Goal: Find contact information: Find specific fact

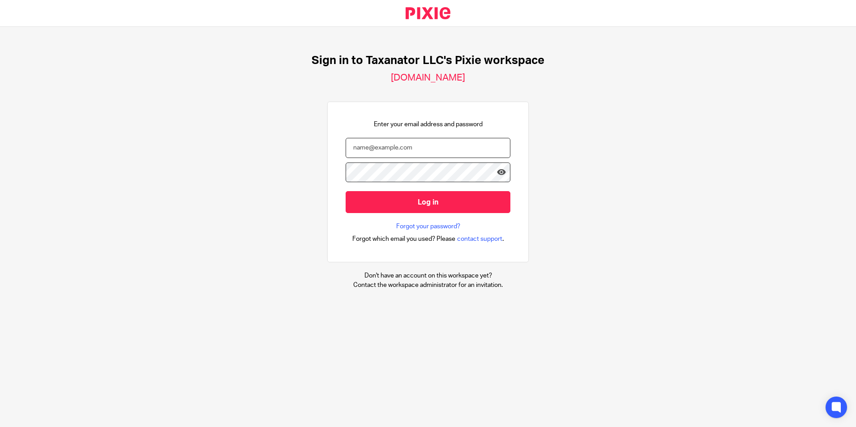
click at [400, 151] on input "email" at bounding box center [427, 148] width 165 height 20
click at [406, 153] on input "email" at bounding box center [427, 148] width 165 height 20
paste input "bharmon@taxn8r.com"
type input "bharmon@taxn8r.com"
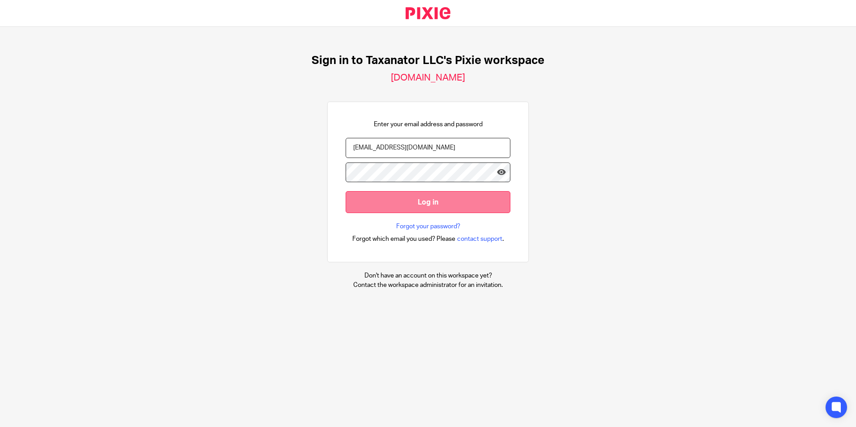
click at [404, 204] on input "Log in" at bounding box center [427, 202] width 165 height 22
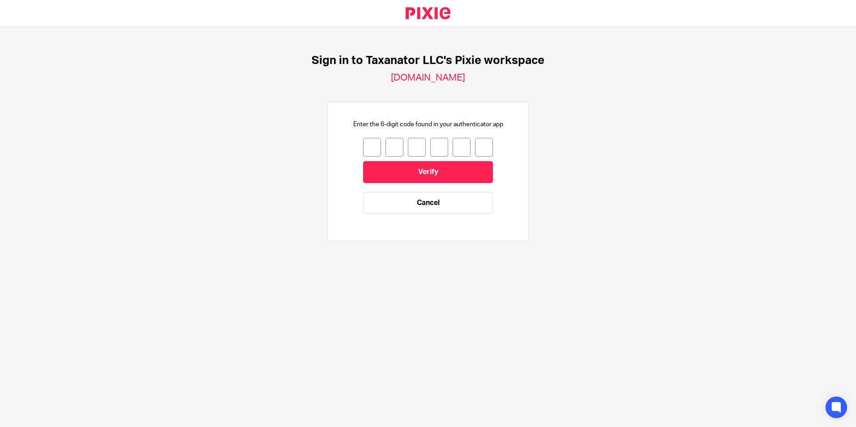
click at [371, 148] on input "number" at bounding box center [372, 147] width 18 height 19
type input "6"
type input "8"
type input "1"
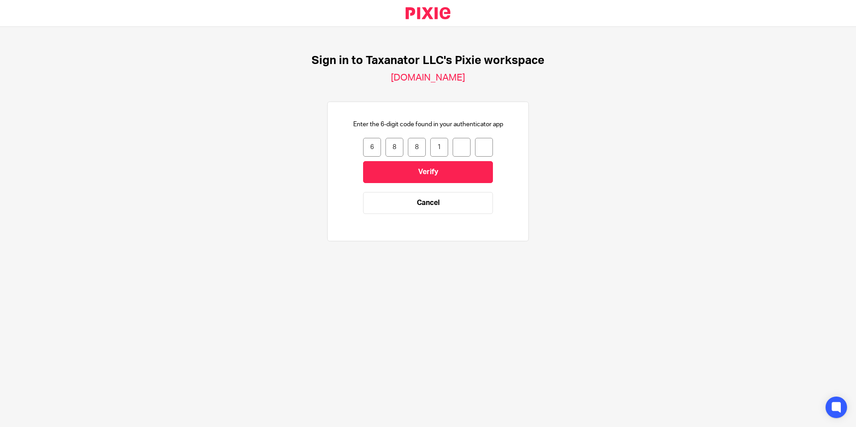
type input "6"
type input "2"
click at [388, 174] on input "Verify" at bounding box center [428, 172] width 130 height 22
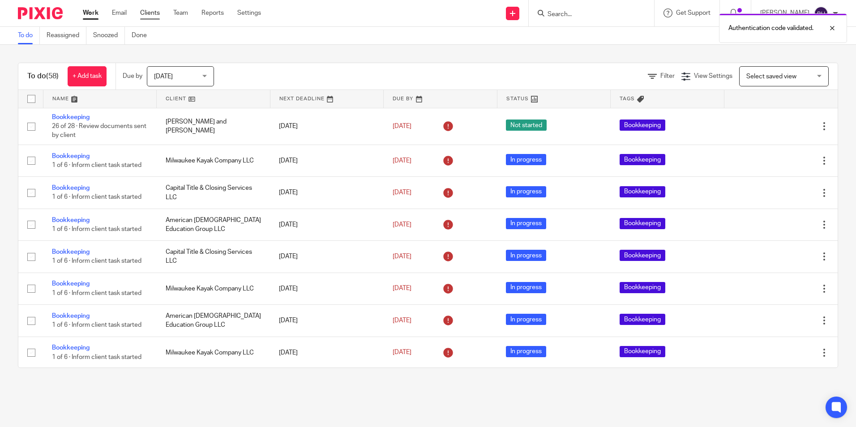
click at [156, 15] on link "Clients" at bounding box center [150, 13] width 20 height 9
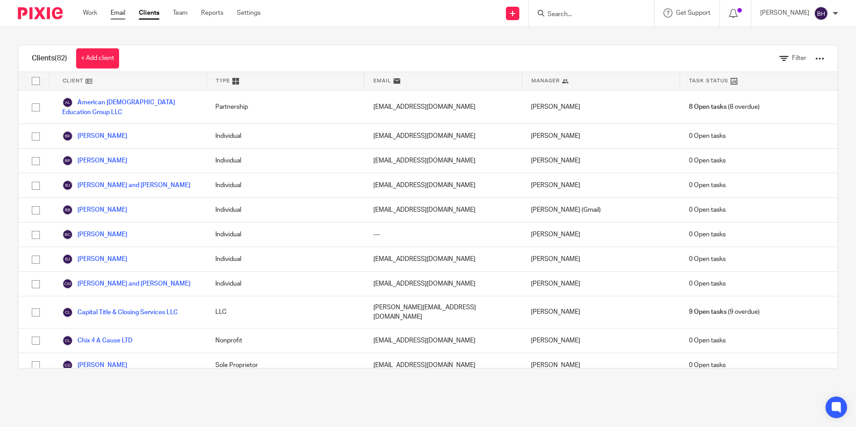
click at [122, 15] on link "Email" at bounding box center [118, 13] width 15 height 9
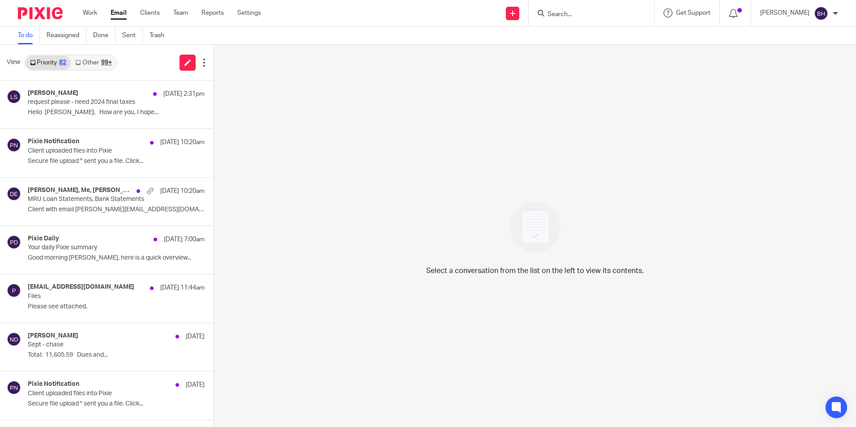
click at [107, 63] on div "99+" at bounding box center [106, 63] width 11 height 6
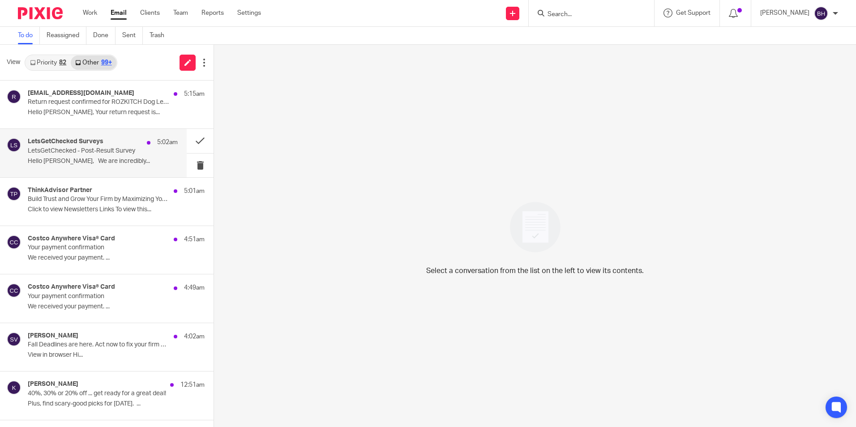
click at [119, 154] on p "LetsGetChecked - Post-Result Survey" at bounding box center [88, 151] width 120 height 8
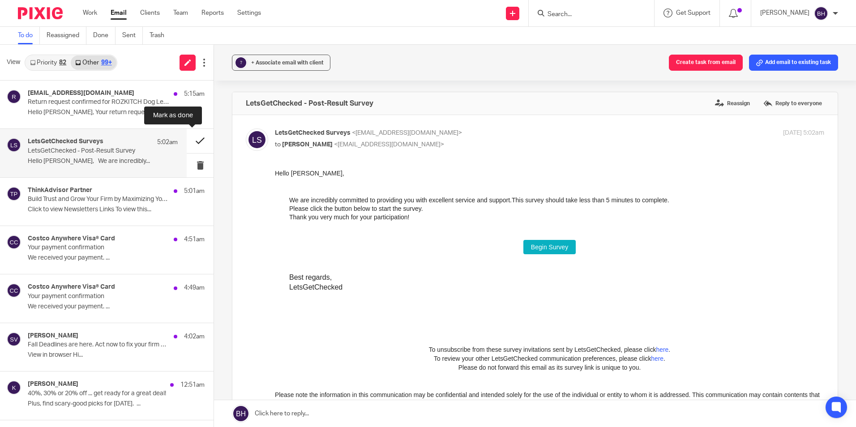
click at [194, 137] on button at bounding box center [200, 141] width 27 height 24
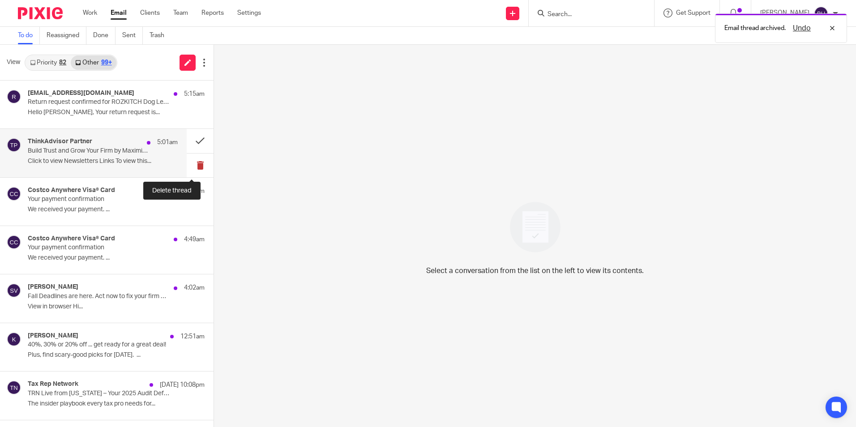
click at [188, 163] on button at bounding box center [200, 166] width 27 height 24
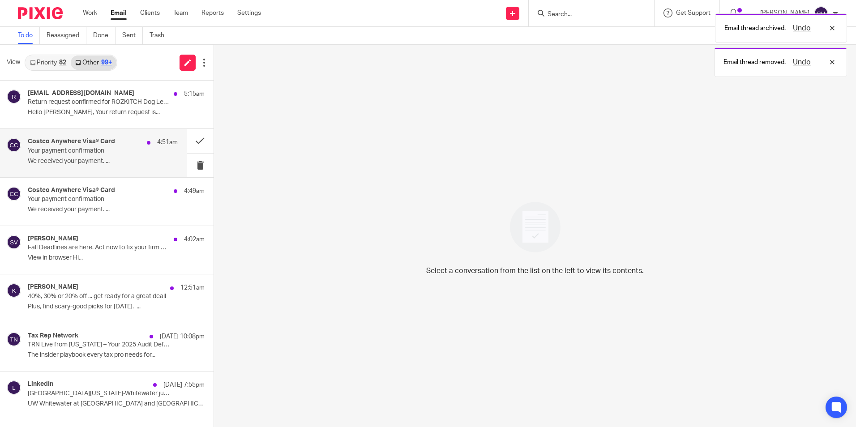
click at [137, 159] on p "We received your payment. ..." at bounding box center [103, 162] width 150 height 8
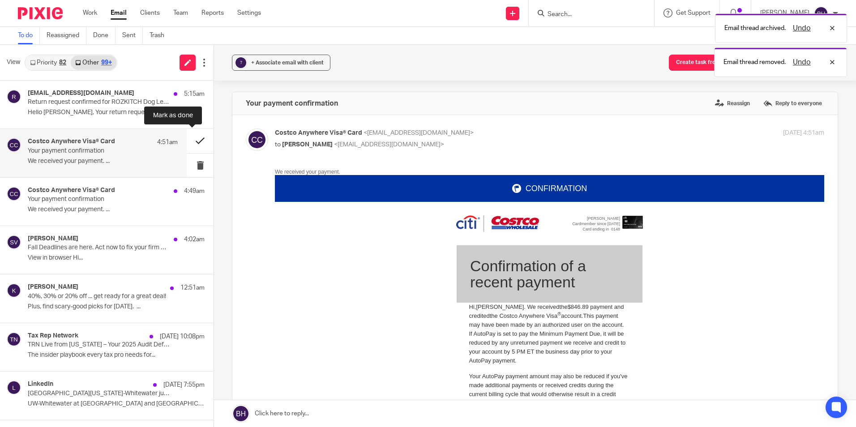
click at [197, 139] on button at bounding box center [200, 141] width 27 height 24
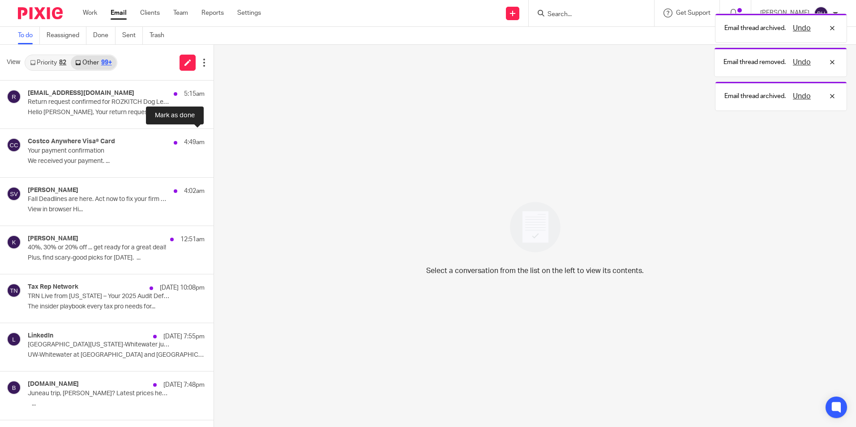
click at [213, 139] on button at bounding box center [216, 141] width 7 height 24
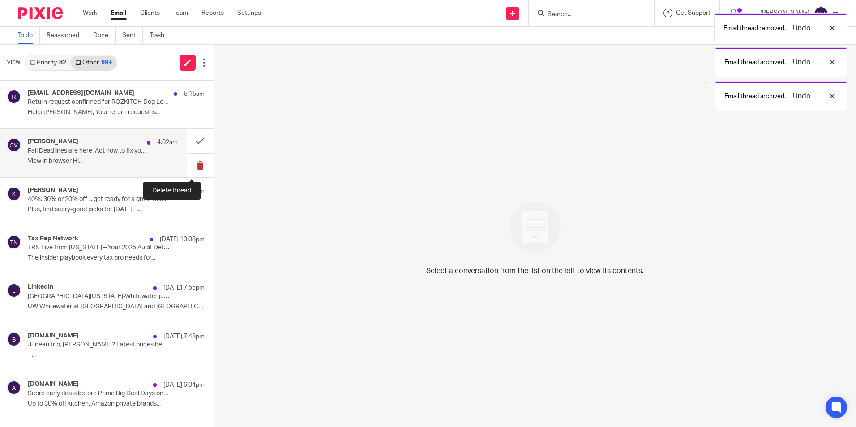
click at [188, 162] on button at bounding box center [200, 166] width 27 height 24
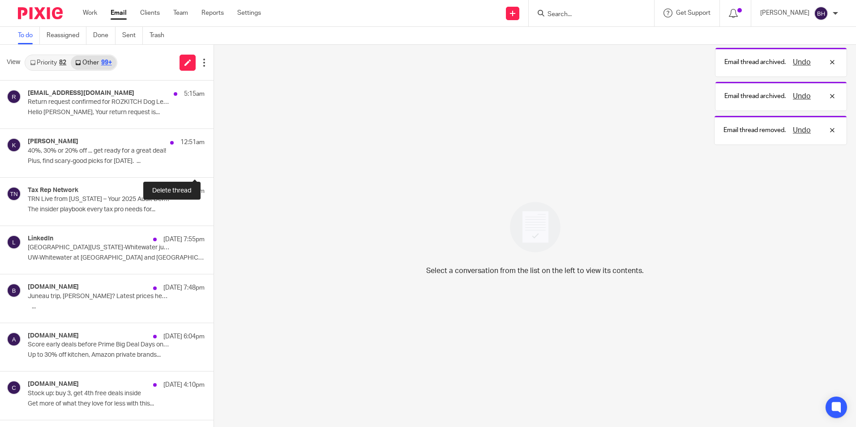
click at [213, 162] on button at bounding box center [216, 166] width 7 height 24
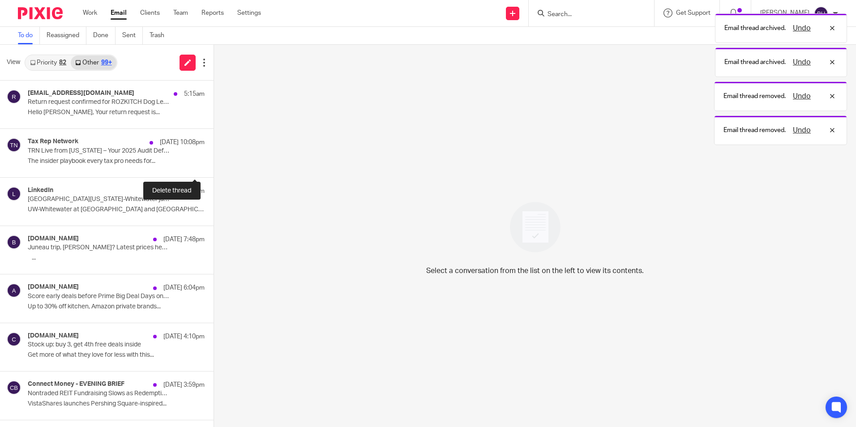
click at [213, 162] on button at bounding box center [216, 166] width 7 height 24
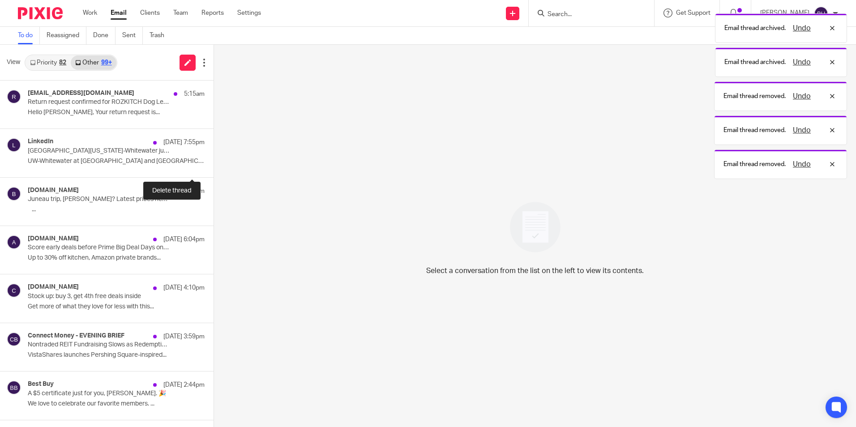
click at [213, 162] on button at bounding box center [216, 166] width 7 height 24
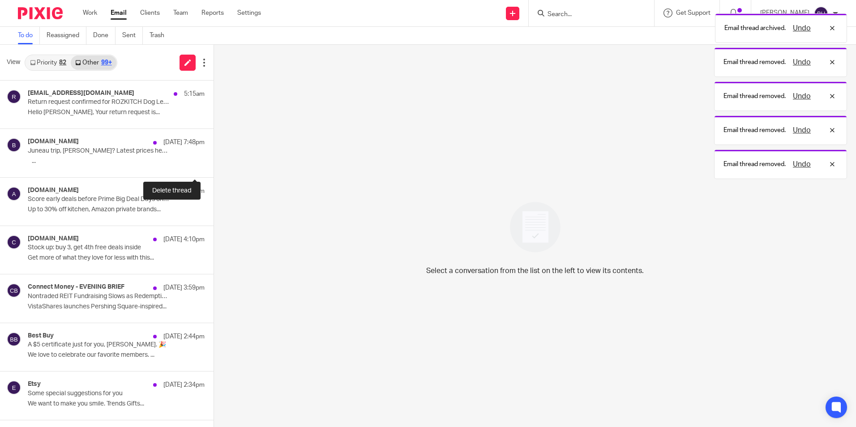
click at [213, 162] on button at bounding box center [216, 166] width 7 height 24
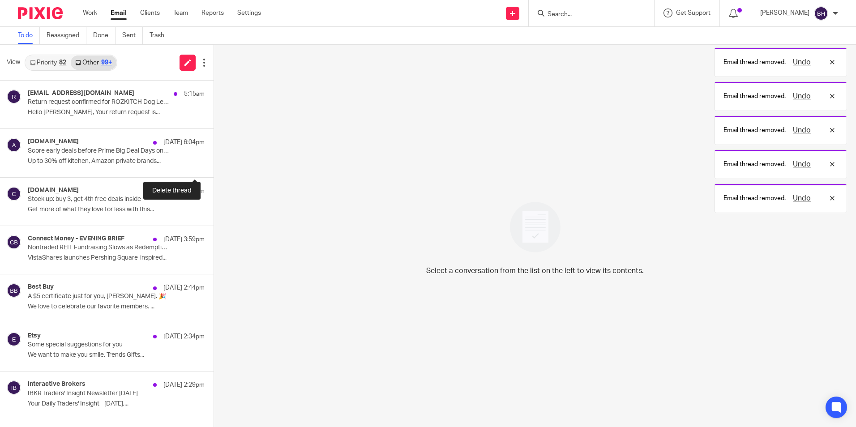
click at [213, 162] on button at bounding box center [216, 166] width 7 height 24
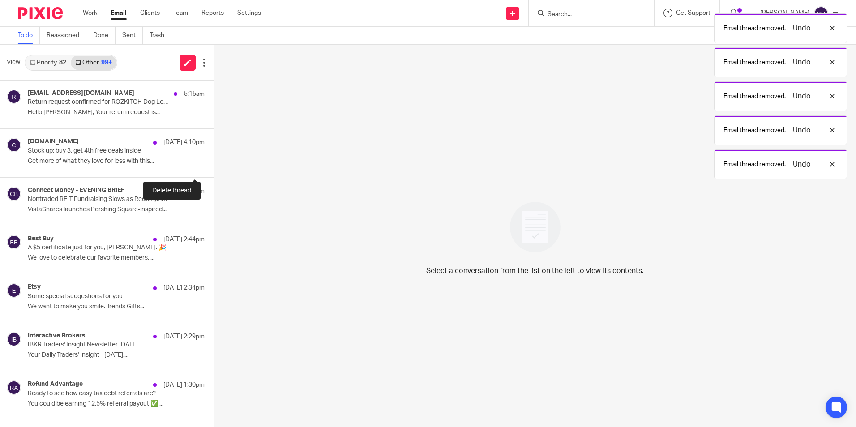
click at [213, 162] on button at bounding box center [216, 166] width 7 height 24
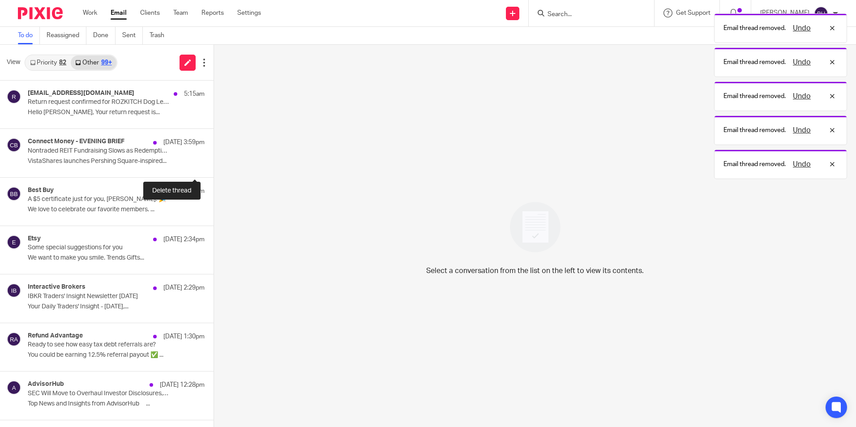
click at [213, 162] on button at bounding box center [216, 166] width 7 height 24
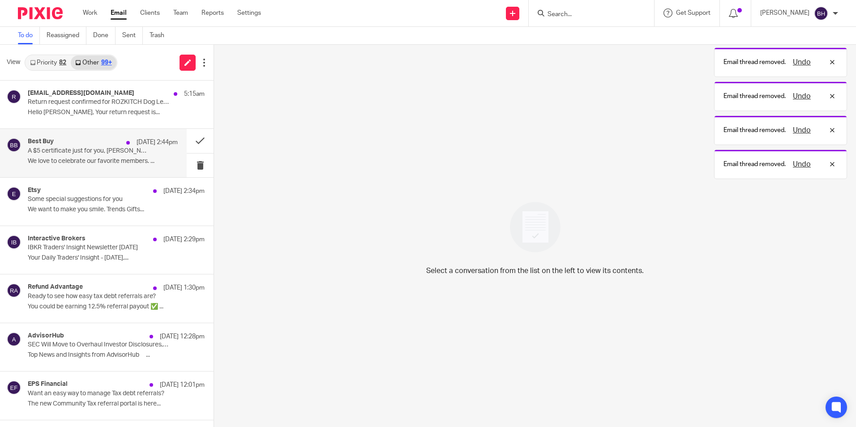
click at [158, 162] on p "We love to celebrate our favorite members. ..." at bounding box center [103, 162] width 150 height 8
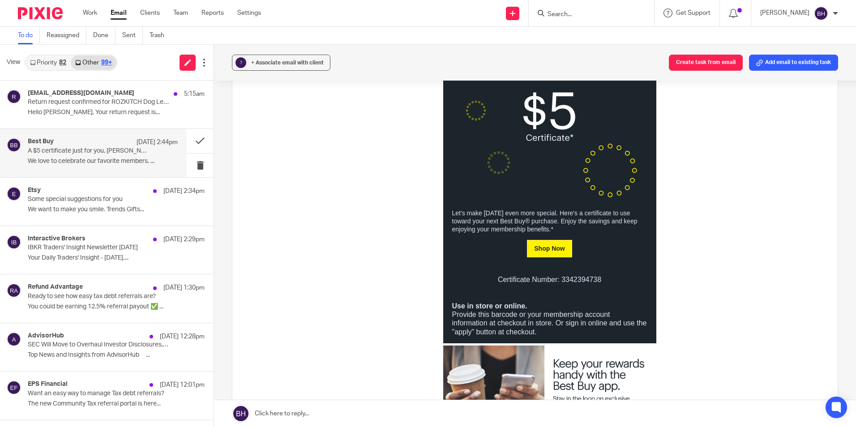
scroll to position [224, 0]
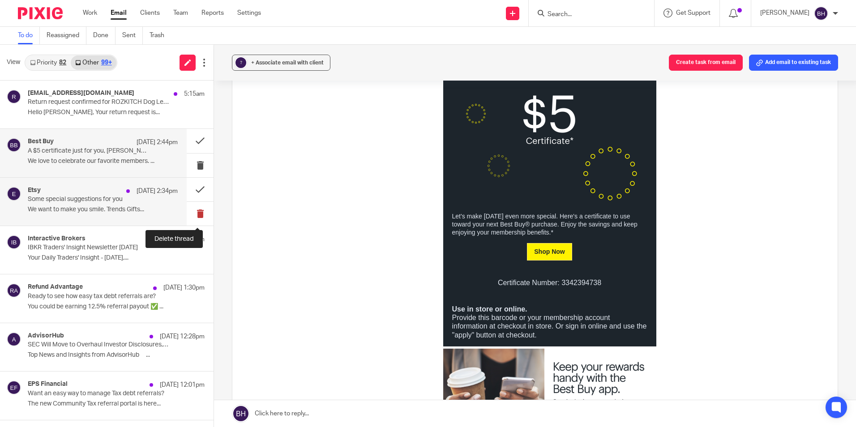
click at [189, 210] on button at bounding box center [200, 214] width 27 height 24
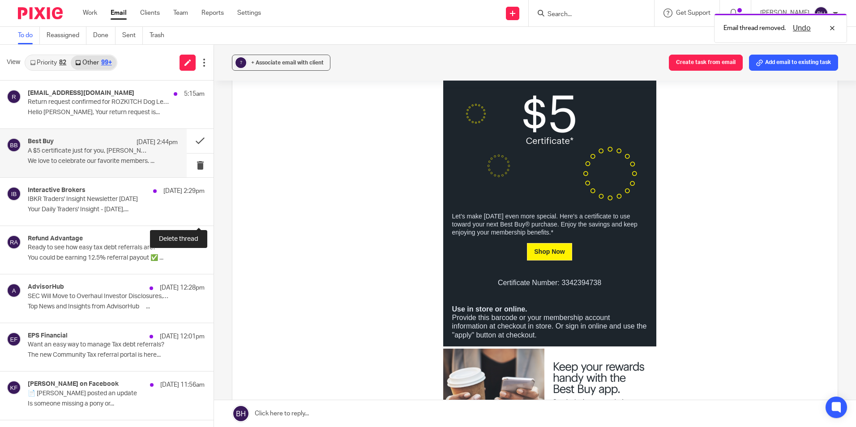
click at [213, 210] on button at bounding box center [216, 214] width 7 height 24
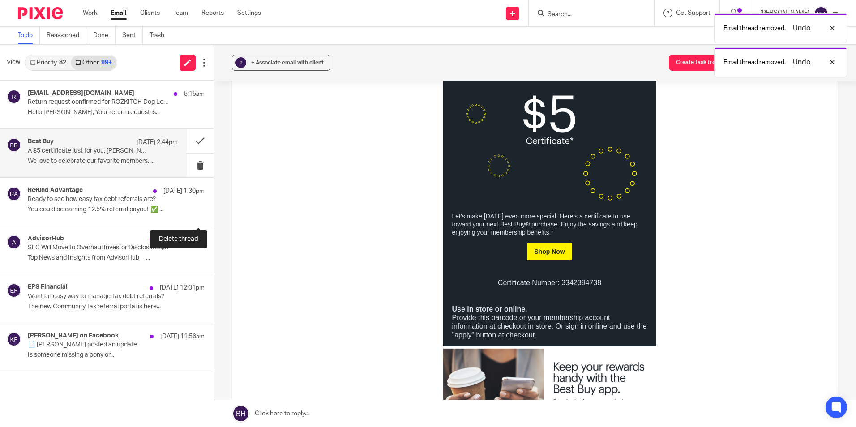
click at [213, 210] on button at bounding box center [216, 214] width 7 height 24
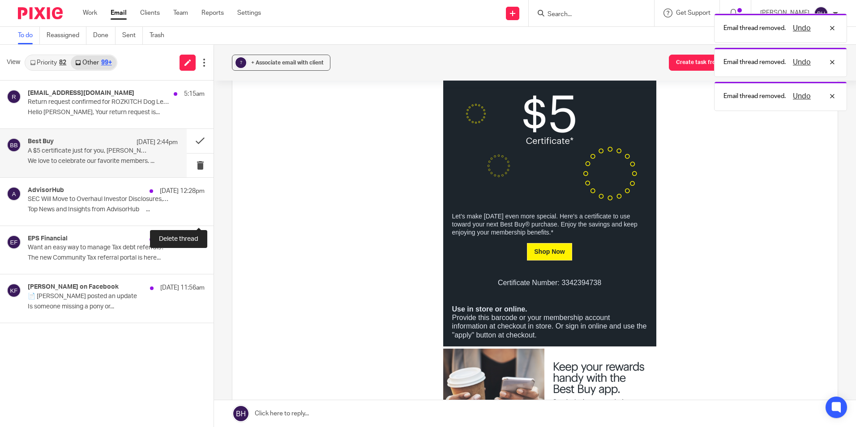
click at [213, 210] on button at bounding box center [216, 214] width 7 height 24
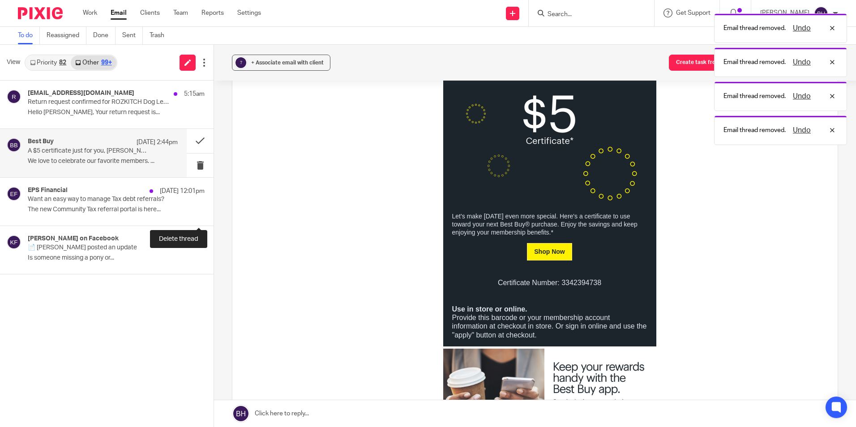
click at [213, 210] on button at bounding box center [216, 214] width 7 height 24
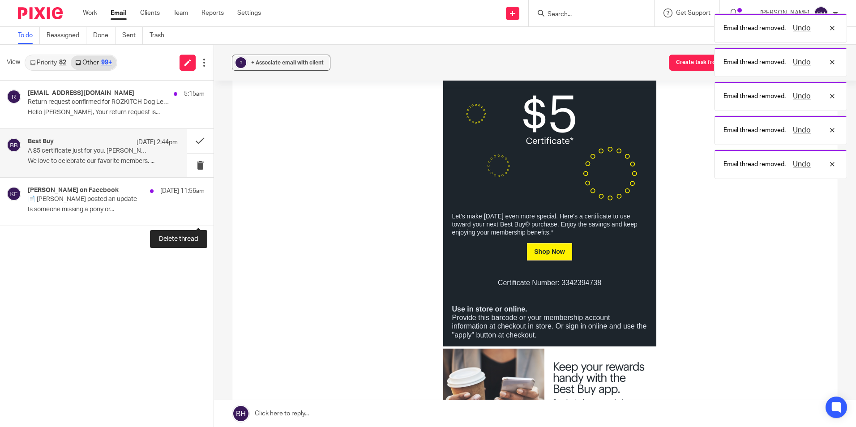
click at [213, 210] on button at bounding box center [216, 214] width 7 height 24
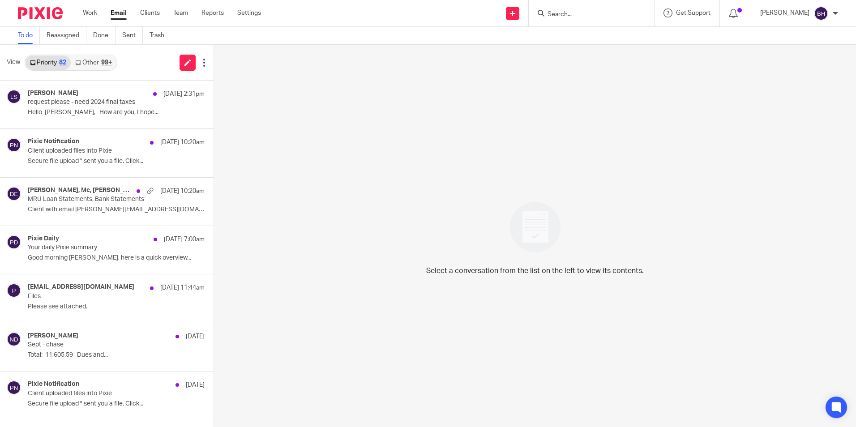
click at [96, 60] on link "Other 99+" at bounding box center [93, 62] width 45 height 14
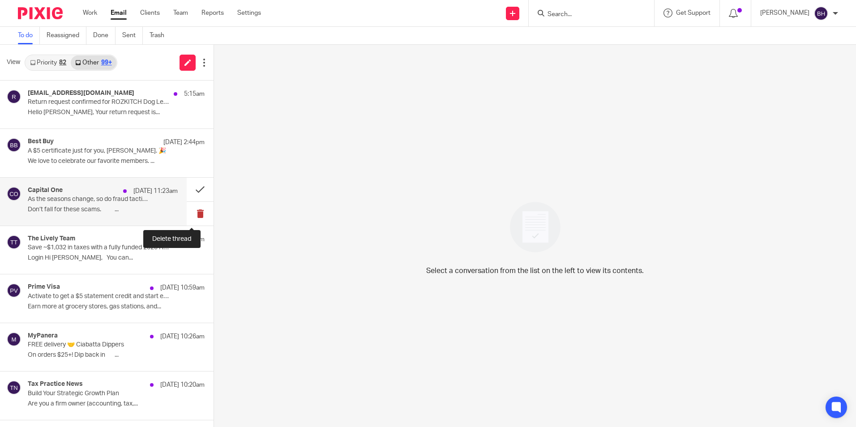
click at [192, 213] on button at bounding box center [200, 214] width 27 height 24
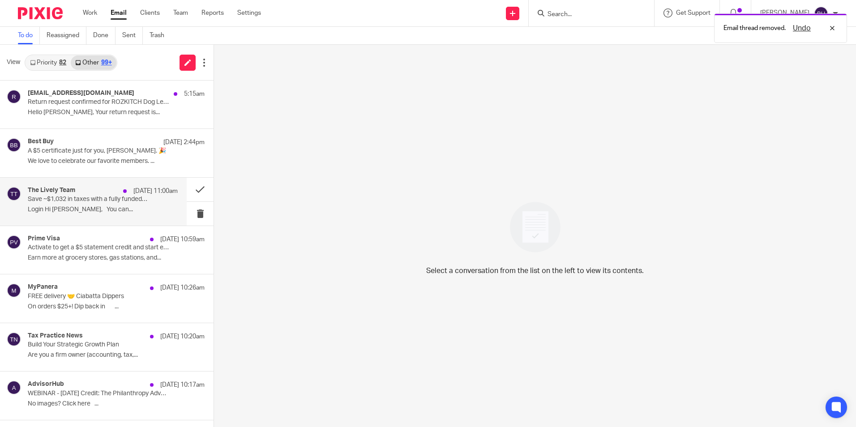
click at [127, 212] on p "Login Hi Barbara, You can..." at bounding box center [103, 210] width 150 height 8
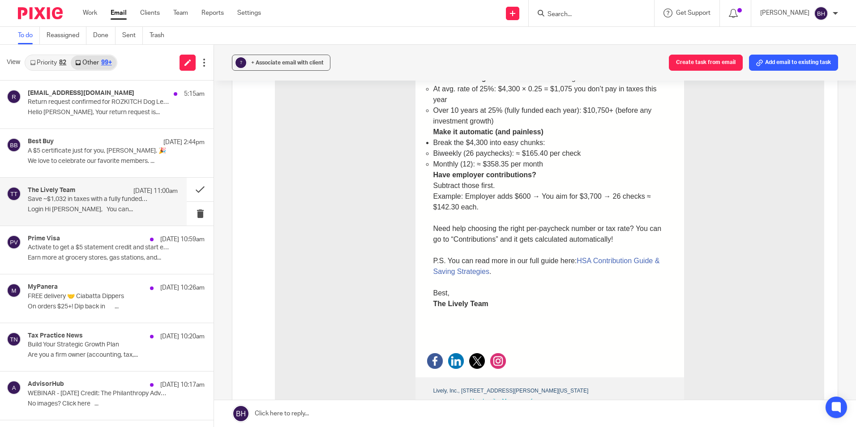
scroll to position [313, 0]
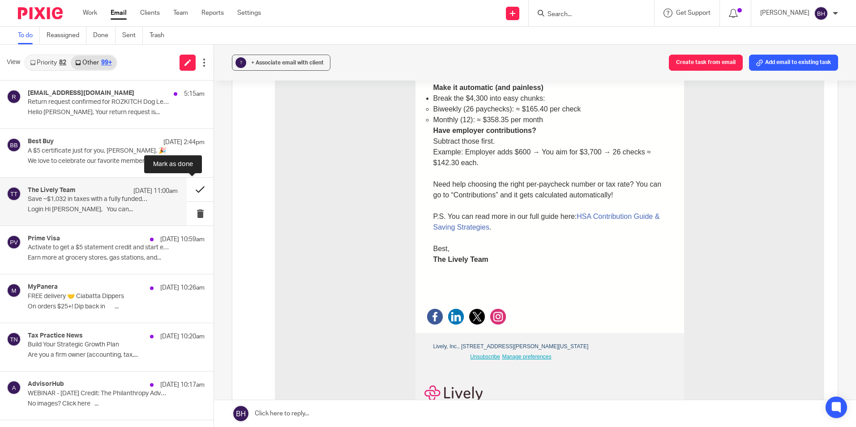
click at [190, 189] on button at bounding box center [200, 190] width 27 height 24
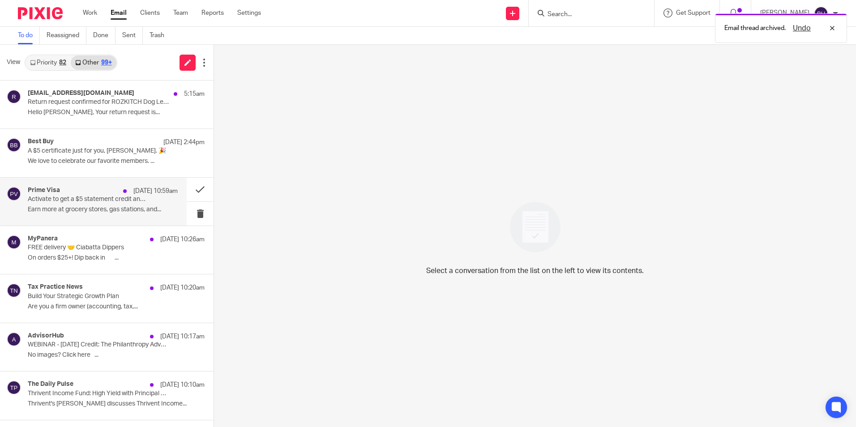
click at [152, 209] on p "Earn more at grocery stores, gas stations, and..." at bounding box center [103, 210] width 150 height 8
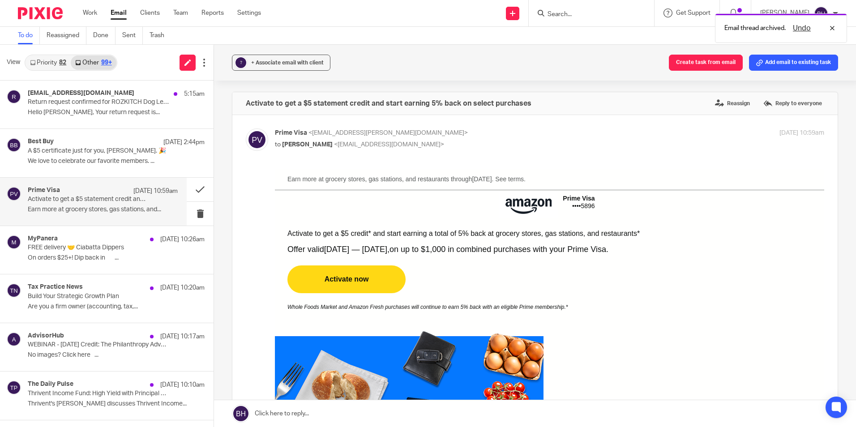
scroll to position [0, 0]
click at [191, 215] on button at bounding box center [200, 214] width 27 height 24
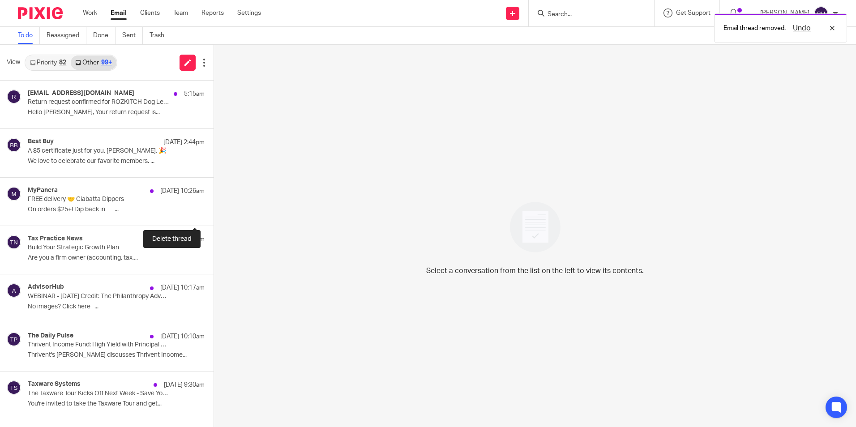
click at [213, 215] on button at bounding box center [216, 214] width 7 height 24
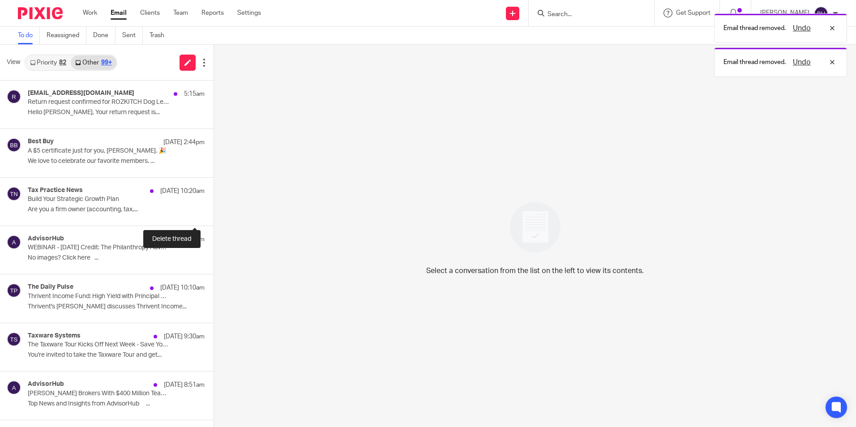
click at [213, 215] on button at bounding box center [216, 214] width 7 height 24
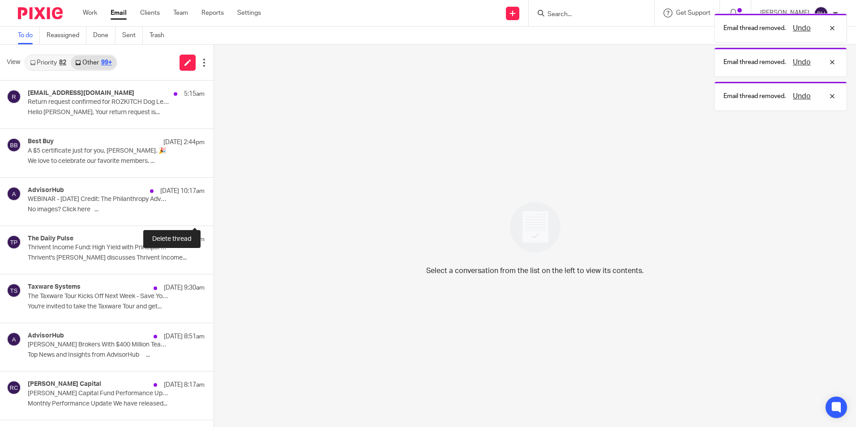
click at [213, 215] on button at bounding box center [216, 214] width 7 height 24
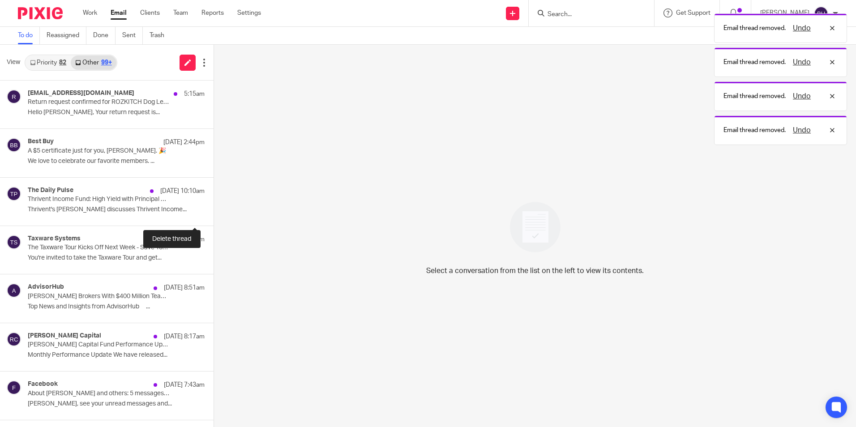
click at [213, 215] on button at bounding box center [216, 214] width 7 height 24
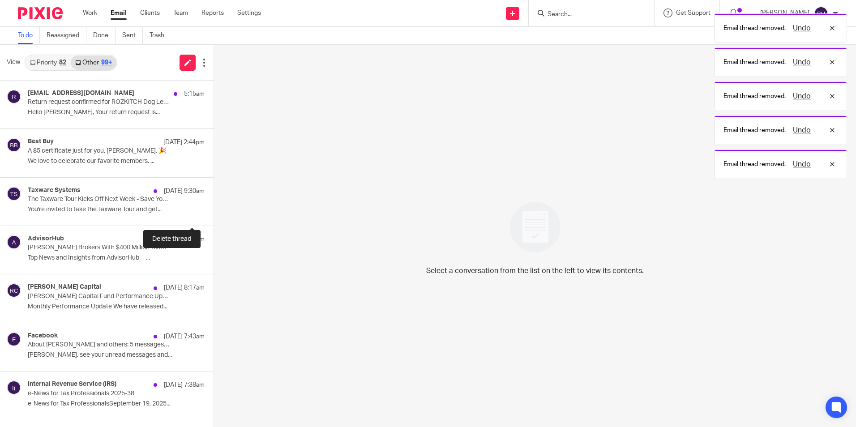
click at [213, 215] on button at bounding box center [216, 214] width 7 height 24
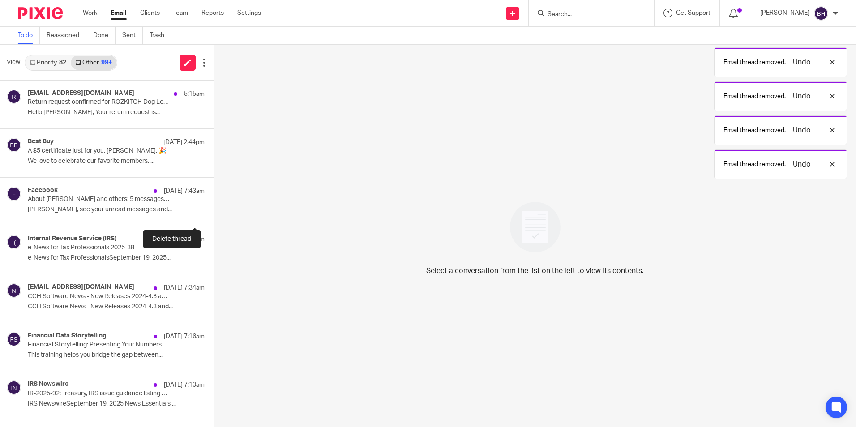
click at [213, 215] on button at bounding box center [216, 214] width 7 height 24
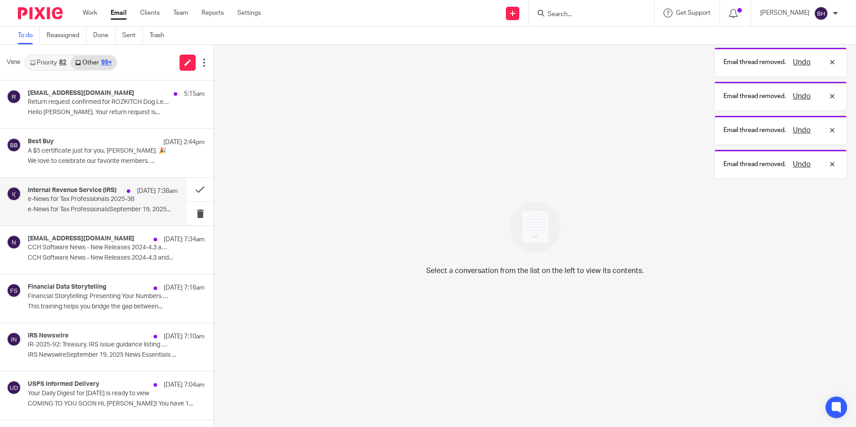
click at [153, 212] on p "e-News for Tax ProfessionalsSeptember 19, 2025..." at bounding box center [103, 210] width 150 height 8
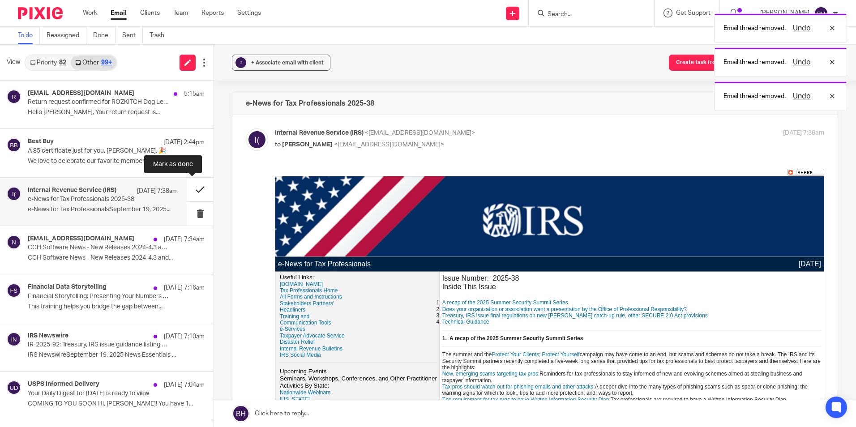
click at [190, 190] on button at bounding box center [200, 190] width 27 height 24
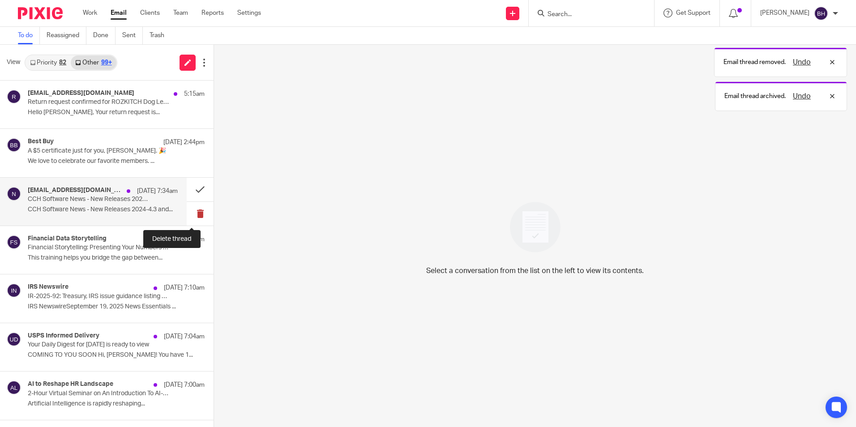
click at [191, 213] on button at bounding box center [200, 214] width 27 height 24
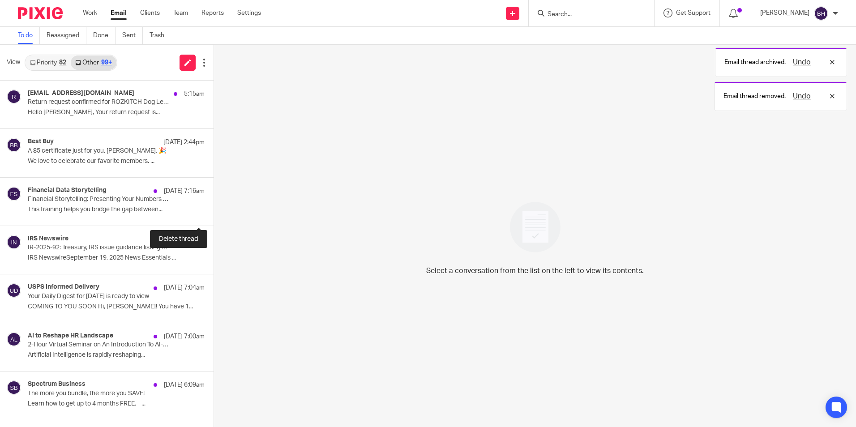
click at [213, 213] on button at bounding box center [216, 214] width 7 height 24
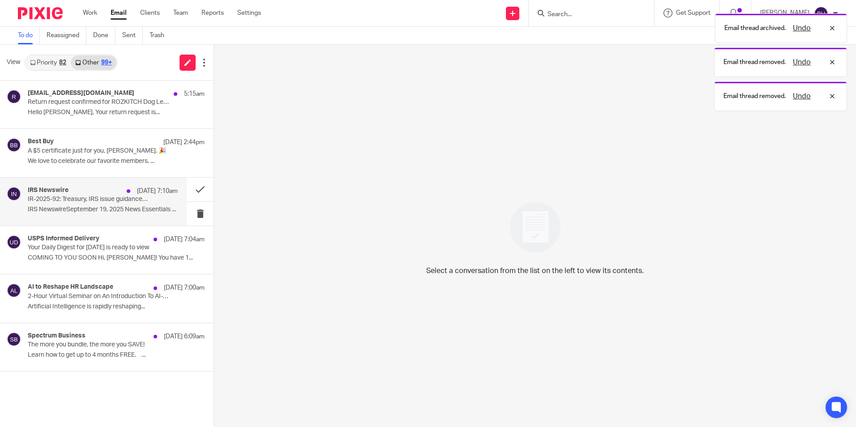
click at [160, 214] on div "IRS Newswire Sep 19 7:10am IR-2025-92: Treasury, IRS issue guidance listing occ…" at bounding box center [103, 202] width 150 height 30
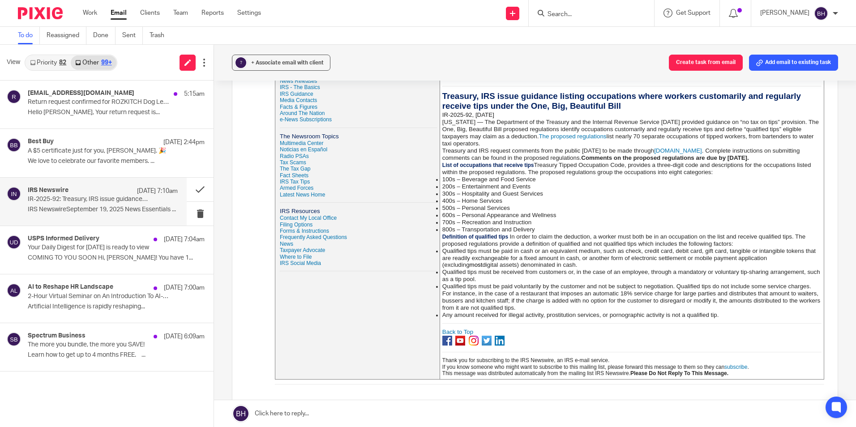
scroll to position [224, 0]
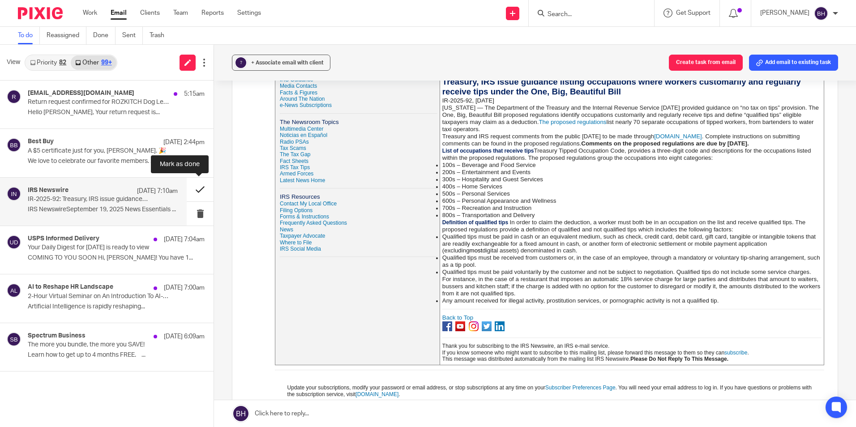
click at [200, 189] on button at bounding box center [200, 190] width 27 height 24
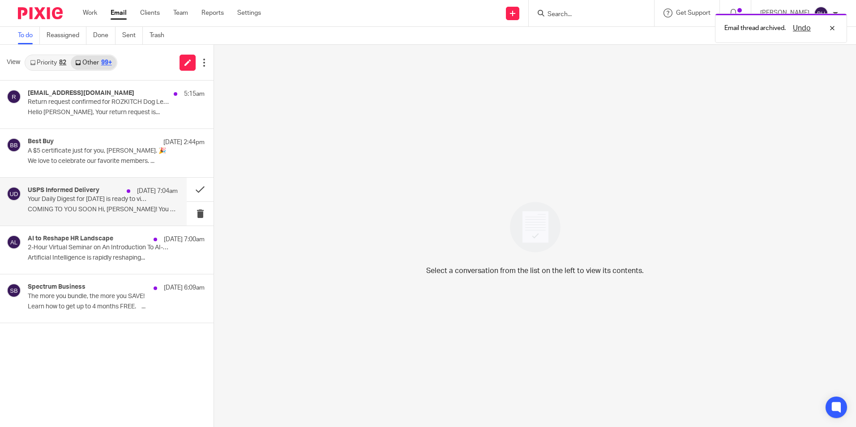
click at [113, 207] on p "COMING TO YOU SOON Hi, Barbara! You have 1..." at bounding box center [103, 210] width 150 height 8
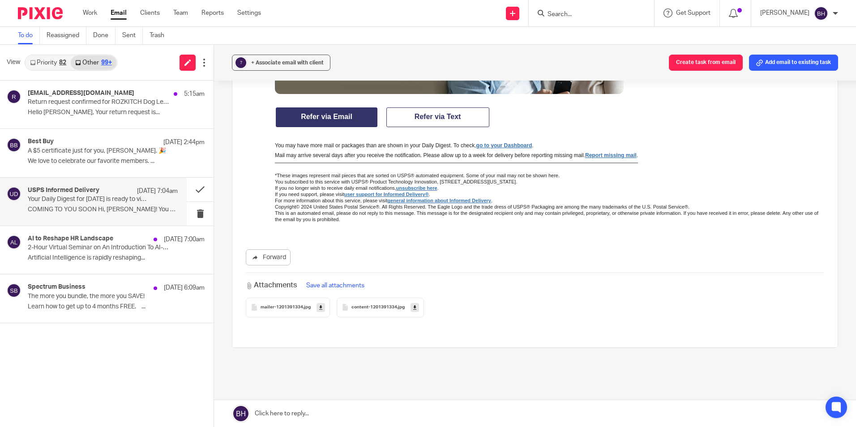
scroll to position [1154, 0]
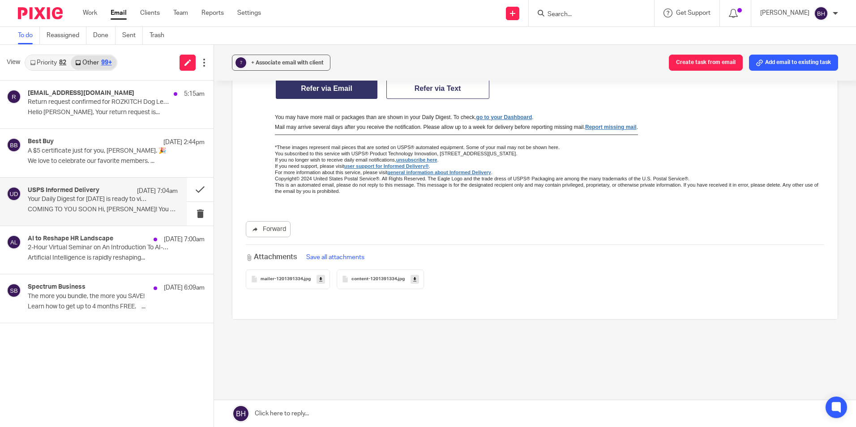
click at [358, 283] on div "content-1201391334 .jpg" at bounding box center [380, 279] width 87 height 20
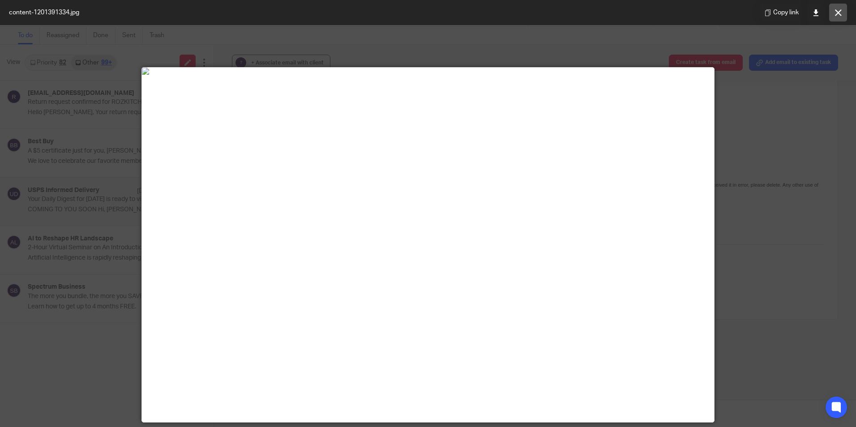
click at [840, 10] on icon at bounding box center [838, 12] width 7 height 7
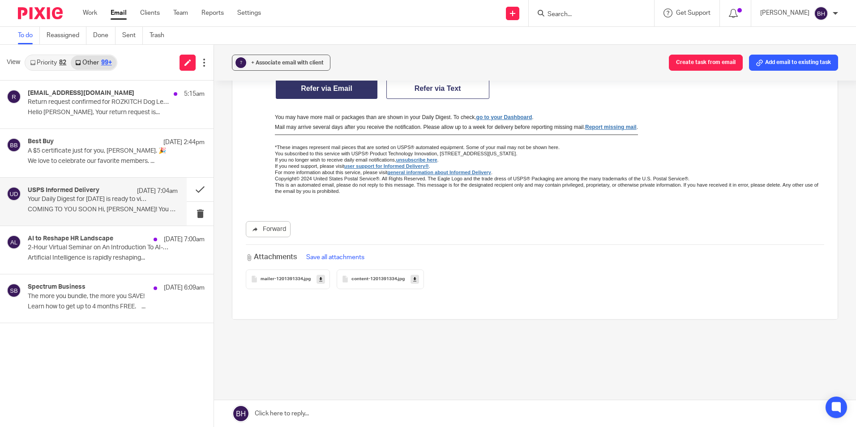
click at [292, 280] on span "mailer-1201391334" at bounding box center [281, 279] width 43 height 5
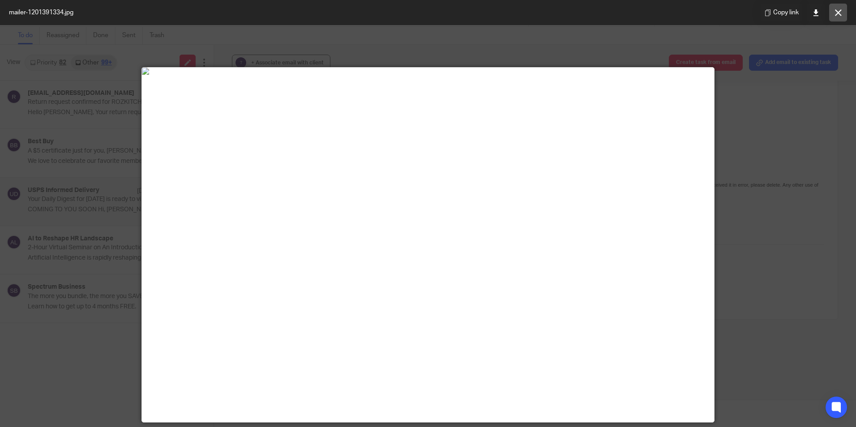
click at [838, 11] on icon at bounding box center [838, 12] width 7 height 7
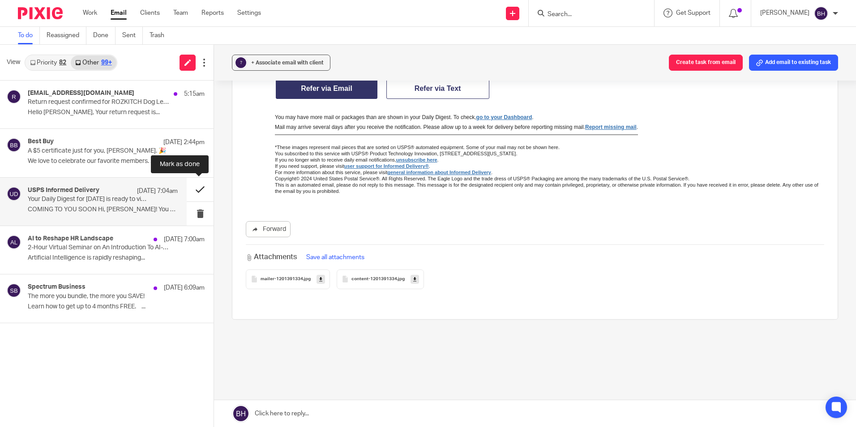
click at [195, 190] on button at bounding box center [200, 190] width 27 height 24
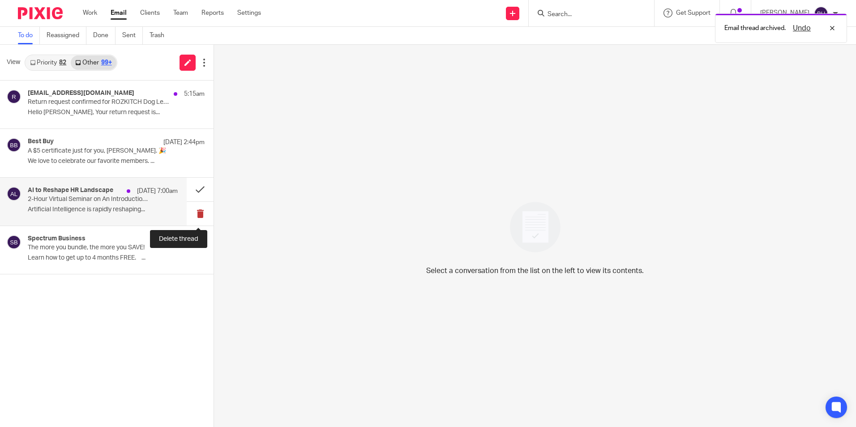
click at [195, 210] on button at bounding box center [200, 214] width 27 height 24
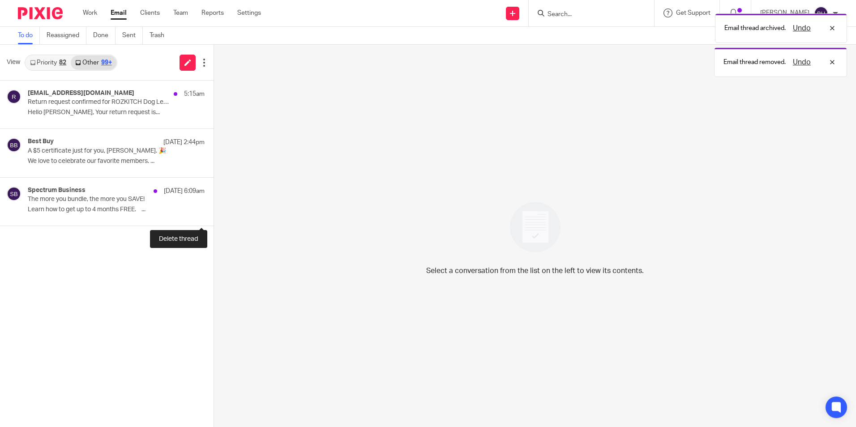
click at [213, 210] on button at bounding box center [216, 214] width 7 height 24
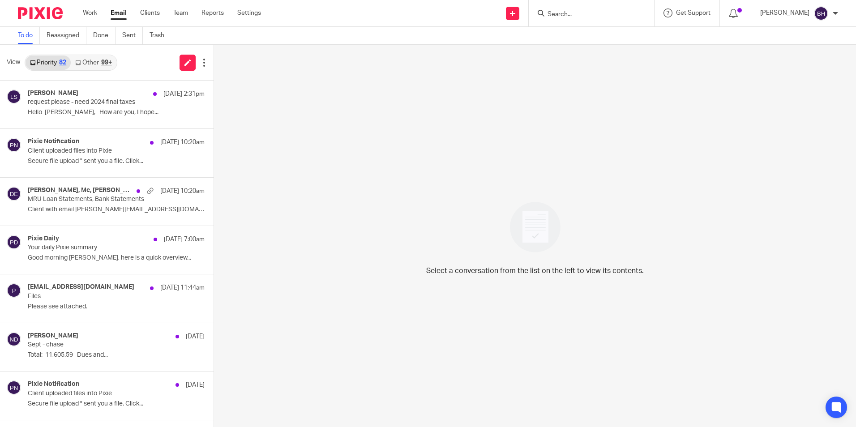
click at [84, 61] on link "Other 99+" at bounding box center [93, 62] width 45 height 14
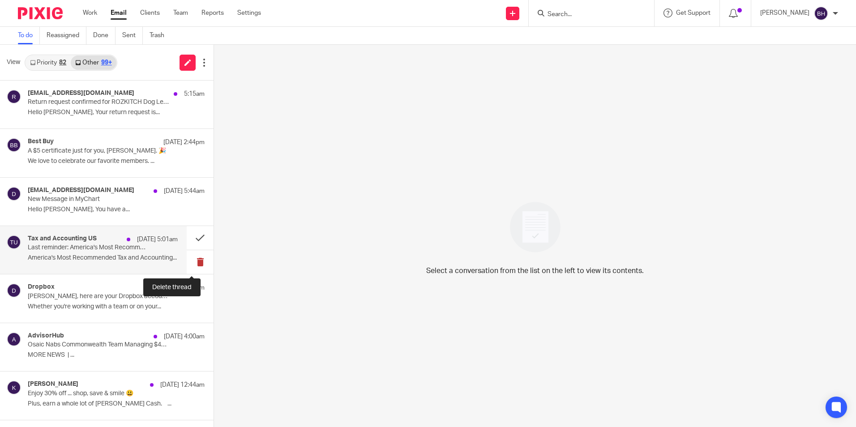
click at [194, 262] on button at bounding box center [200, 262] width 27 height 24
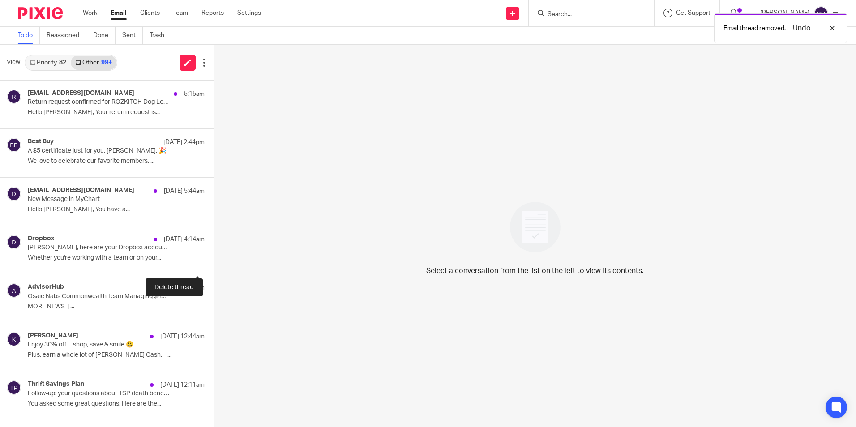
click at [213, 262] on button at bounding box center [216, 262] width 7 height 24
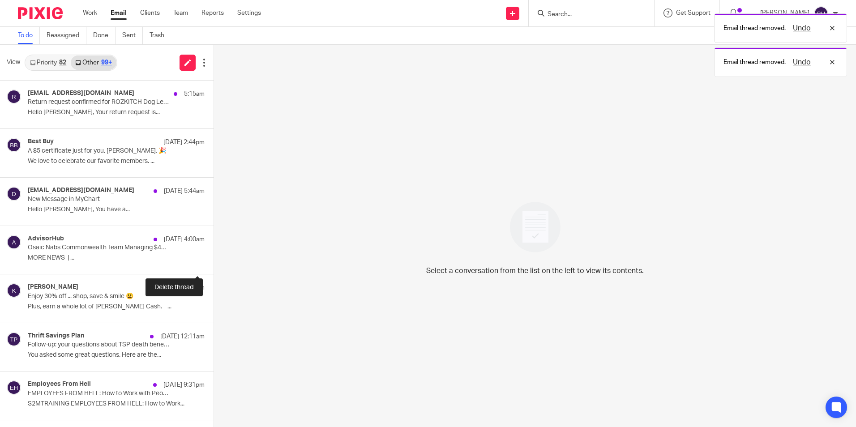
click at [213, 262] on button at bounding box center [216, 262] width 7 height 24
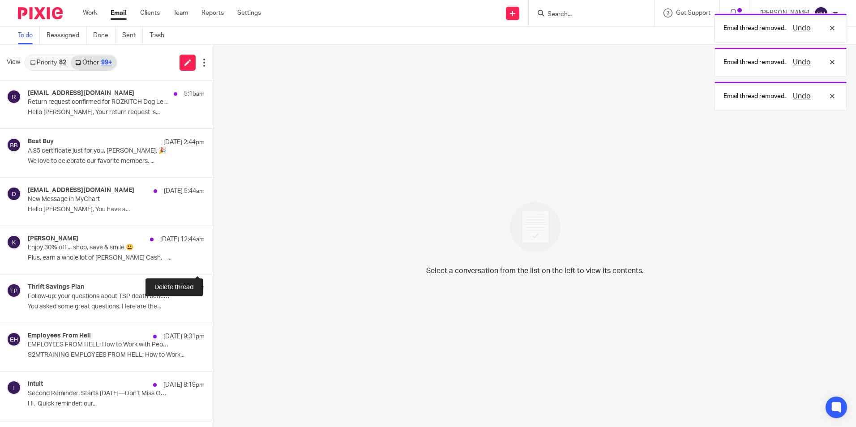
click at [213, 262] on button at bounding box center [216, 262] width 7 height 24
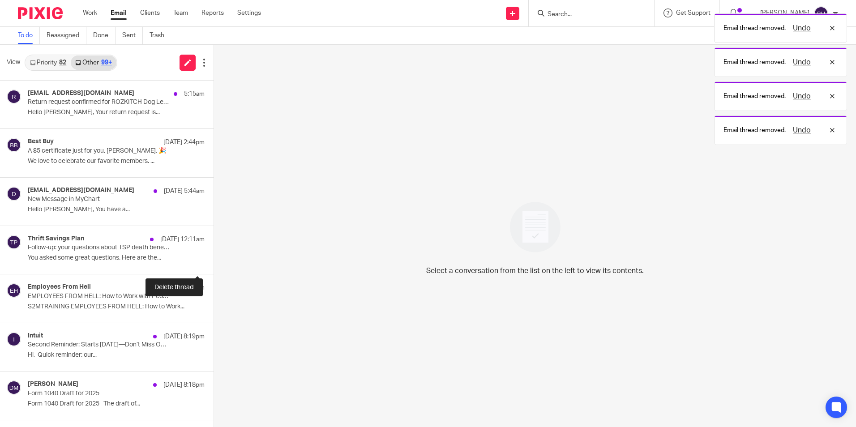
click at [213, 262] on button at bounding box center [216, 262] width 7 height 24
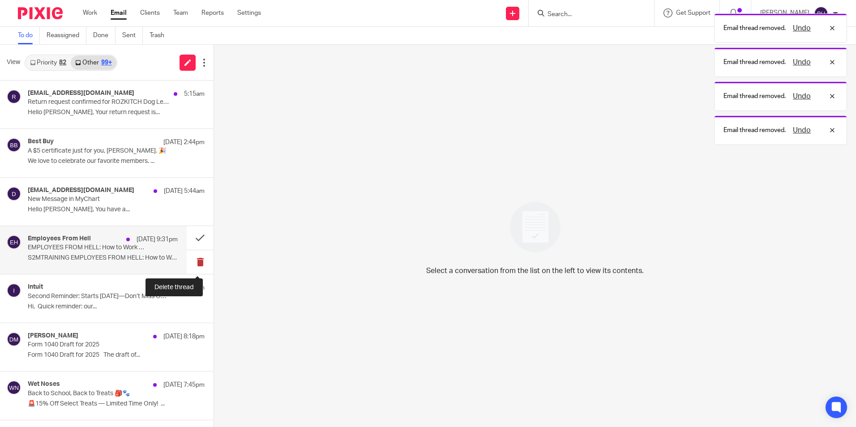
click at [194, 262] on button at bounding box center [200, 262] width 27 height 24
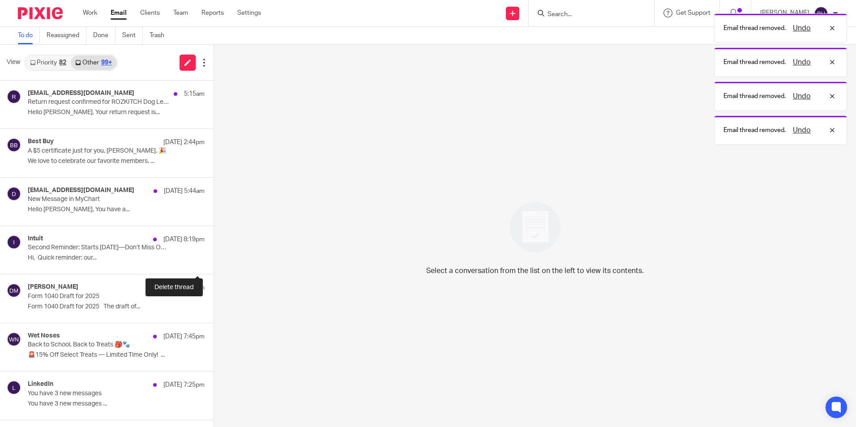
click at [213, 262] on button at bounding box center [216, 262] width 7 height 24
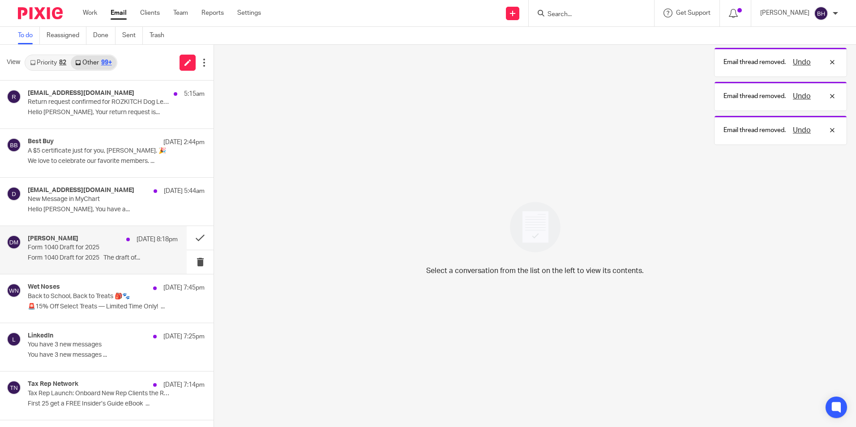
click at [146, 260] on p "Form 1040 Draft for 2025 The draft of..." at bounding box center [103, 258] width 150 height 8
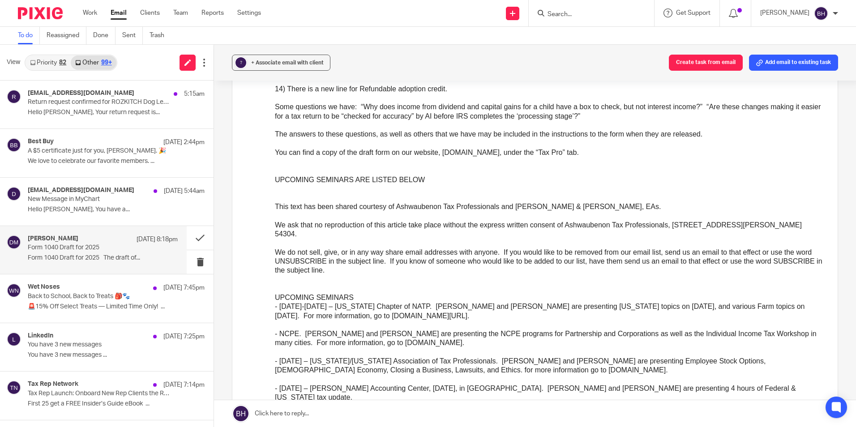
scroll to position [537, 0]
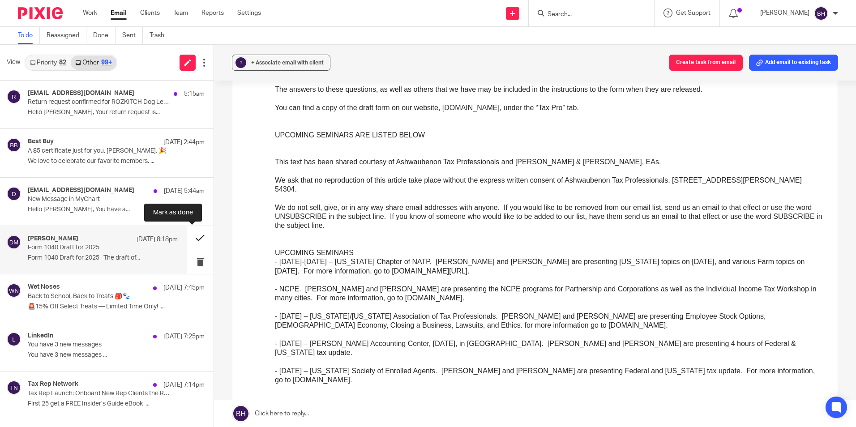
click at [189, 237] on button at bounding box center [200, 238] width 27 height 24
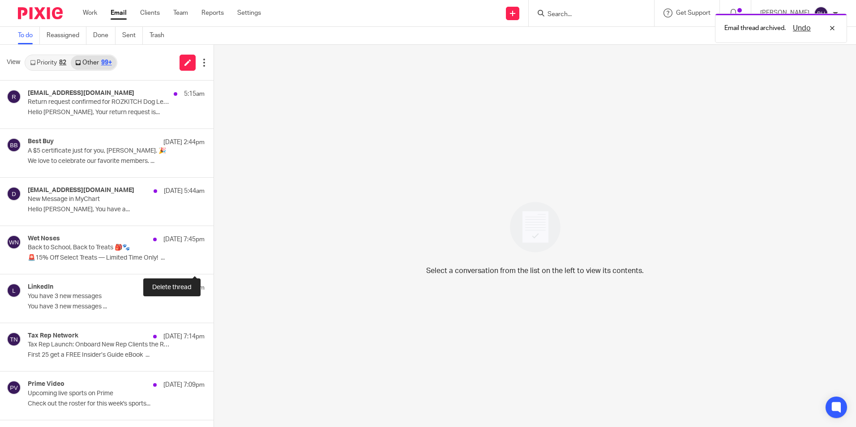
click at [213, 259] on button at bounding box center [216, 262] width 7 height 24
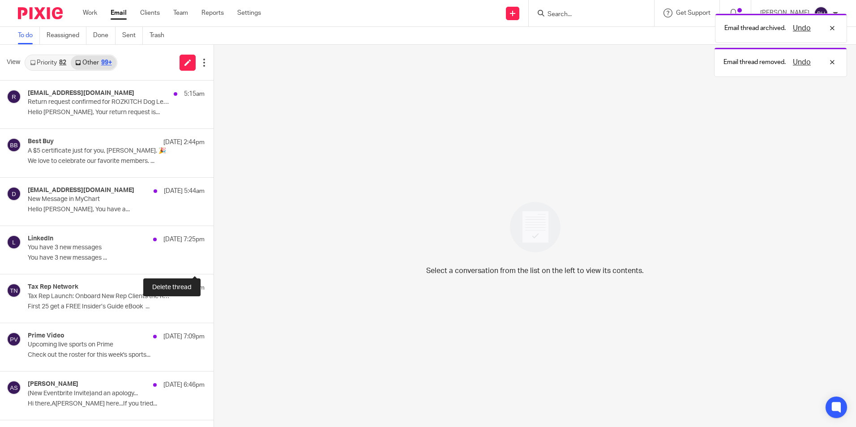
click at [213, 259] on button at bounding box center [216, 262] width 7 height 24
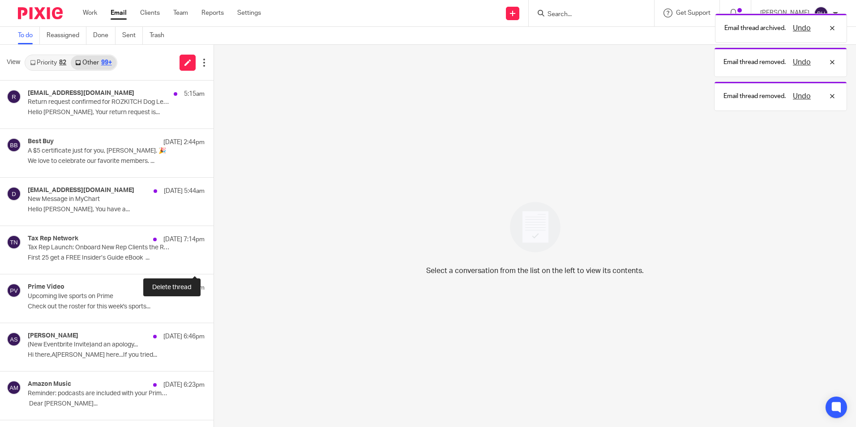
click at [213, 259] on button at bounding box center [216, 262] width 7 height 24
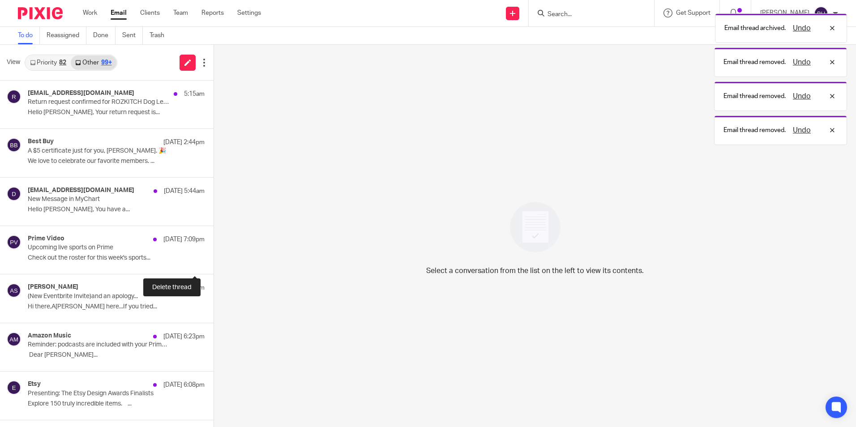
click at [213, 259] on button at bounding box center [216, 262] width 7 height 24
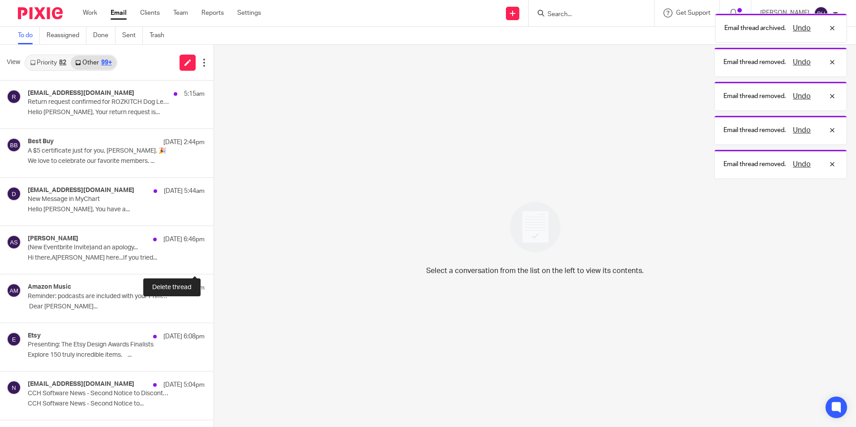
click at [213, 259] on button at bounding box center [216, 262] width 7 height 24
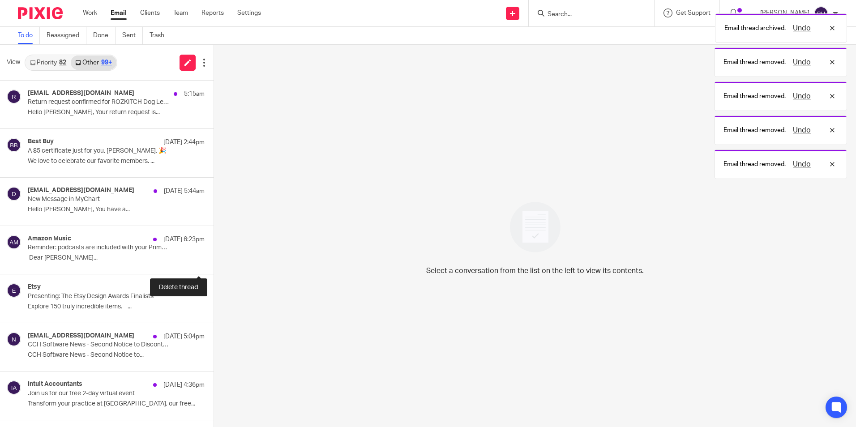
click at [213, 259] on button at bounding box center [216, 262] width 7 height 24
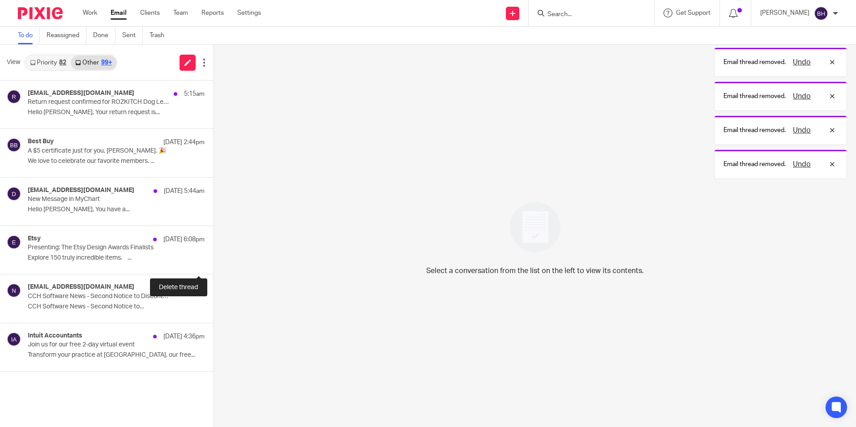
click at [213, 259] on button at bounding box center [216, 262] width 7 height 24
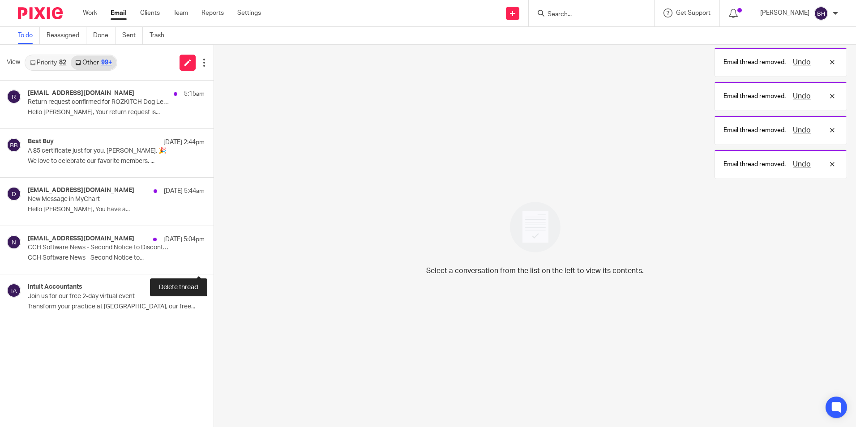
click at [213, 259] on button at bounding box center [216, 262] width 7 height 24
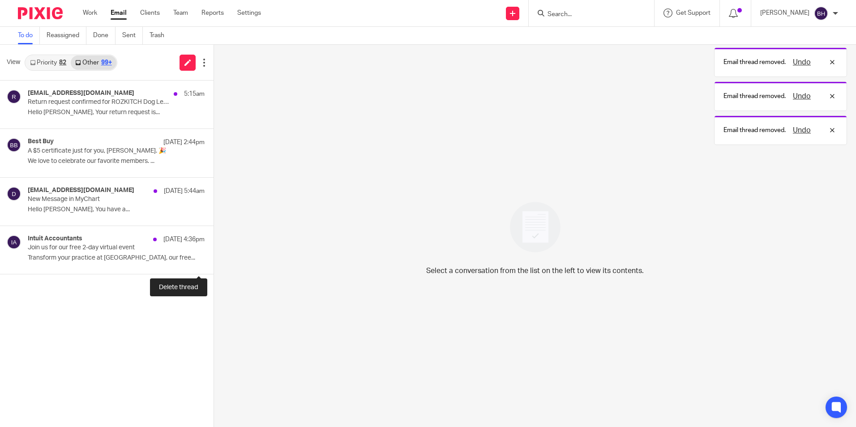
click at [213, 259] on button at bounding box center [216, 262] width 7 height 24
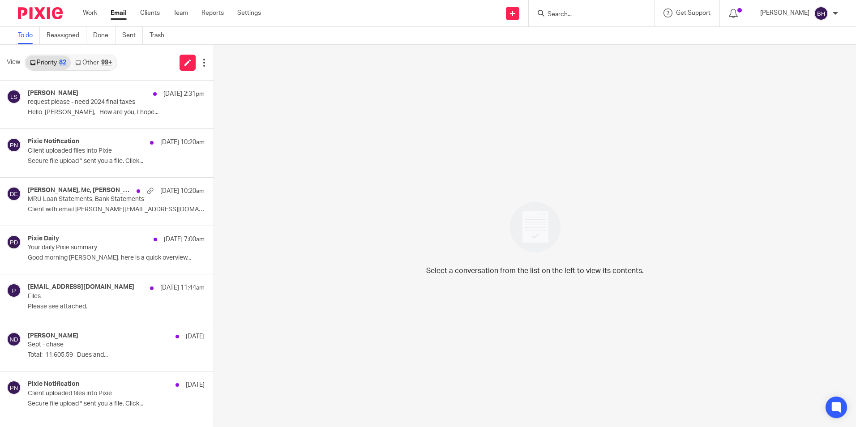
click at [103, 64] on div "99+" at bounding box center [106, 63] width 11 height 6
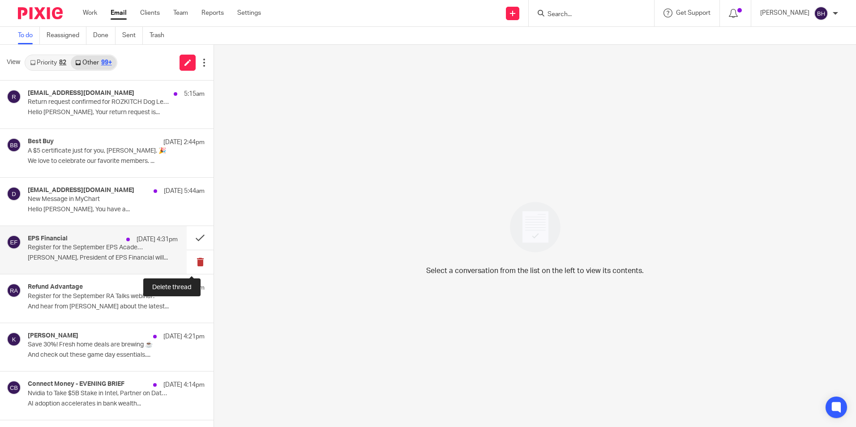
click at [192, 259] on button at bounding box center [200, 262] width 27 height 24
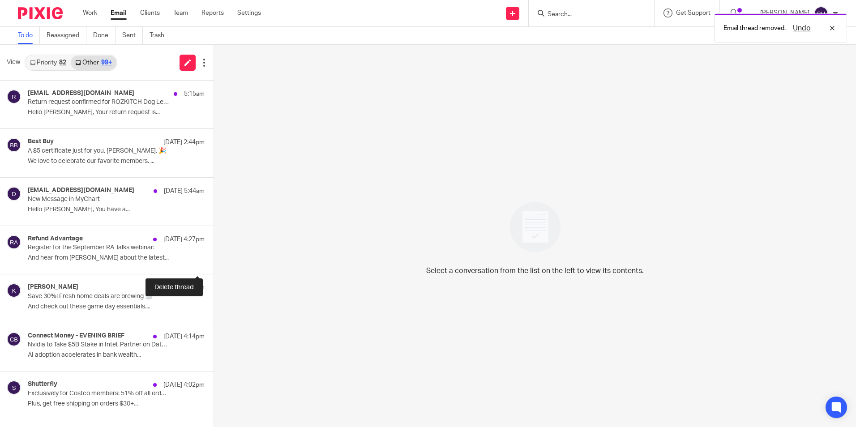
click at [213, 259] on button at bounding box center [216, 262] width 7 height 24
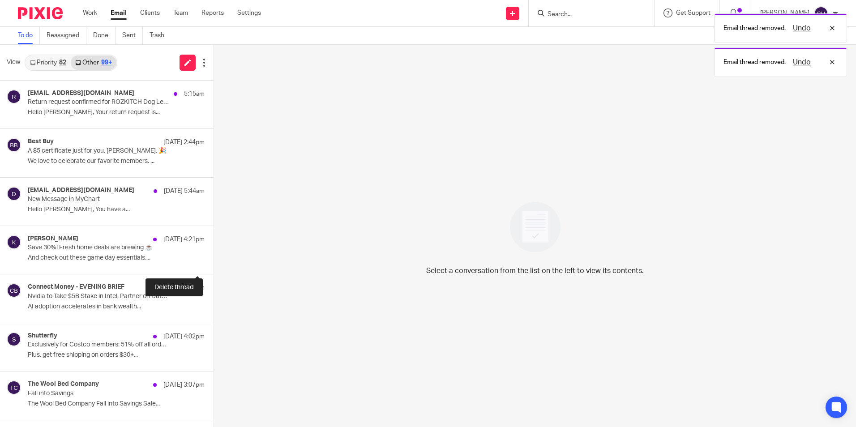
click at [213, 259] on button at bounding box center [216, 262] width 7 height 24
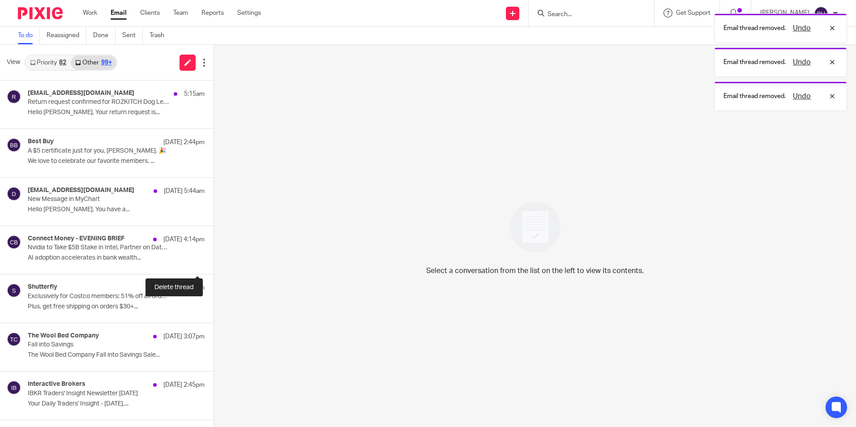
click at [213, 259] on button at bounding box center [216, 262] width 7 height 24
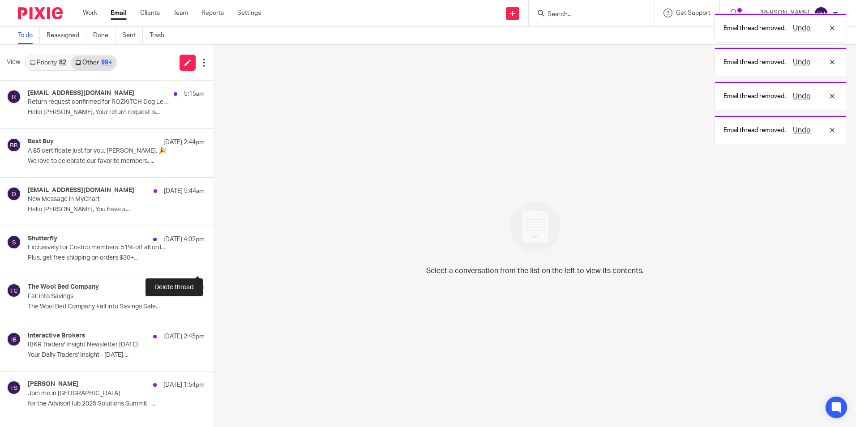
click at [213, 259] on button at bounding box center [216, 262] width 7 height 24
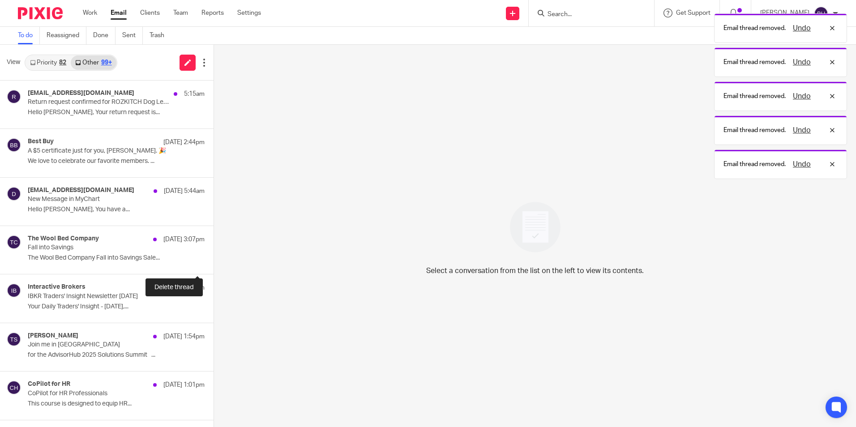
click at [213, 259] on button at bounding box center [216, 262] width 7 height 24
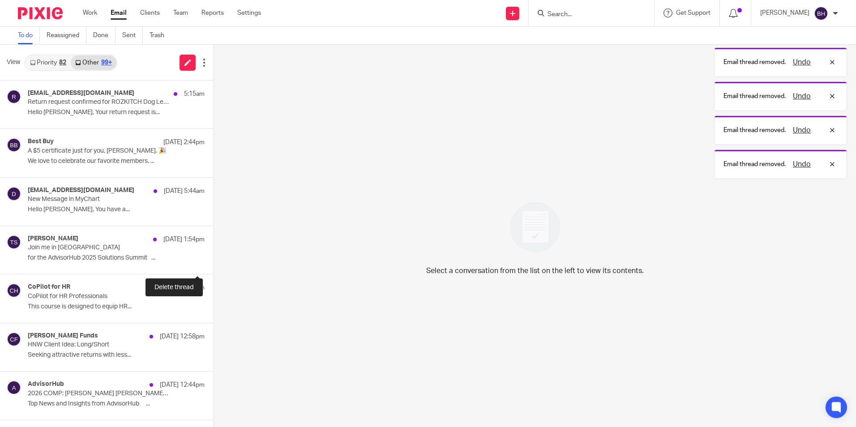
click at [213, 259] on button at bounding box center [216, 262] width 7 height 24
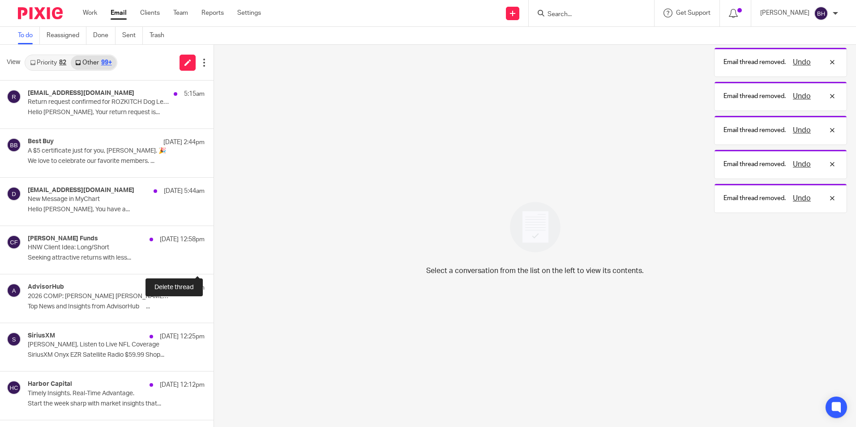
click at [213, 259] on button at bounding box center [216, 262] width 7 height 24
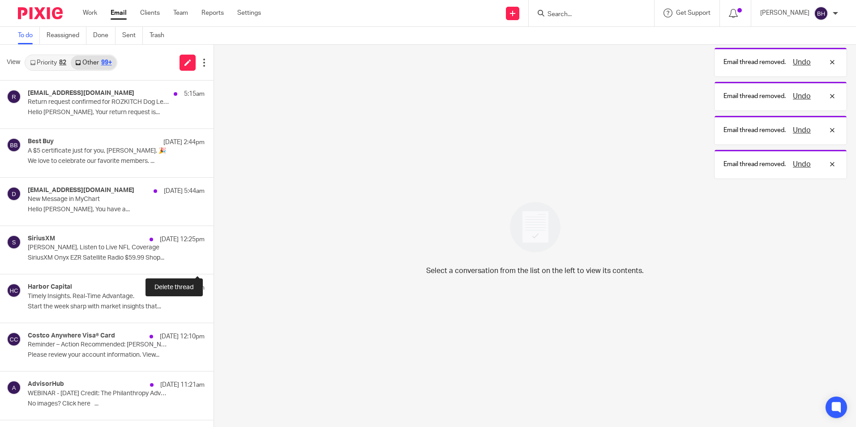
click at [213, 259] on button at bounding box center [216, 262] width 7 height 24
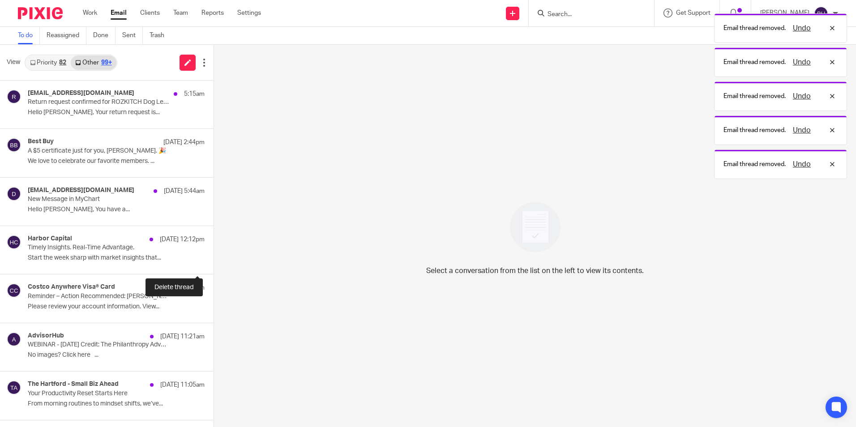
click at [213, 259] on button at bounding box center [216, 262] width 7 height 24
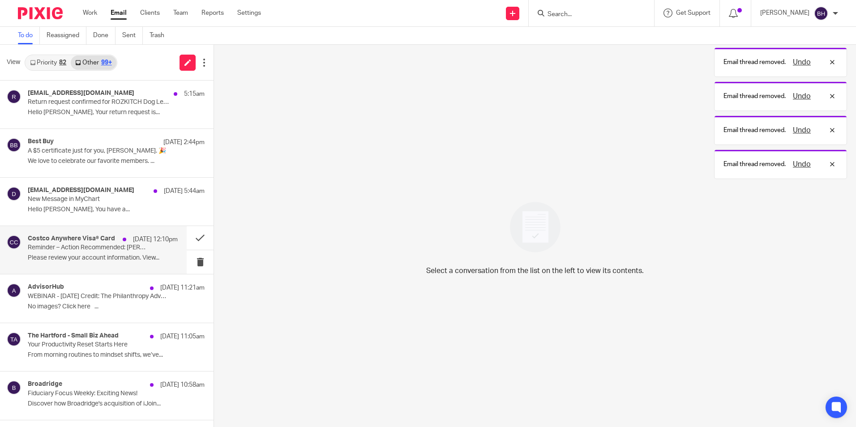
click p "Please review your account information. View..."
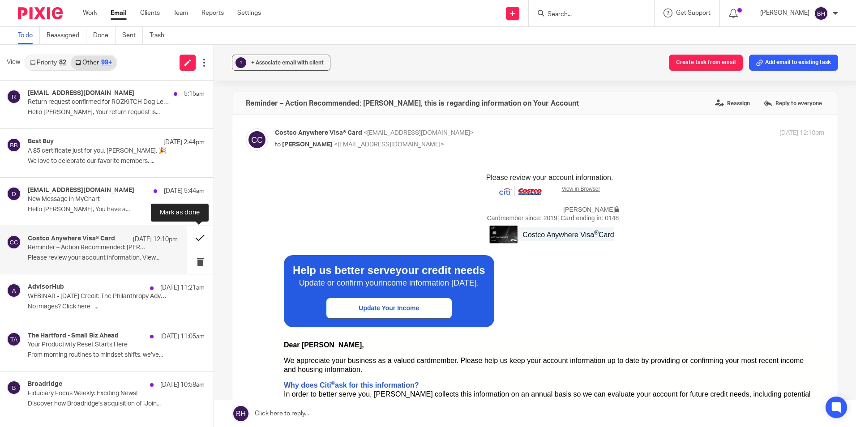
click button
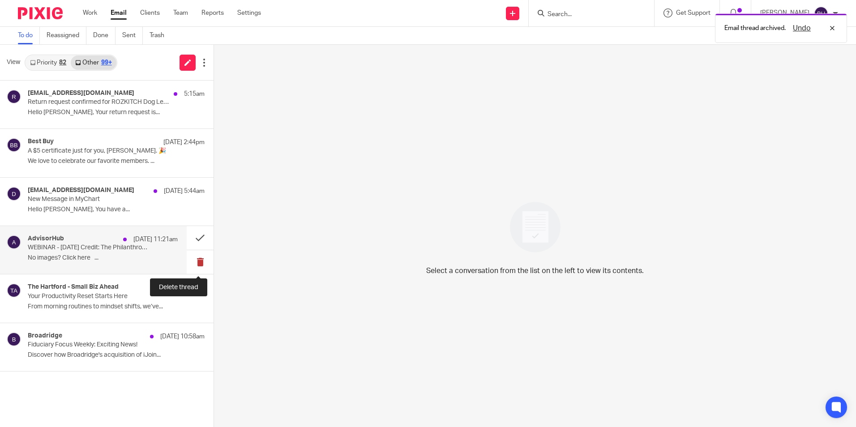
click button
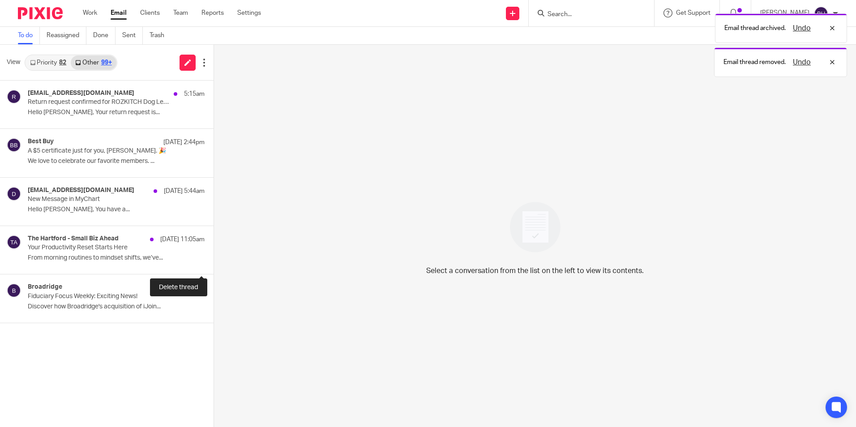
click button
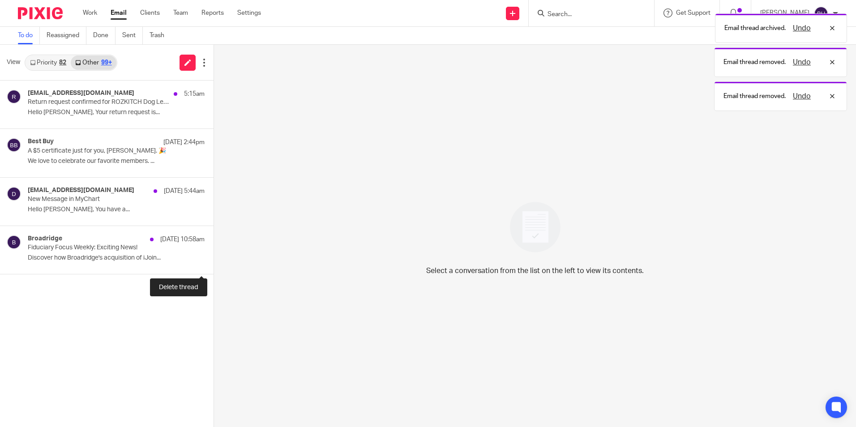
click button
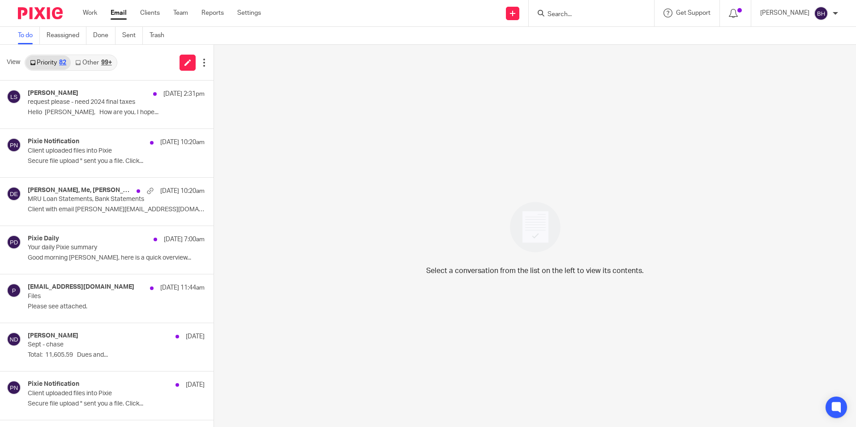
click at [101, 62] on div "99+" at bounding box center [106, 63] width 11 height 6
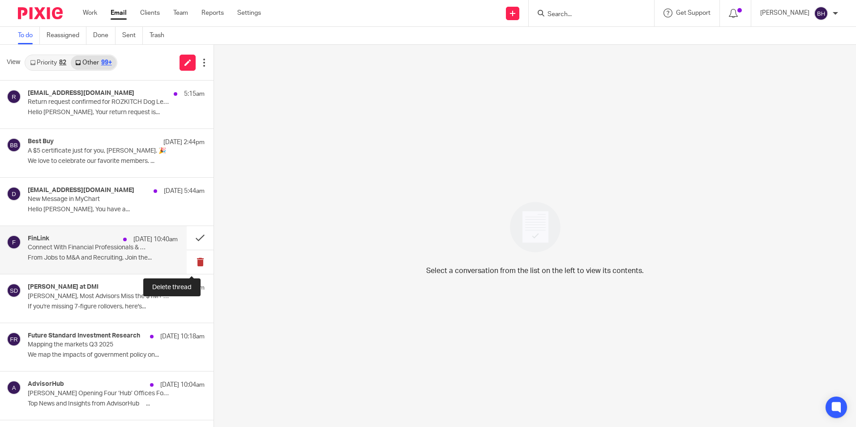
click at [192, 260] on button at bounding box center [200, 262] width 27 height 24
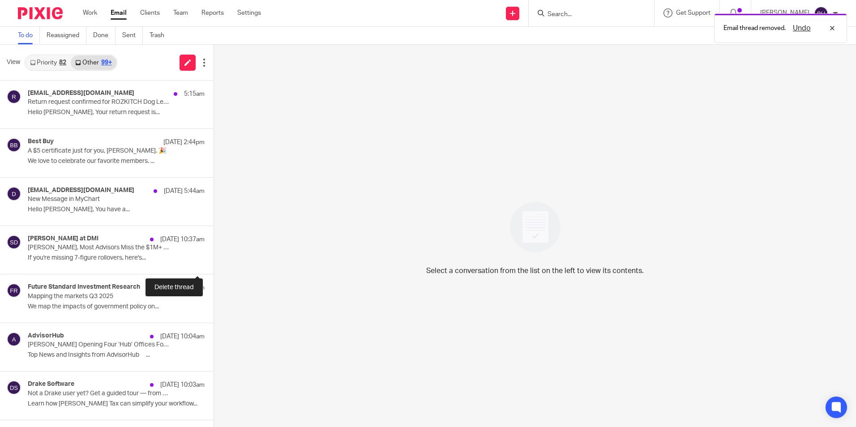
click at [213, 260] on button at bounding box center [216, 262] width 7 height 24
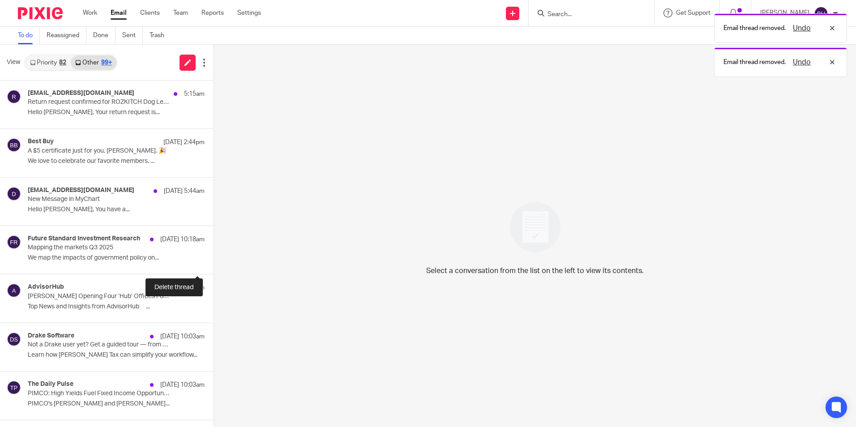
click at [213, 260] on button at bounding box center [216, 262] width 7 height 24
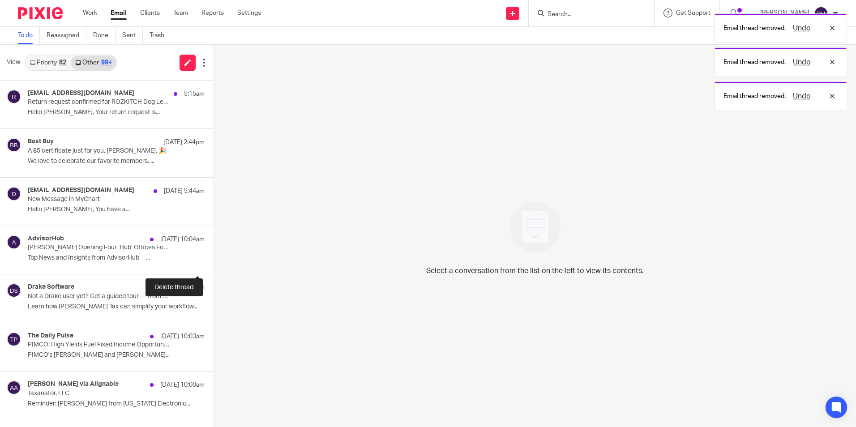
click at [213, 260] on button at bounding box center [216, 262] width 7 height 24
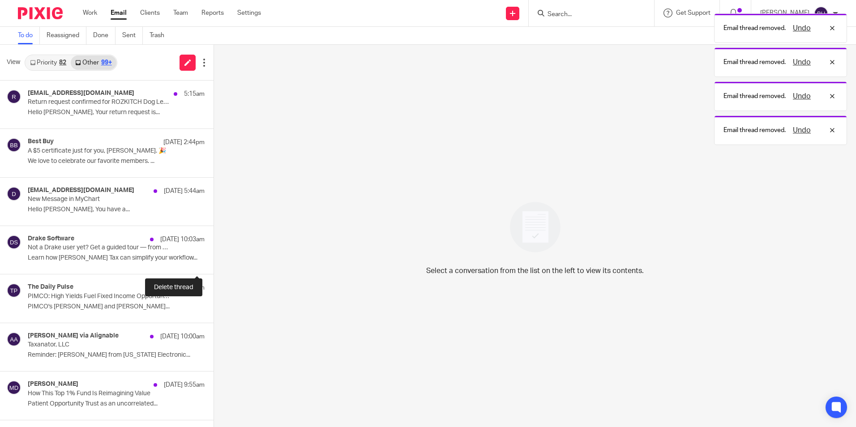
click at [213, 260] on button at bounding box center [216, 262] width 7 height 24
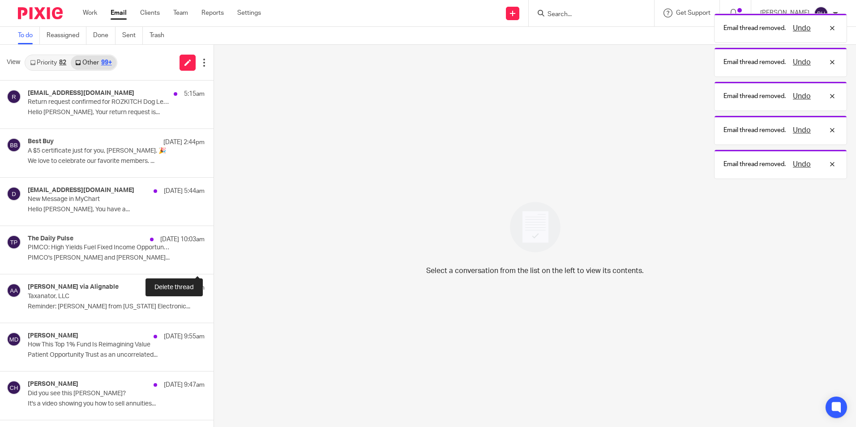
click at [213, 260] on button at bounding box center [216, 262] width 7 height 24
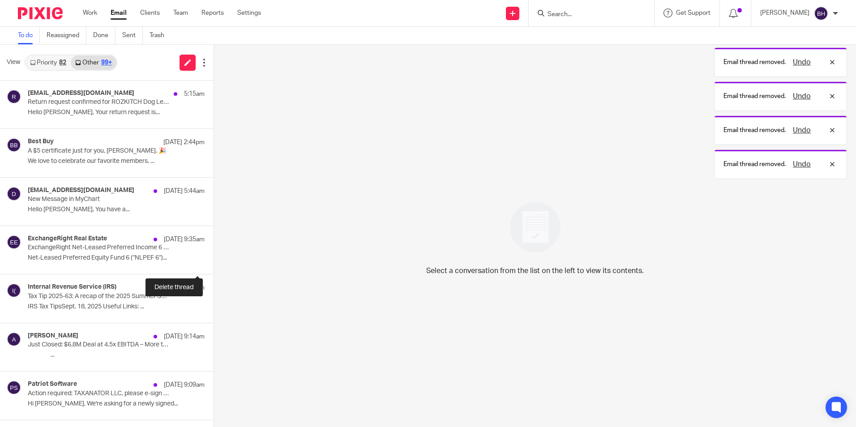
click at [213, 260] on button at bounding box center [216, 262] width 7 height 24
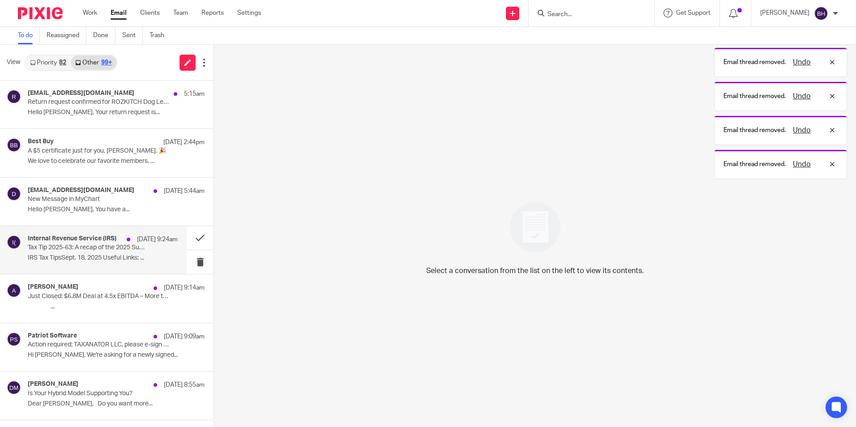
click at [142, 251] on div "Internal Revenue Service (IRS) Sep 18 9:24am Tax Tip 2025-63: A recap of the 20…" at bounding box center [103, 250] width 150 height 30
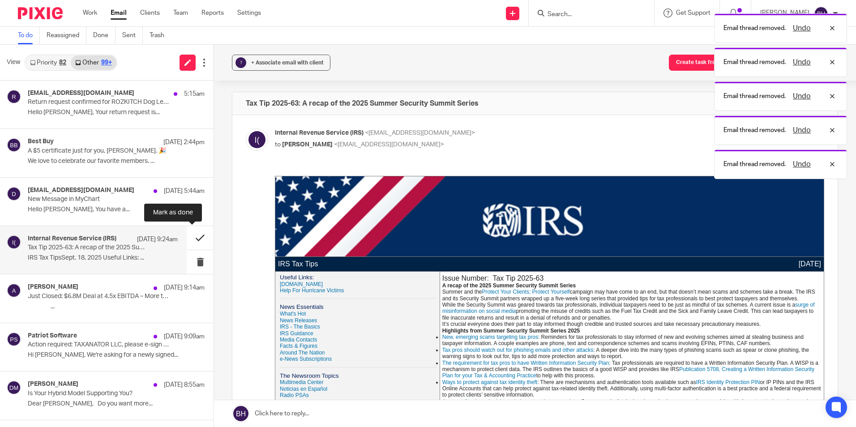
click at [194, 239] on button at bounding box center [200, 238] width 27 height 24
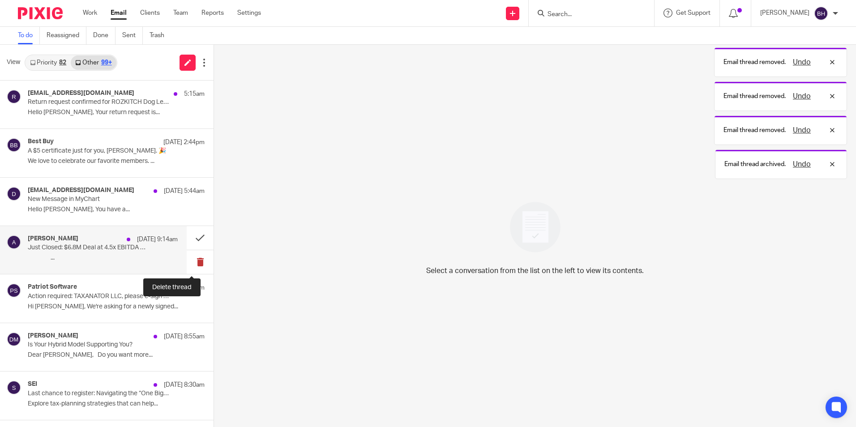
click at [194, 260] on button at bounding box center [200, 262] width 27 height 24
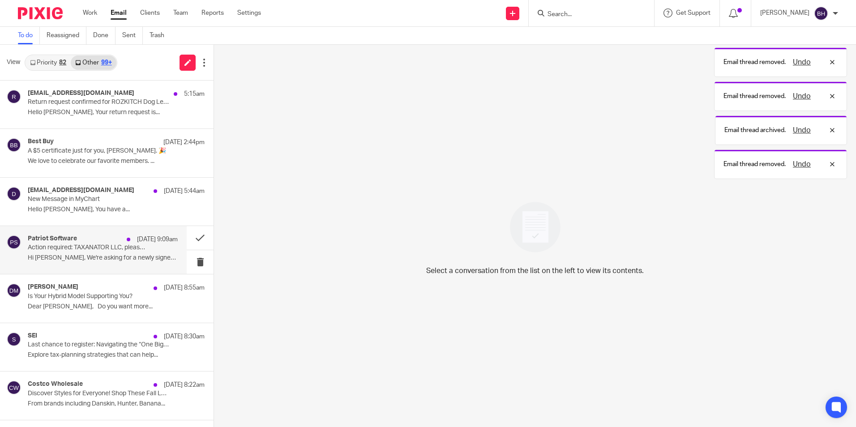
click at [138, 255] on p "Hi [PERSON_NAME], We're asking for a newly signed..." at bounding box center [103, 258] width 150 height 8
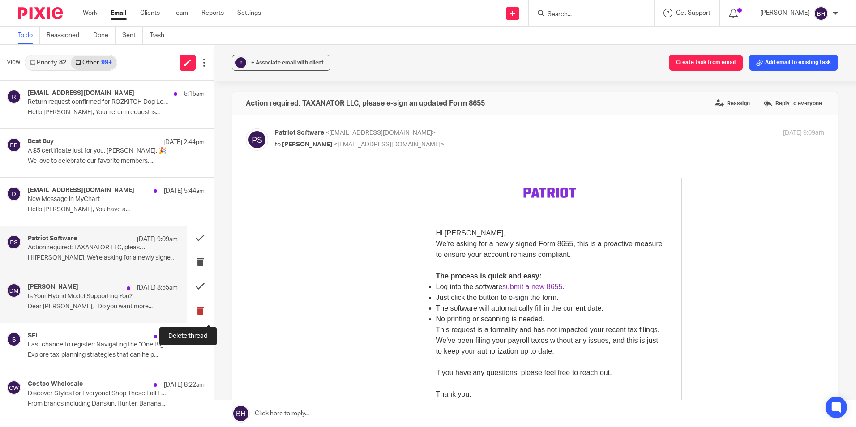
click at [198, 310] on button at bounding box center [200, 311] width 27 height 24
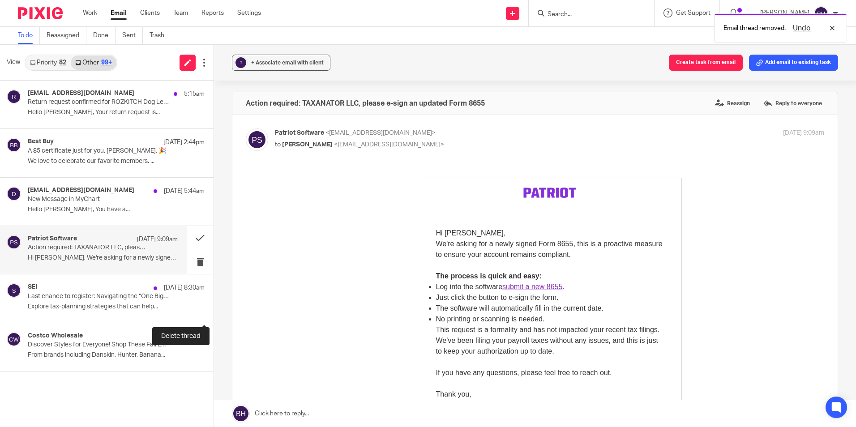
click at [213, 310] on button at bounding box center [216, 311] width 7 height 24
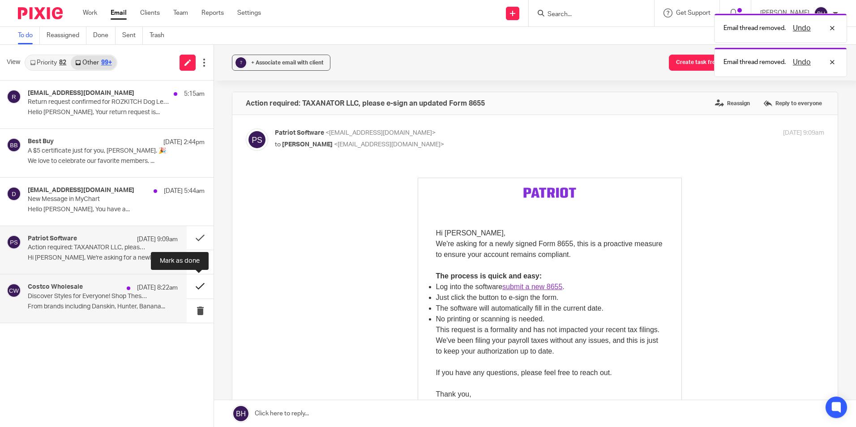
click at [199, 288] on button at bounding box center [200, 286] width 27 height 24
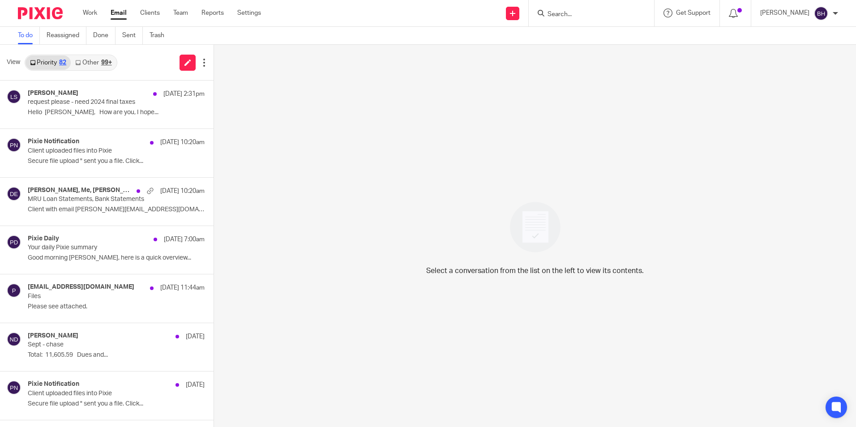
click at [86, 63] on link "Other 99+" at bounding box center [93, 62] width 45 height 14
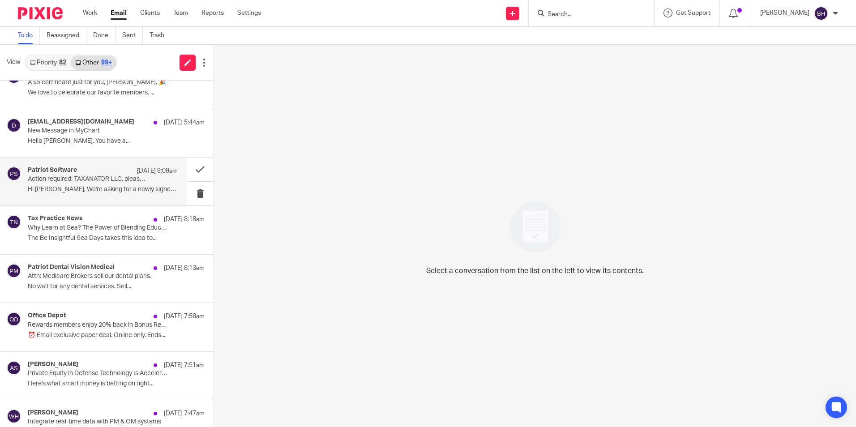
scroll to position [90, 0]
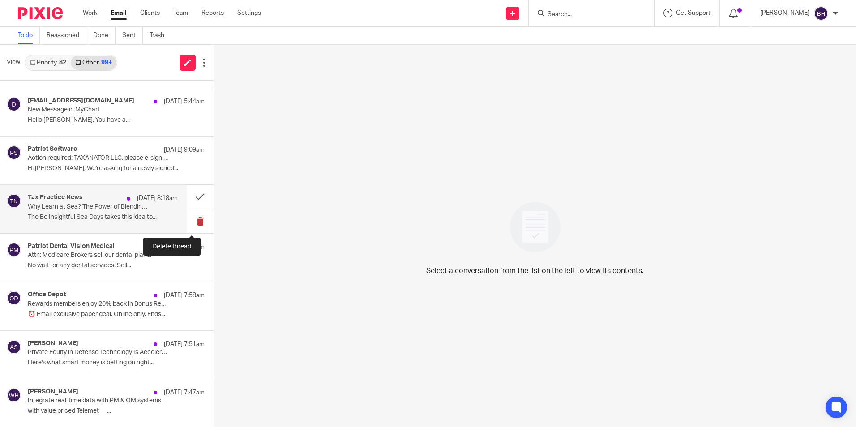
click at [194, 221] on button at bounding box center [200, 221] width 27 height 24
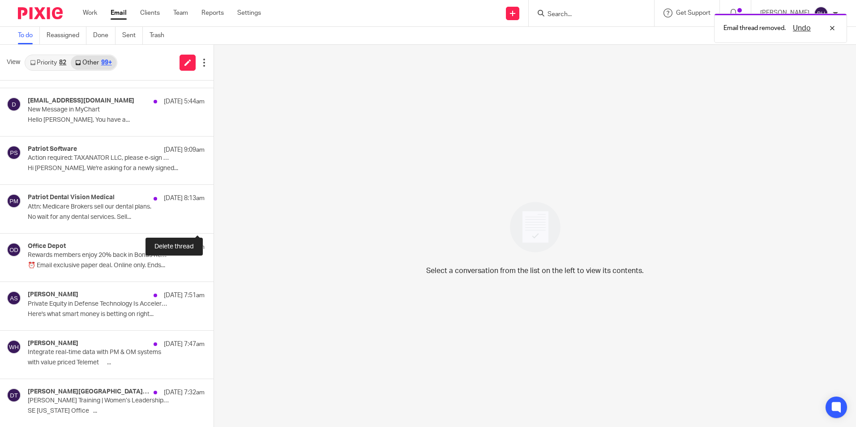
click at [213, 221] on button at bounding box center [216, 221] width 7 height 24
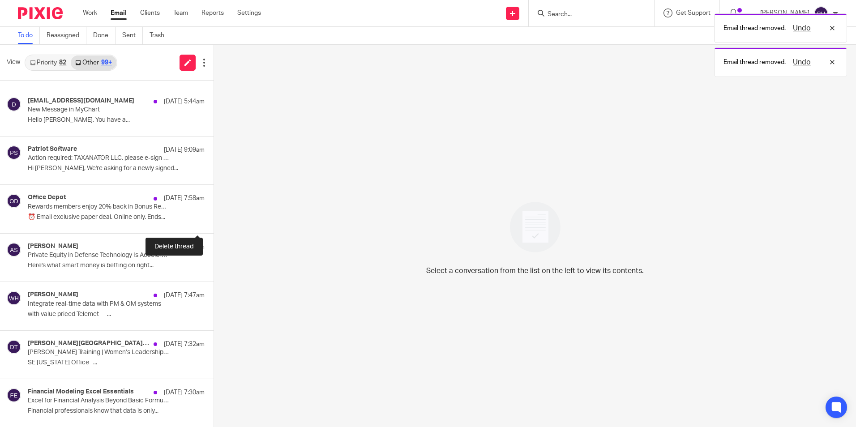
click at [213, 221] on button at bounding box center [216, 221] width 7 height 24
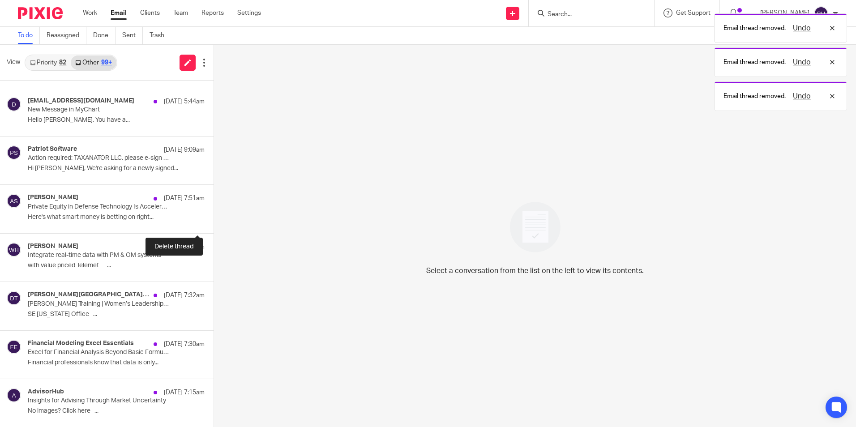
click at [213, 221] on button at bounding box center [216, 221] width 7 height 24
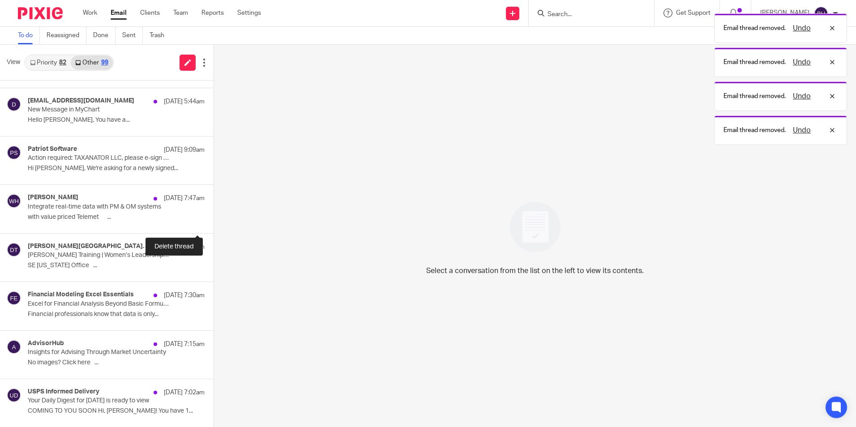
click at [213, 221] on button at bounding box center [216, 221] width 7 height 24
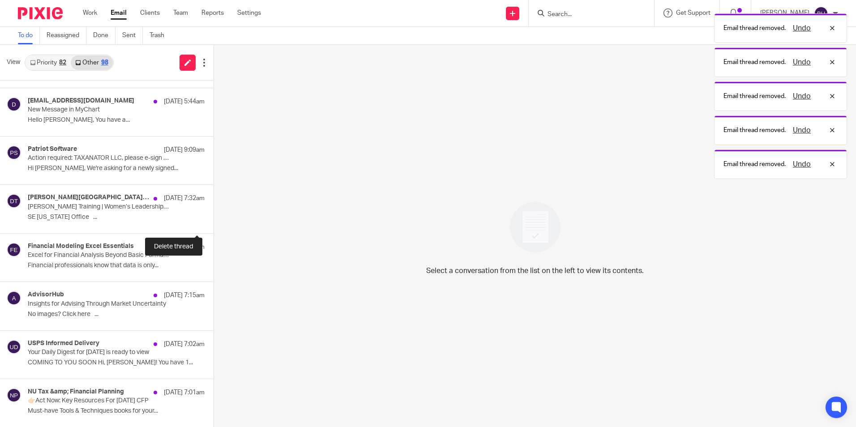
click at [213, 221] on button at bounding box center [216, 221] width 7 height 24
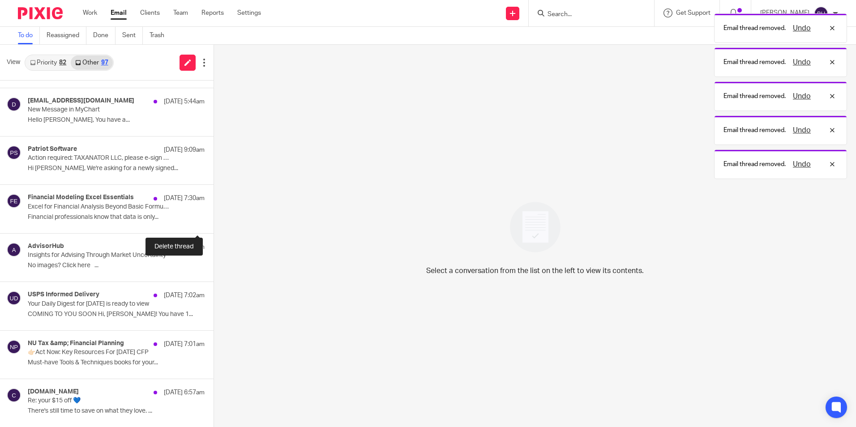
click at [213, 221] on button at bounding box center [216, 221] width 7 height 24
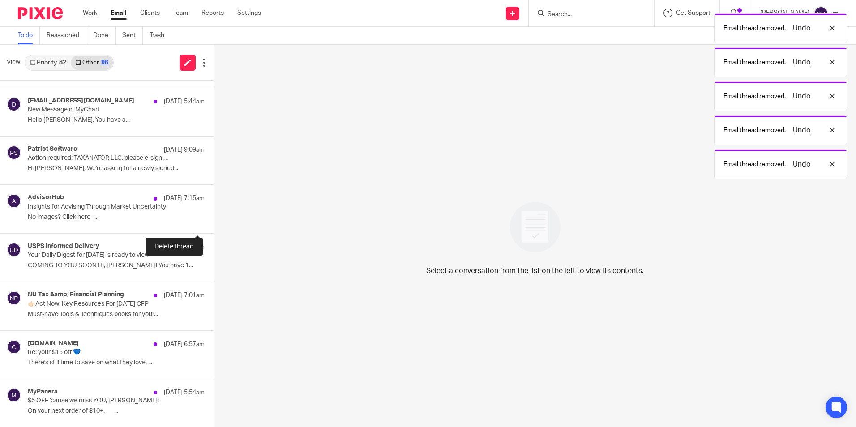
click at [213, 221] on button at bounding box center [216, 221] width 7 height 24
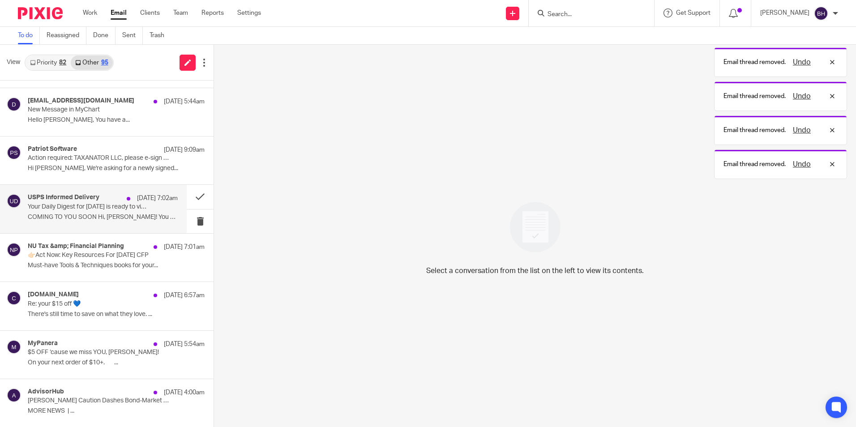
click at [157, 220] on p "COMING TO YOU SOON Hi, [PERSON_NAME]! You have 1..." at bounding box center [103, 217] width 150 height 8
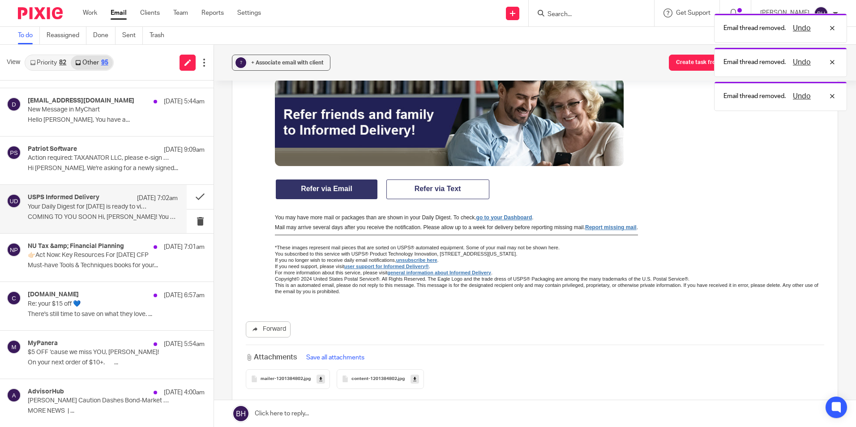
scroll to position [1119, 0]
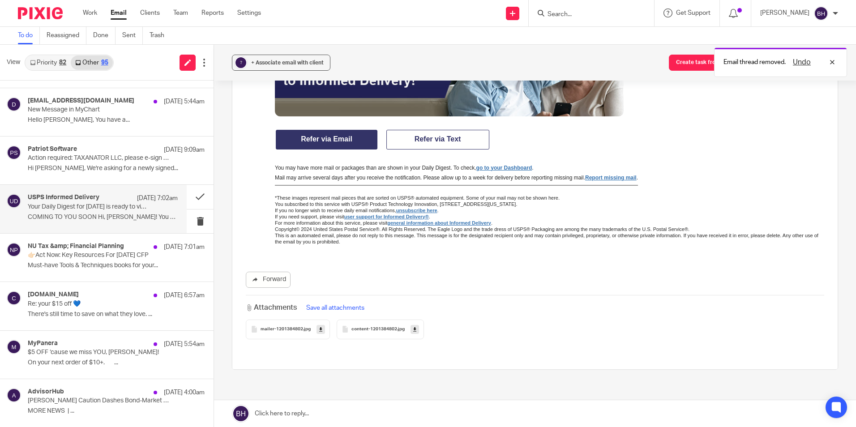
click at [294, 333] on div "mailer-1201384802 .jpg" at bounding box center [288, 330] width 84 height 20
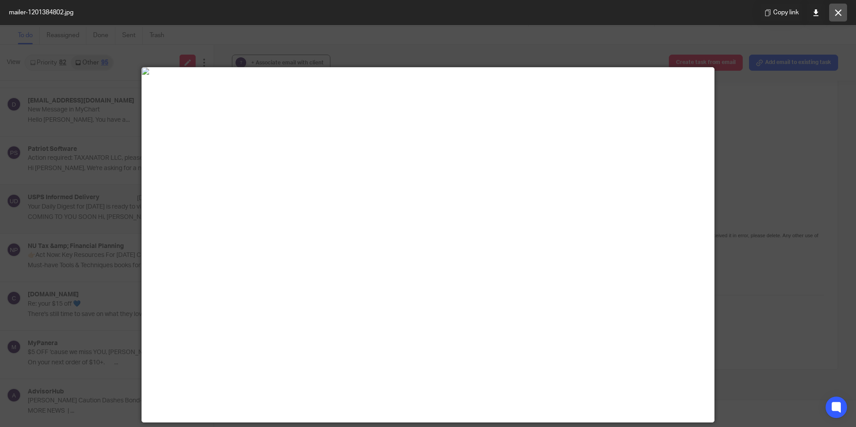
click at [838, 13] on icon at bounding box center [838, 12] width 7 height 7
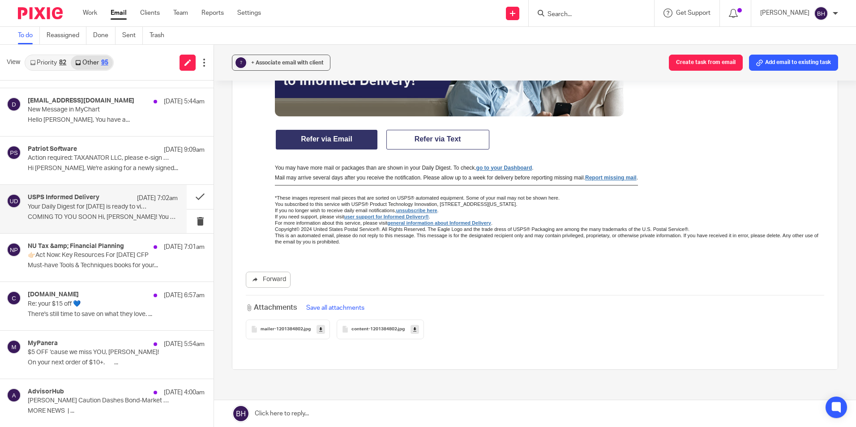
click at [379, 335] on div "content-1201384802 .jpg" at bounding box center [380, 330] width 87 height 20
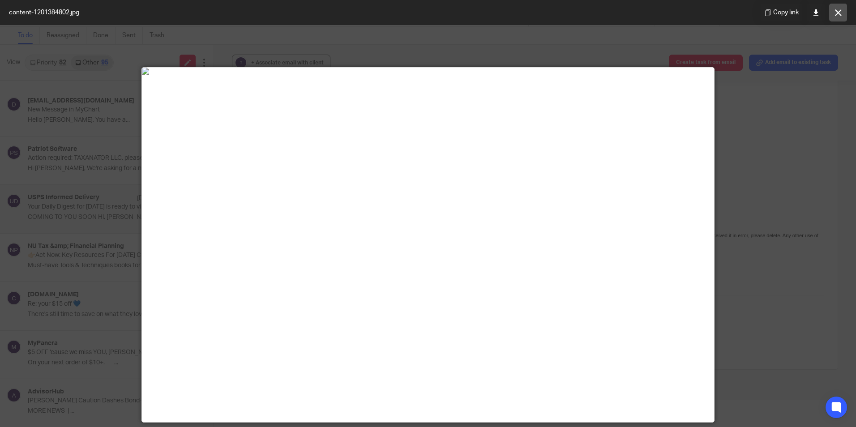
click at [835, 15] on icon at bounding box center [838, 12] width 7 height 7
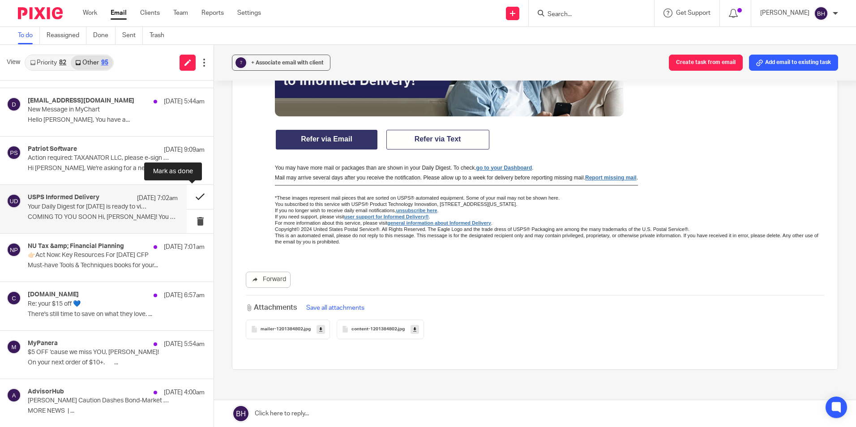
click at [190, 198] on button at bounding box center [200, 197] width 27 height 24
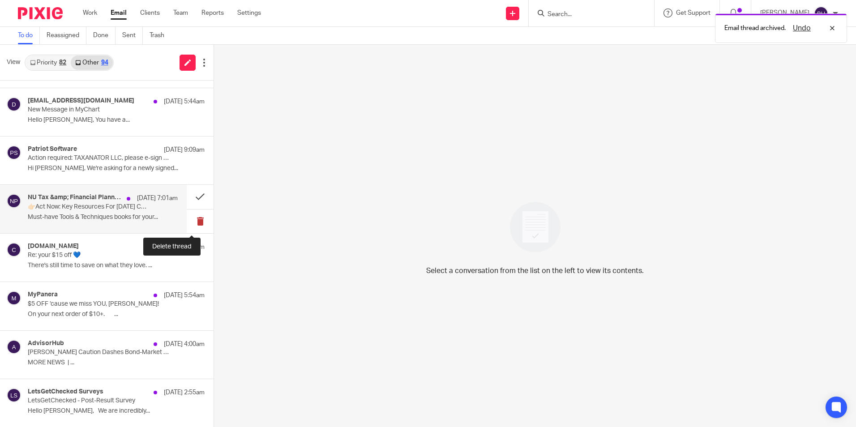
click at [188, 222] on button at bounding box center [200, 221] width 27 height 24
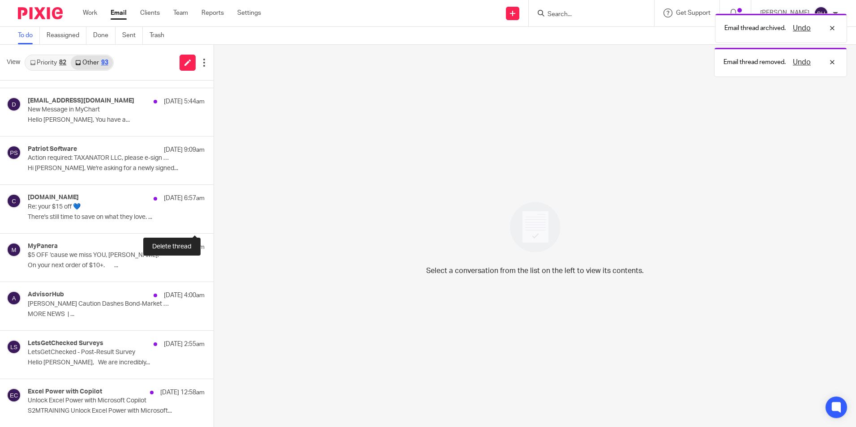
click at [213, 222] on button at bounding box center [216, 221] width 7 height 24
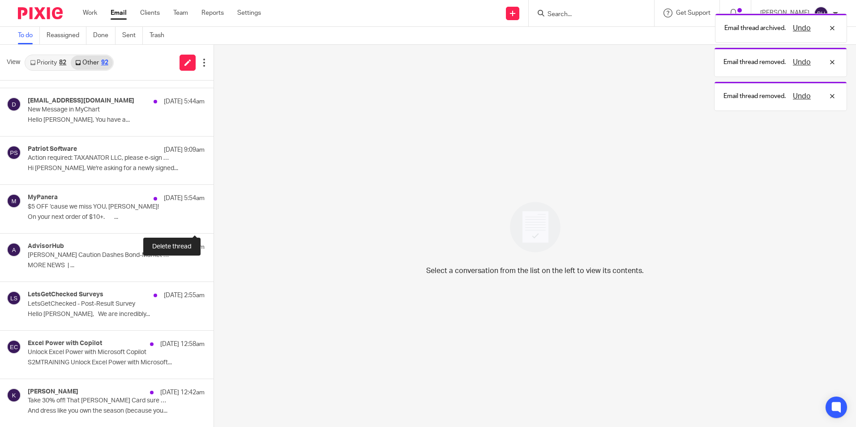
click at [213, 222] on button at bounding box center [216, 221] width 7 height 24
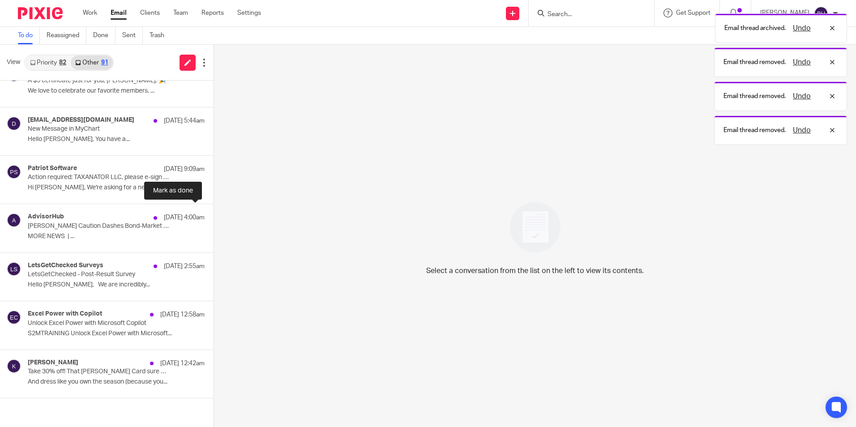
click at [213, 222] on button at bounding box center [216, 216] width 7 height 24
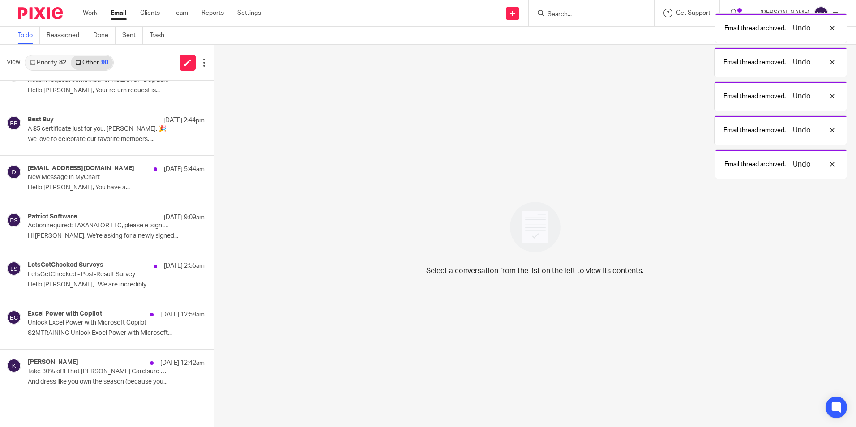
scroll to position [70, 0]
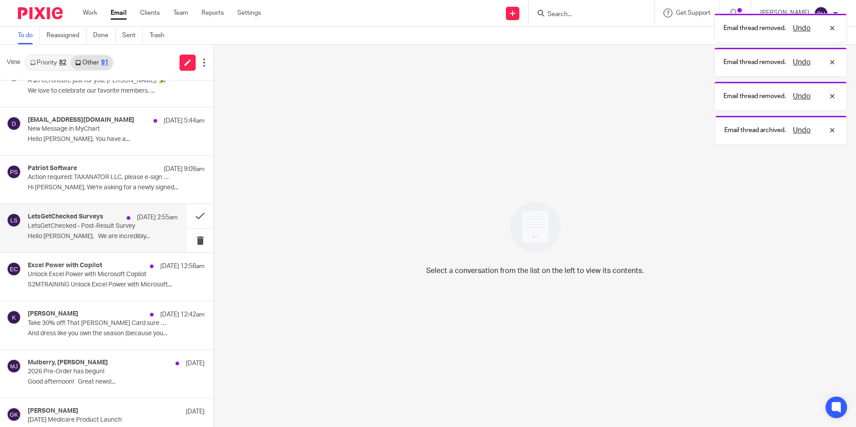
click at [152, 222] on p "Sep 18 2:55am" at bounding box center [157, 217] width 41 height 9
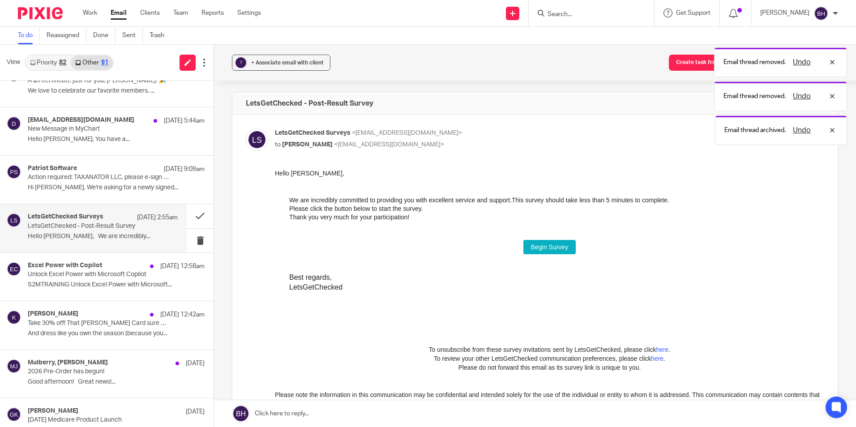
scroll to position [0, 0]
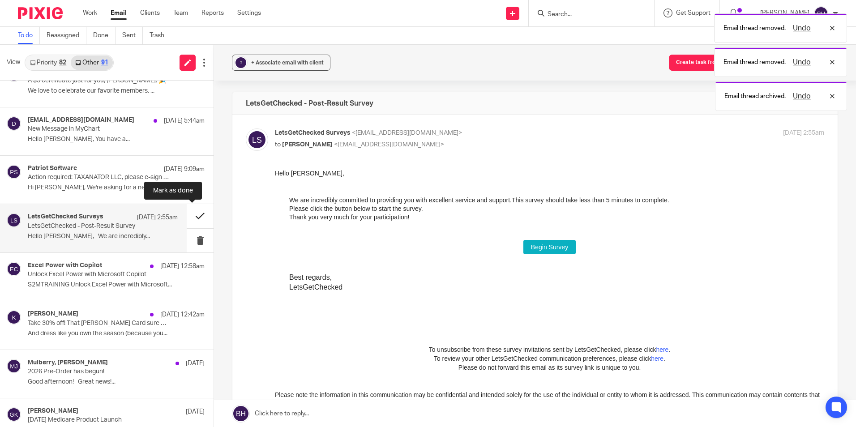
click at [189, 213] on button at bounding box center [200, 216] width 27 height 24
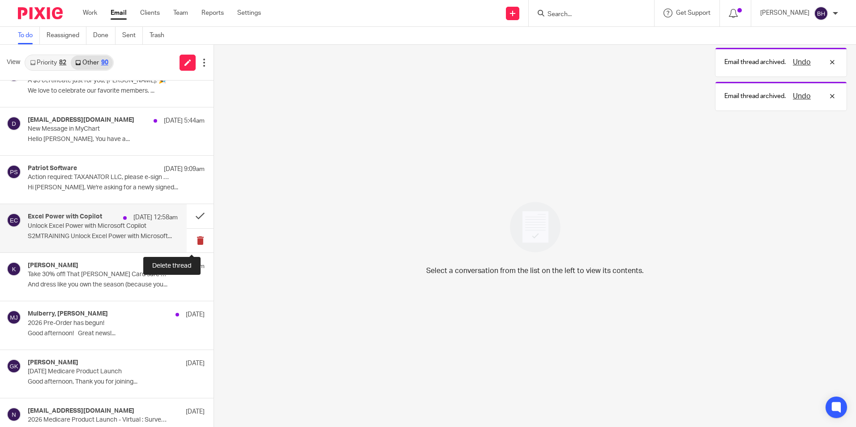
click at [191, 239] on button at bounding box center [200, 241] width 27 height 24
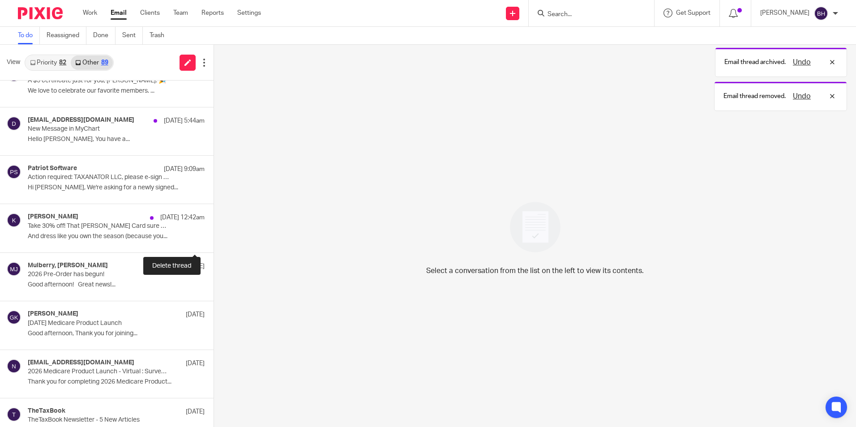
click at [213, 239] on button at bounding box center [216, 241] width 7 height 24
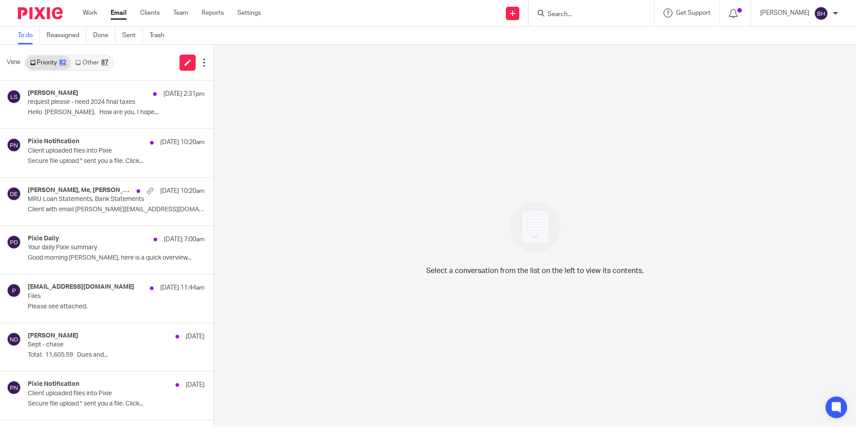
click at [94, 61] on link "Other 87" at bounding box center [92, 62] width 42 height 14
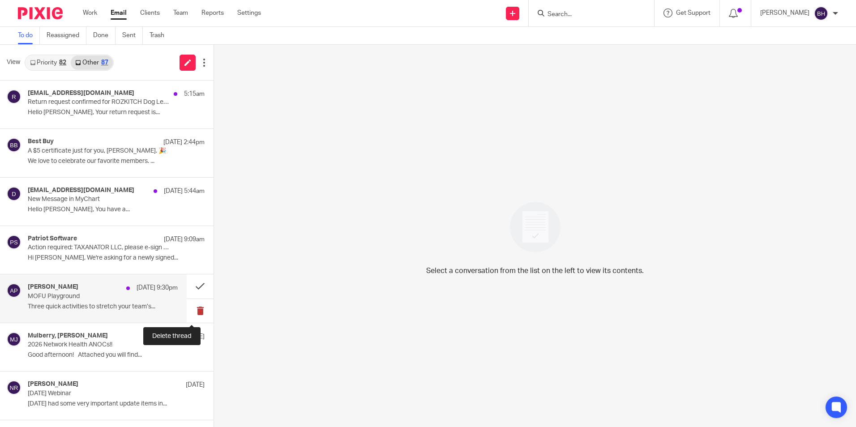
click at [192, 310] on button at bounding box center [200, 311] width 27 height 24
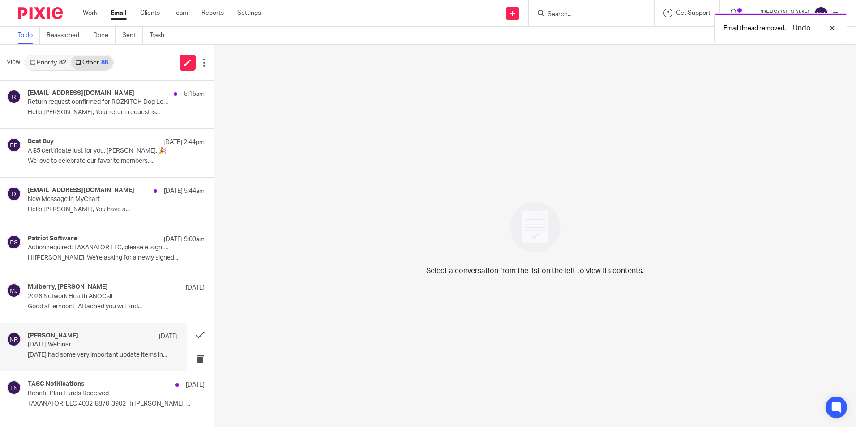
click at [133, 342] on p "[DATE] Webinar" at bounding box center [88, 345] width 120 height 8
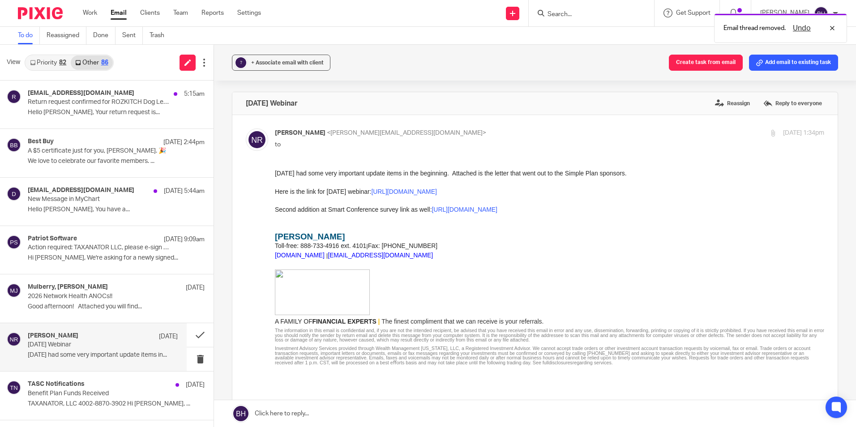
scroll to position [45, 0]
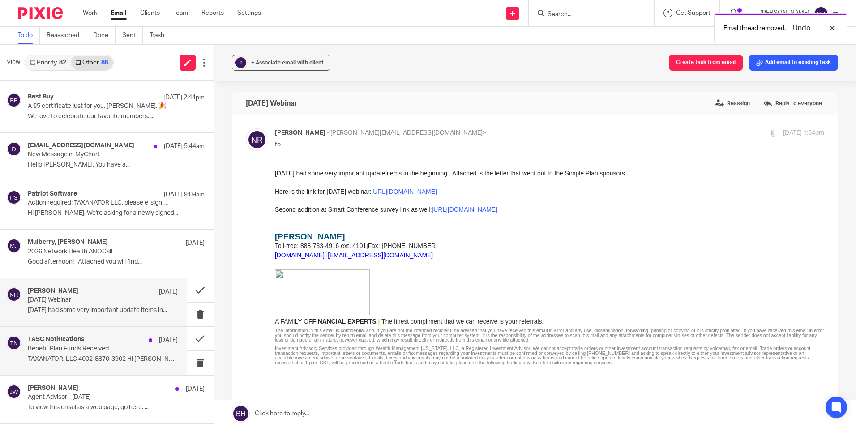
click at [132, 352] on p "Benefit Plan Funds Received" at bounding box center [88, 349] width 120 height 8
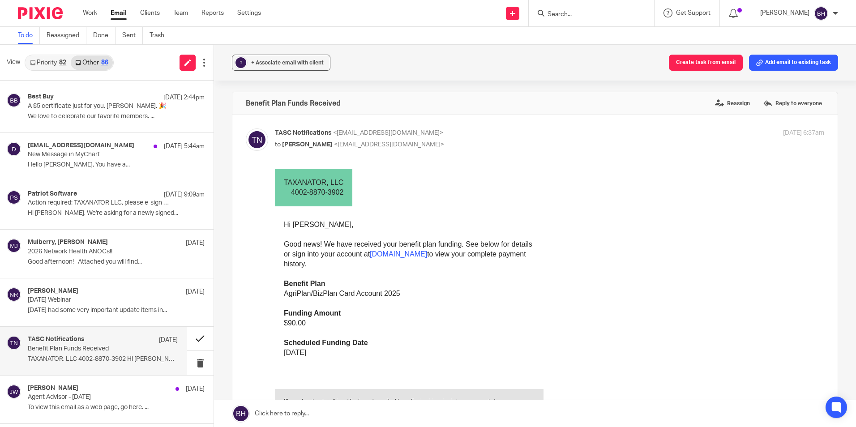
scroll to position [0, 0]
click at [190, 337] on button at bounding box center [200, 339] width 27 height 24
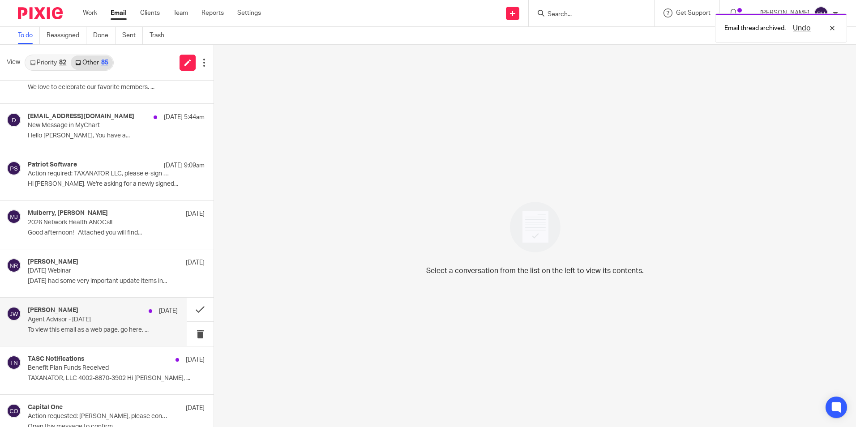
scroll to position [90, 0]
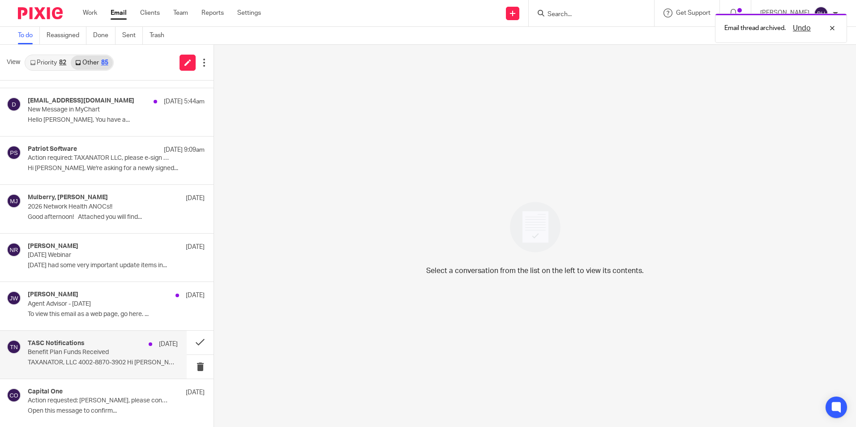
click at [140, 351] on p "Benefit Plan Funds Received" at bounding box center [88, 353] width 120 height 8
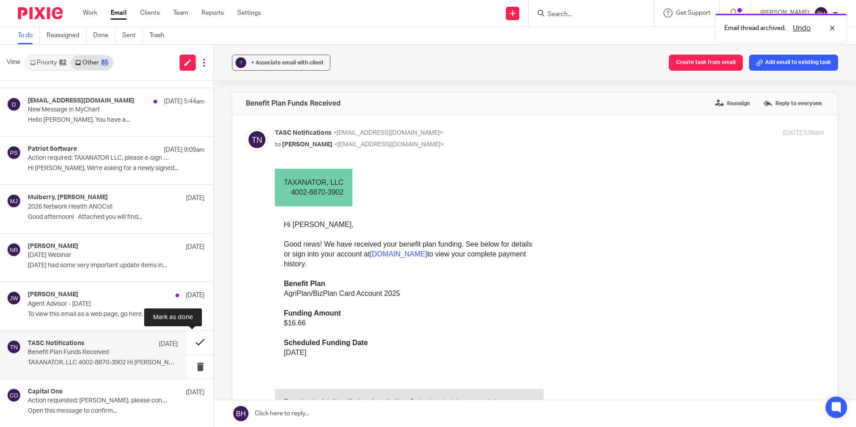
scroll to position [0, 0]
click at [190, 341] on button at bounding box center [200, 343] width 27 height 24
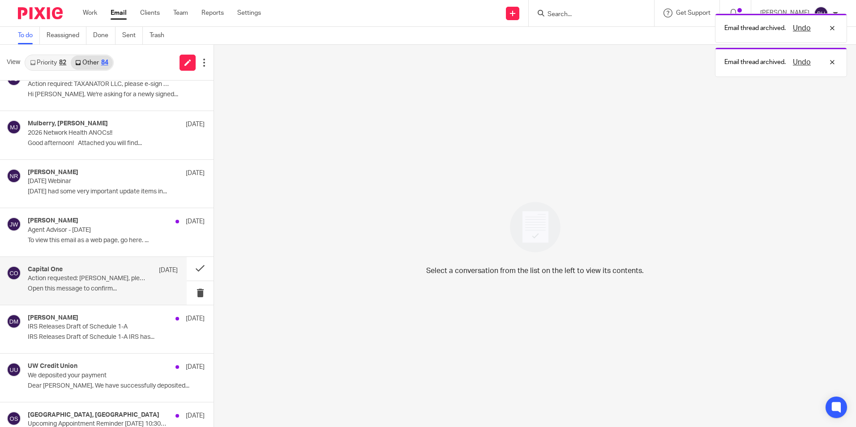
scroll to position [179, 0]
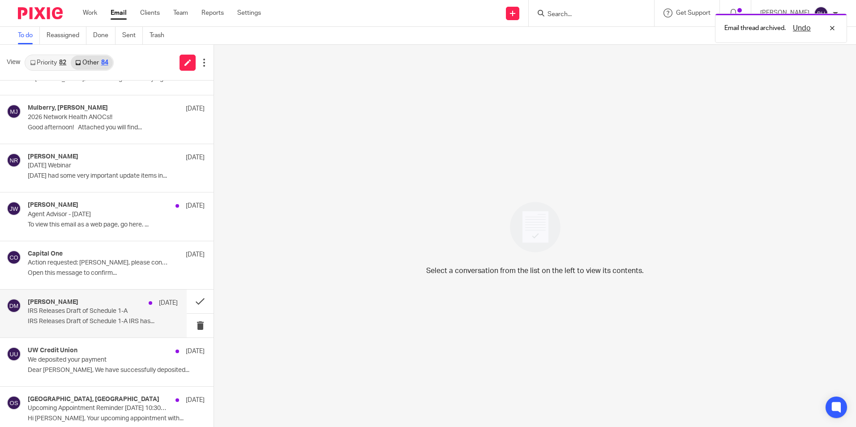
click at [120, 318] on p "IRS Releases Draft of Schedule 1-A IRS has..." at bounding box center [103, 322] width 150 height 8
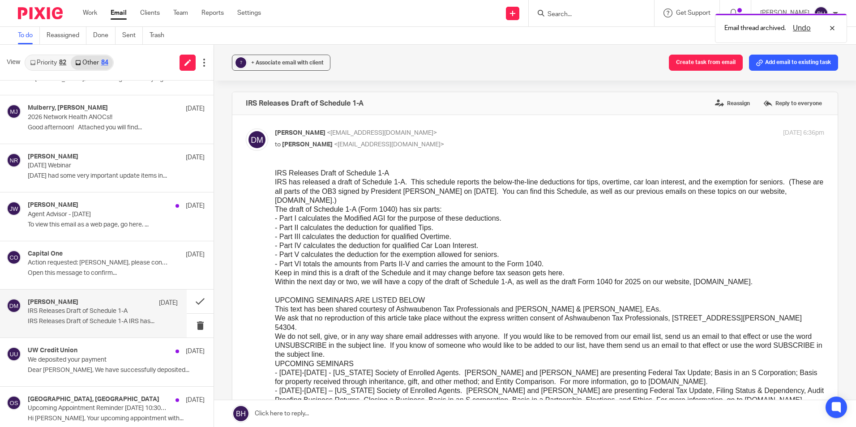
scroll to position [0, 0]
click at [192, 303] on button at bounding box center [200, 302] width 27 height 24
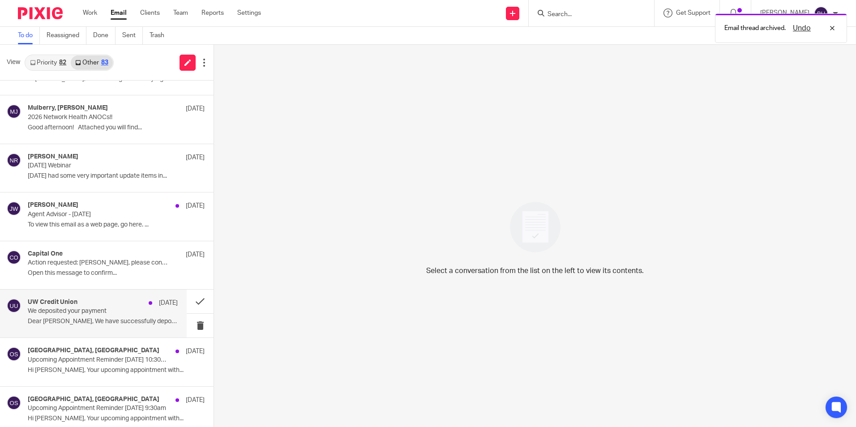
click at [139, 315] on p "We deposited your payment" at bounding box center [88, 311] width 120 height 8
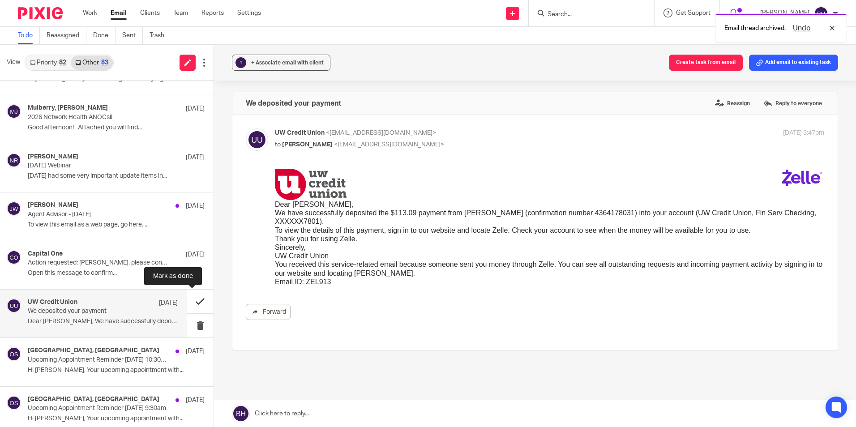
click at [194, 303] on button at bounding box center [200, 302] width 27 height 24
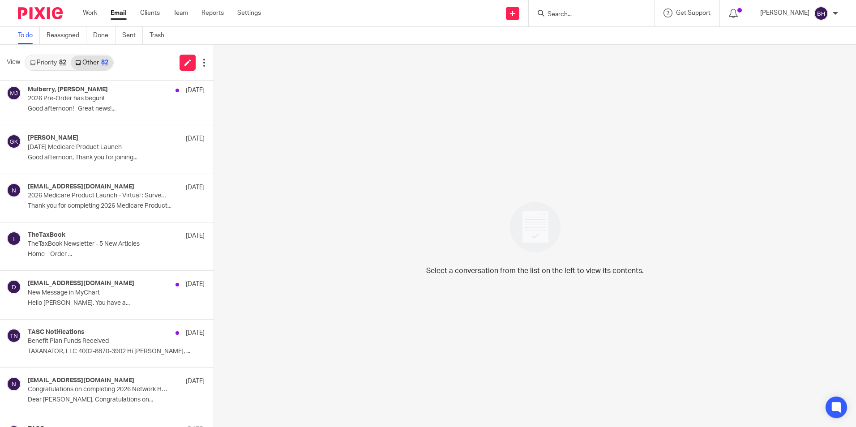
scroll to position [582, 0]
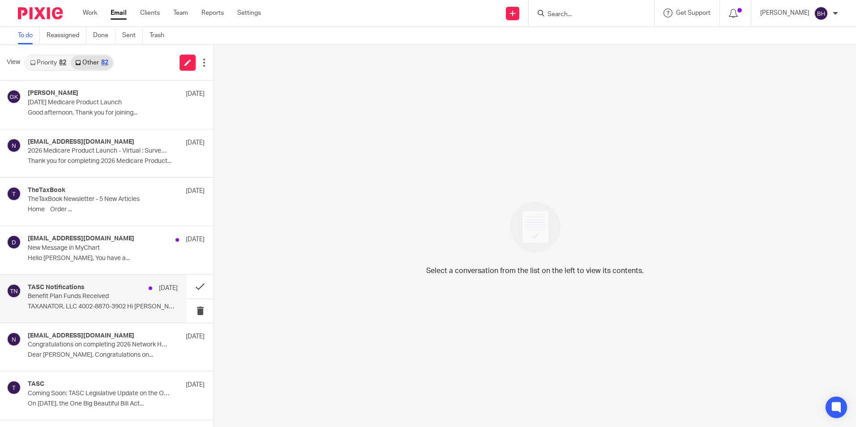
click at [128, 307] on p "TAXANATOR, LLC 4002-8870-3902 Hi [PERSON_NAME], ..." at bounding box center [103, 307] width 150 height 8
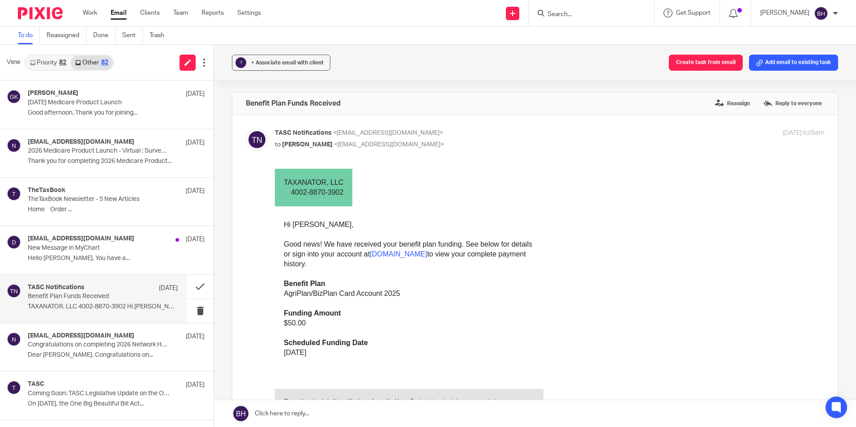
scroll to position [0, 0]
click at [188, 284] on button at bounding box center [200, 287] width 27 height 24
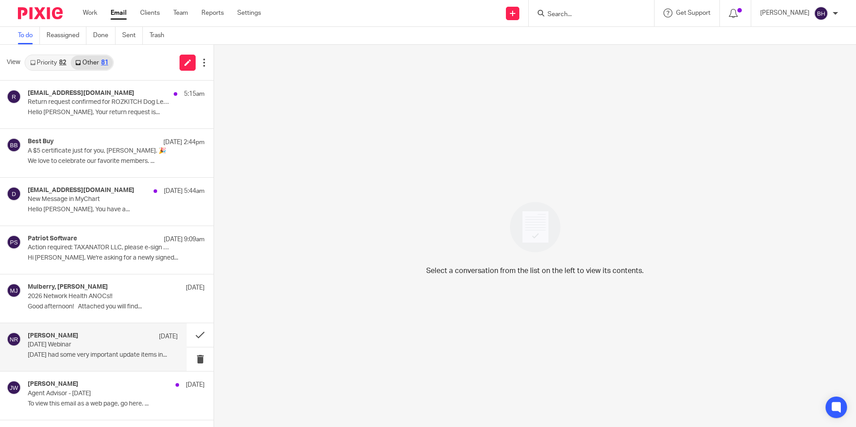
click at [109, 346] on p "[DATE] Webinar" at bounding box center [88, 345] width 120 height 8
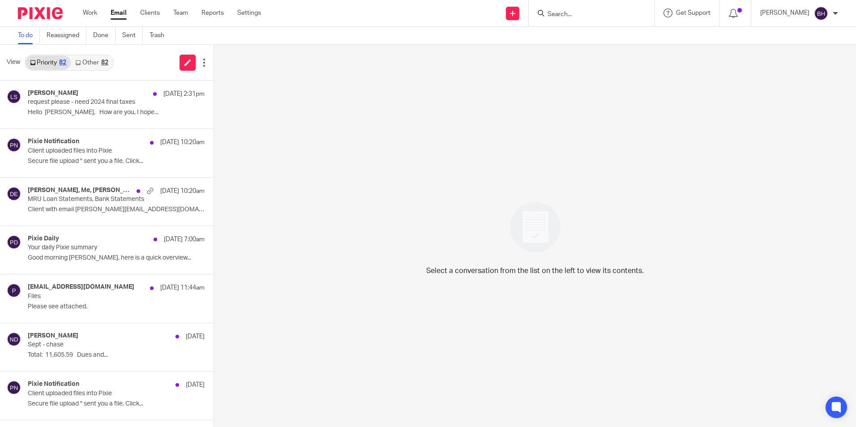
click at [94, 55] on div "Priority 82 Other 82" at bounding box center [69, 63] width 89 height 16
click at [94, 59] on link "Other 82" at bounding box center [92, 62] width 42 height 14
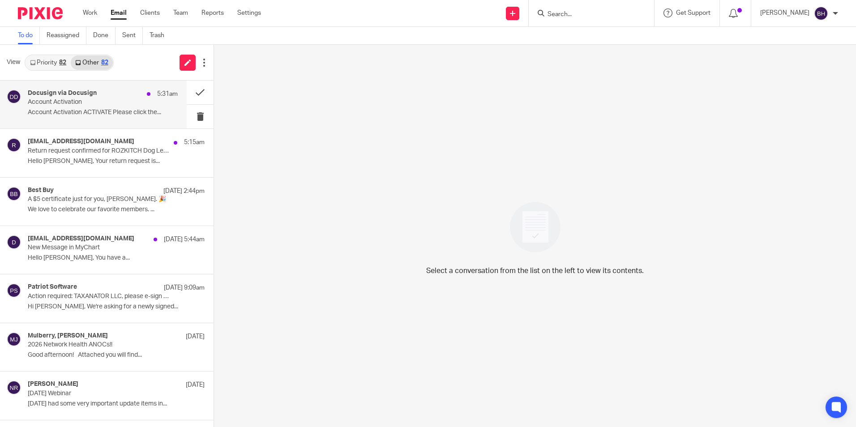
click at [90, 95] on h4 "Docusign via Docusign" at bounding box center [62, 94] width 69 height 8
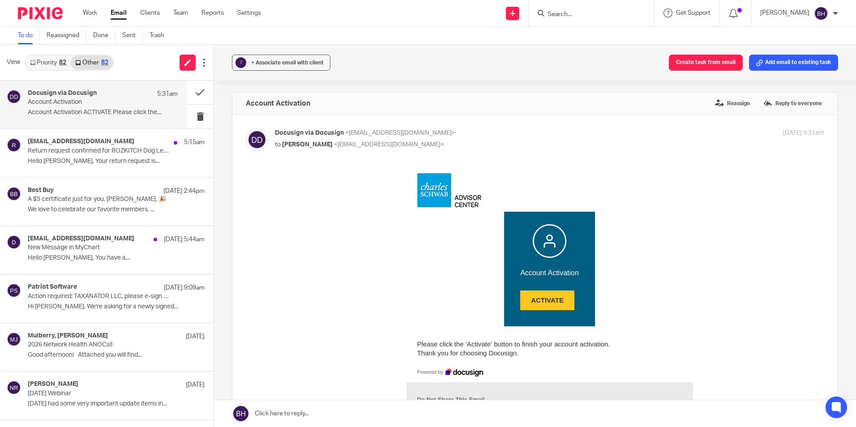
click at [537, 301] on span "ACTIVATE" at bounding box center [547, 300] width 54 height 8
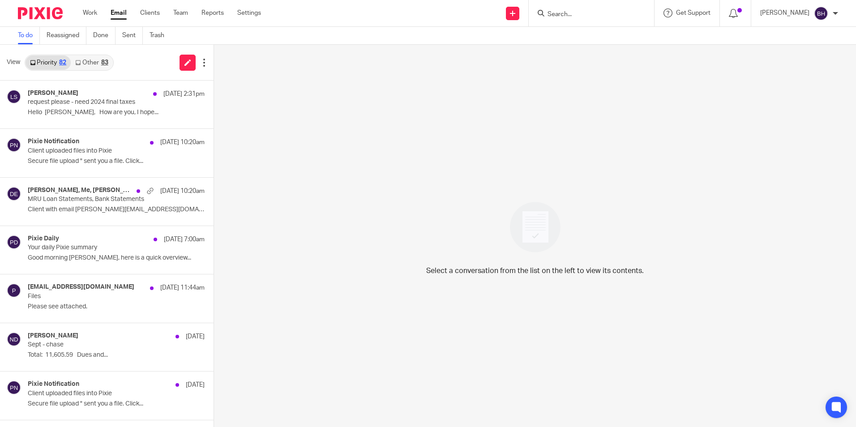
click at [96, 64] on link "Other 83" at bounding box center [92, 62] width 42 height 14
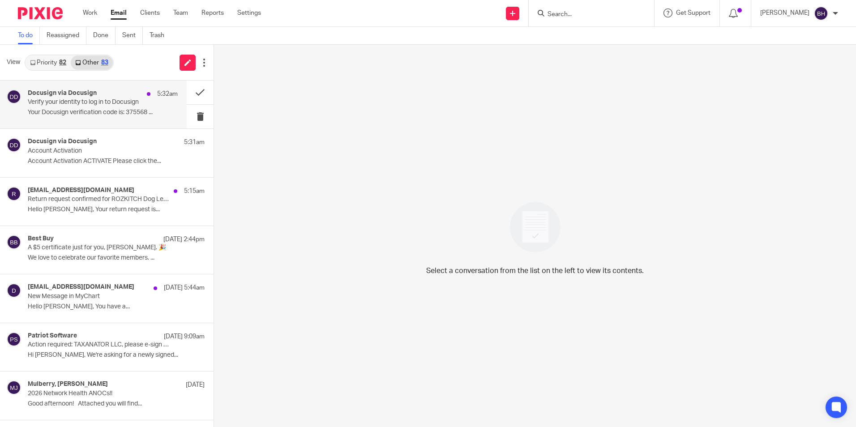
click at [107, 101] on p "Verify your identity to log in to Docusign" at bounding box center [88, 102] width 120 height 8
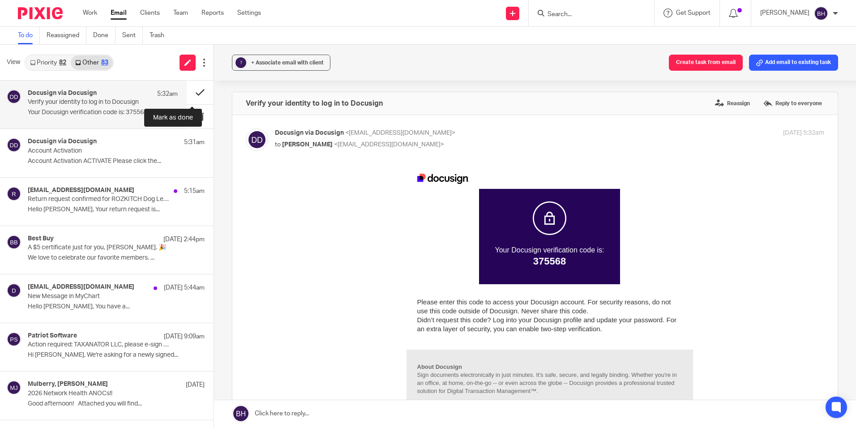
click at [191, 91] on button at bounding box center [200, 93] width 27 height 24
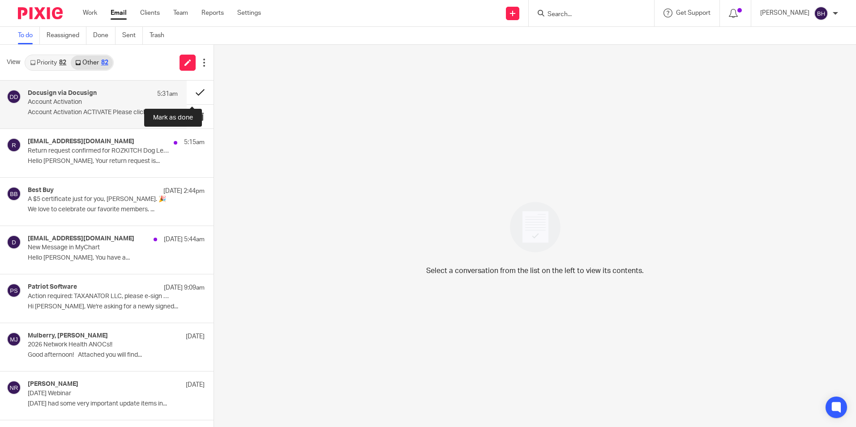
click at [190, 92] on button at bounding box center [200, 93] width 27 height 24
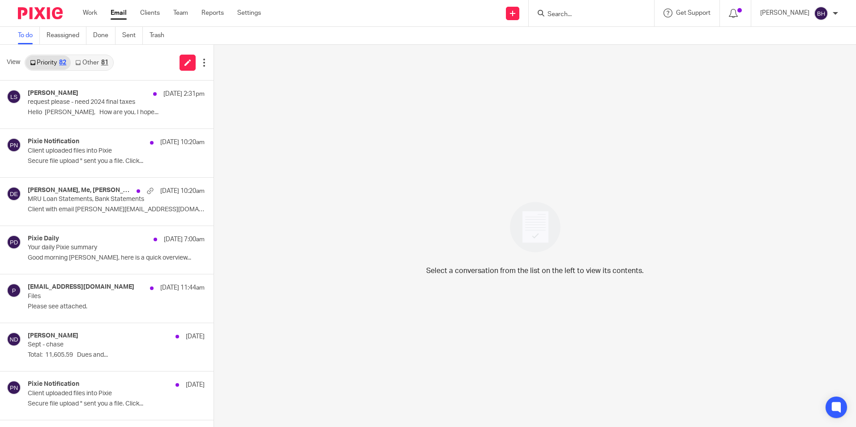
click at [94, 58] on link "Other 81" at bounding box center [92, 62] width 42 height 14
click at [89, 63] on link "Other 81" at bounding box center [92, 62] width 42 height 14
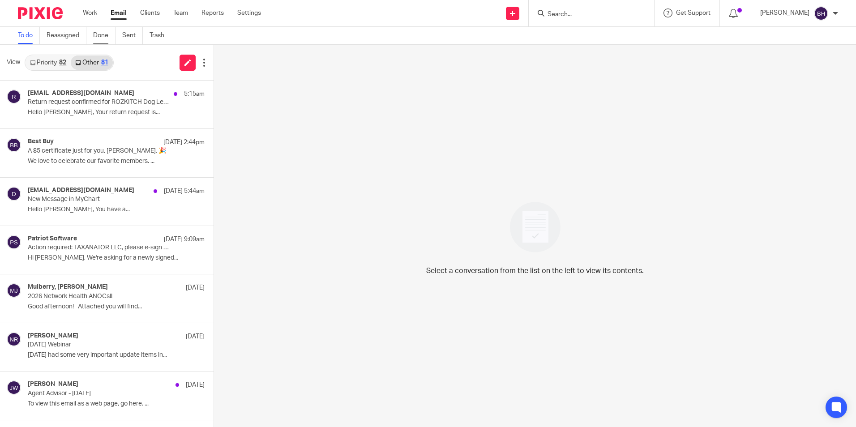
click at [104, 37] on link "Done" at bounding box center [104, 35] width 22 height 17
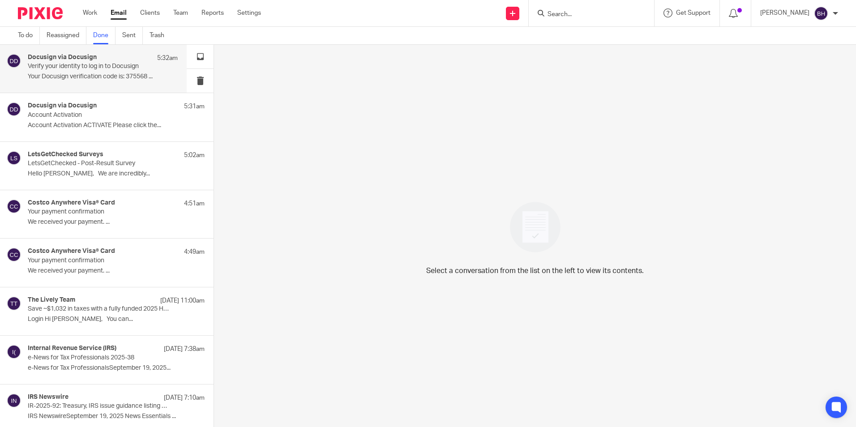
click at [98, 59] on div "Docusign via Docusign 5:32am" at bounding box center [103, 58] width 150 height 9
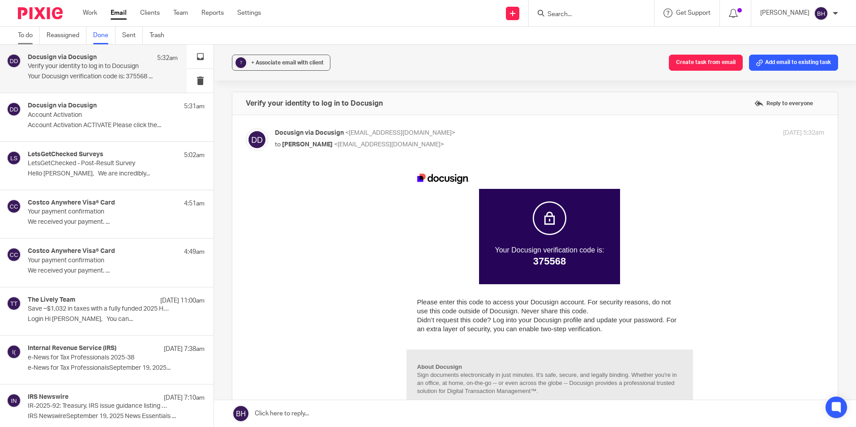
click at [29, 34] on link "To do" at bounding box center [29, 35] width 22 height 17
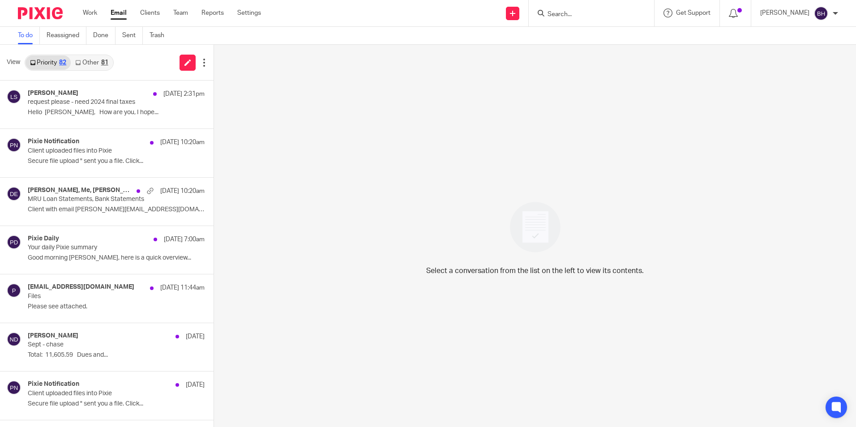
click at [93, 64] on link "Other 81" at bounding box center [92, 62] width 42 height 14
click at [98, 64] on link "Other 81" at bounding box center [92, 62] width 42 height 14
click at [97, 62] on link "Other 81" at bounding box center [92, 62] width 42 height 14
click at [99, 62] on link "Other 81" at bounding box center [92, 62] width 42 height 14
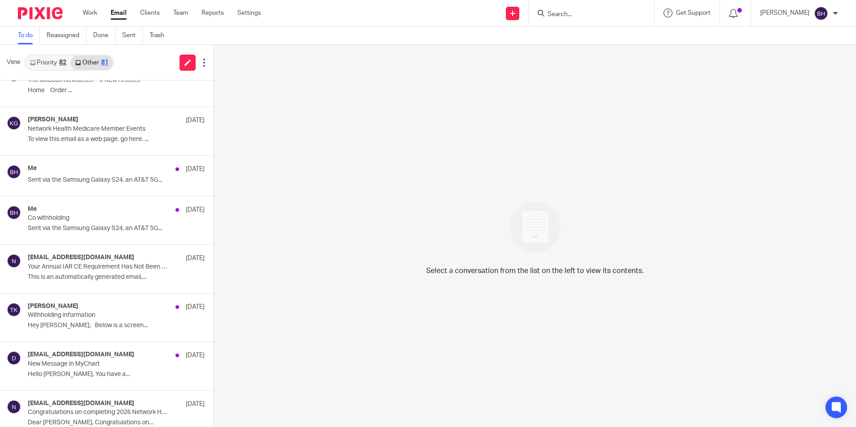
scroll to position [716, 0]
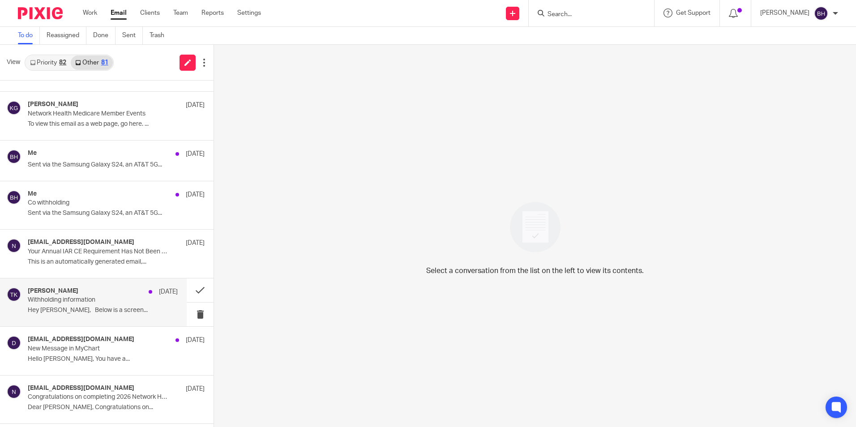
click at [86, 302] on p "Withholding information" at bounding box center [88, 300] width 120 height 8
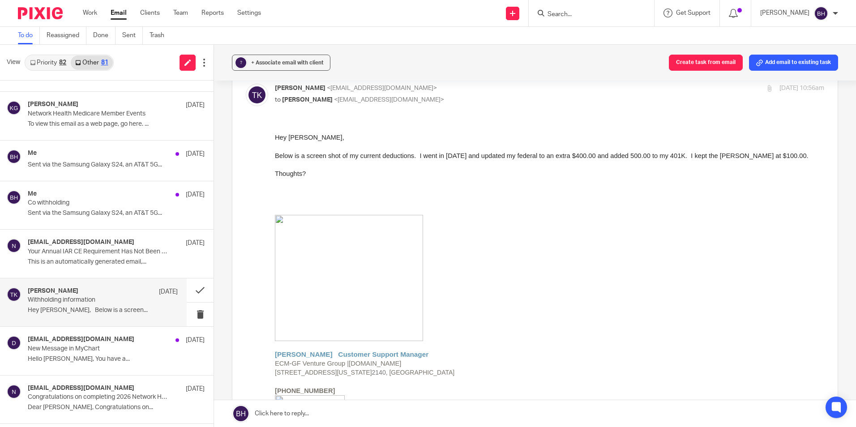
scroll to position [45, 0]
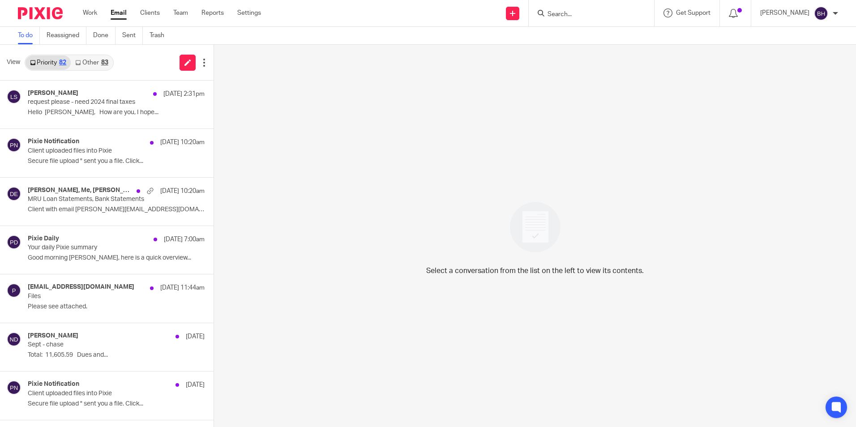
click at [94, 60] on link "Other 83" at bounding box center [92, 62] width 42 height 14
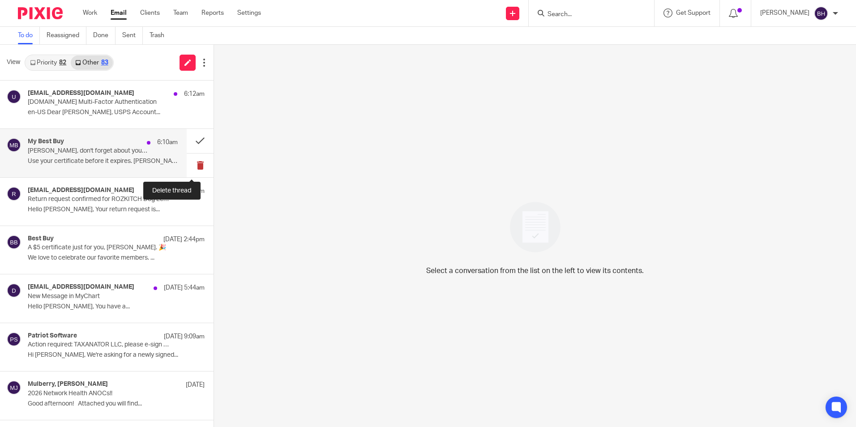
click at [191, 162] on button at bounding box center [200, 166] width 27 height 24
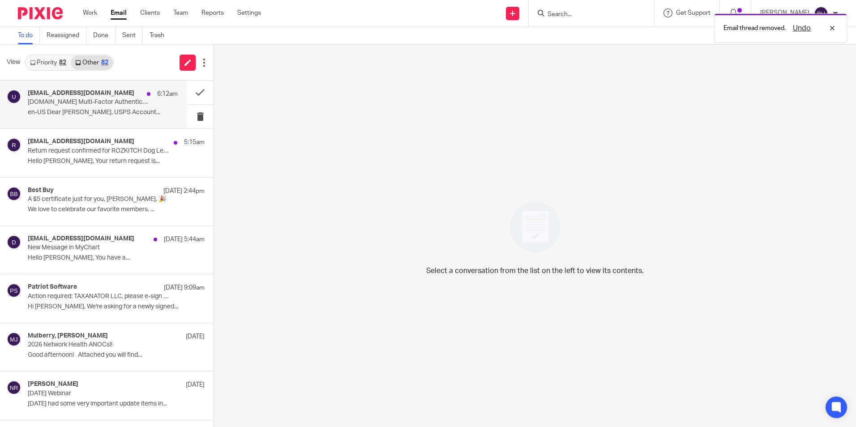
click at [91, 108] on div "USPostalService@usps.com 6:12am USPS.com Multi-Factor Authentication en-US Dear…" at bounding box center [103, 105] width 150 height 30
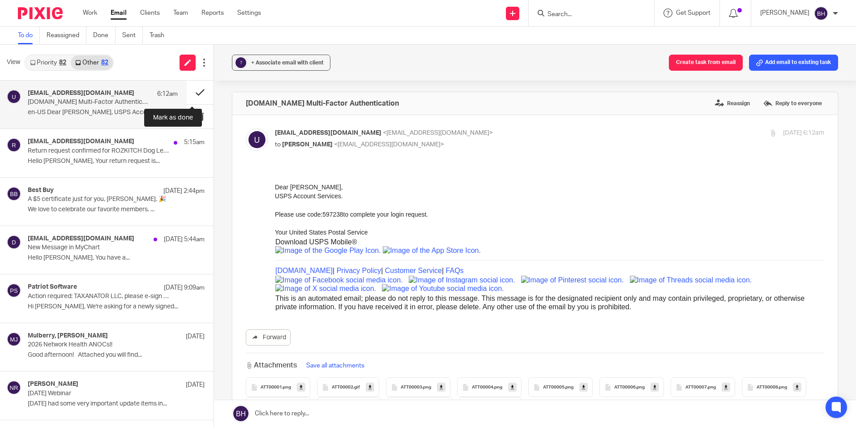
click at [189, 95] on button at bounding box center [200, 93] width 27 height 24
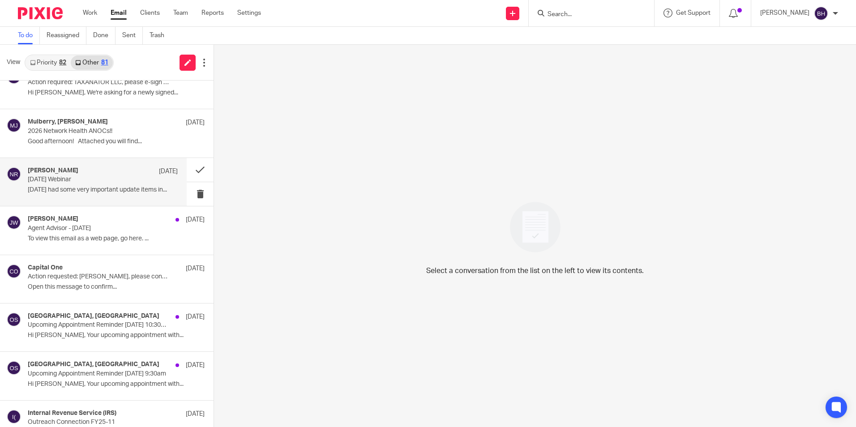
scroll to position [179, 0]
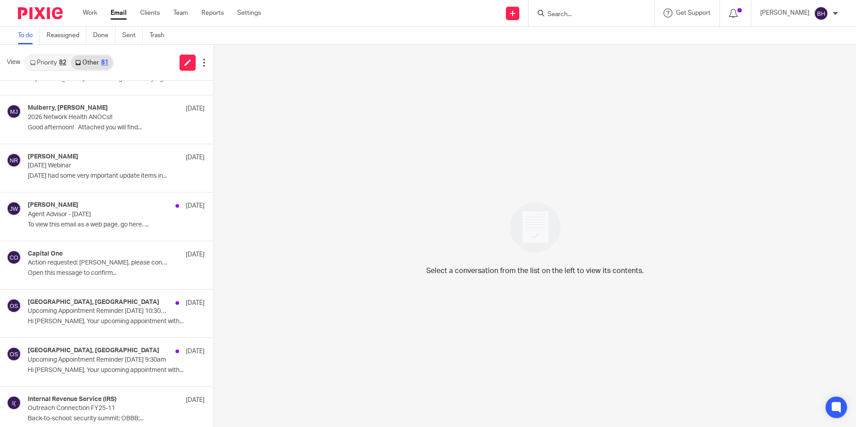
click at [572, 16] on input "Search" at bounding box center [586, 15] width 81 height 8
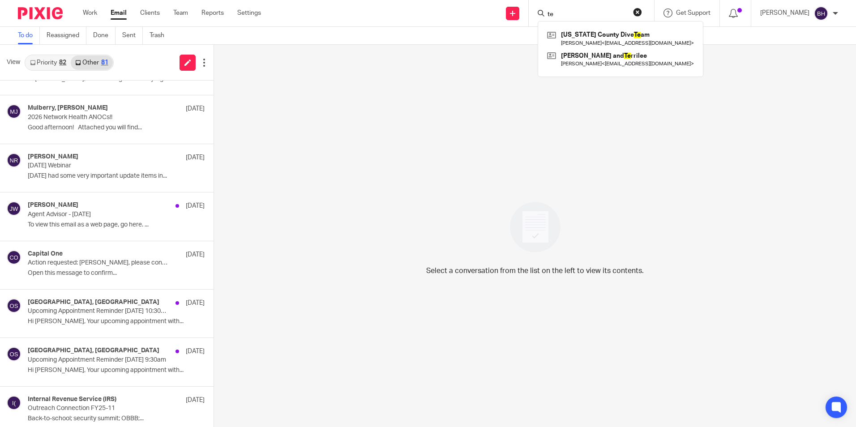
type input "t"
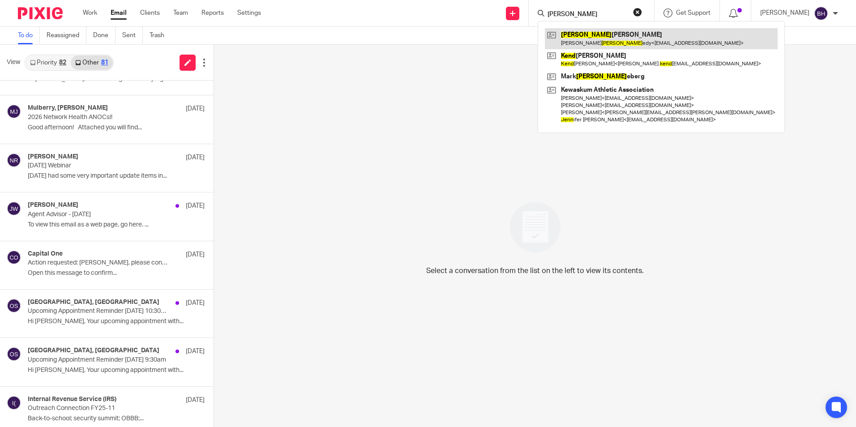
type input "kenn"
click at [581, 34] on link at bounding box center [661, 38] width 233 height 21
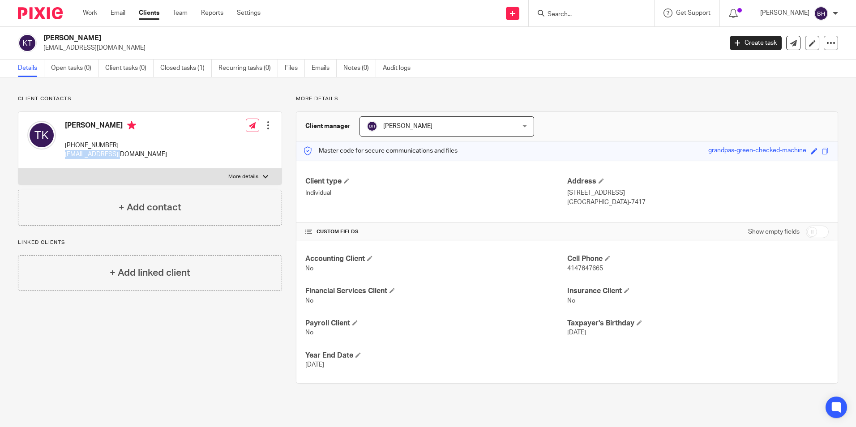
drag, startPoint x: 132, startPoint y: 157, endPoint x: 66, endPoint y: 160, distance: 65.4
click at [66, 160] on div "[PERSON_NAME] [PHONE_NUMBER] [EMAIL_ADDRESS][DOMAIN_NAME]" at bounding box center [97, 139] width 140 height 47
copy p "[EMAIL_ADDRESS][DOMAIN_NAME]"
click at [119, 13] on link "Email" at bounding box center [118, 13] width 15 height 9
